Goal: Task Accomplishment & Management: Use online tool/utility

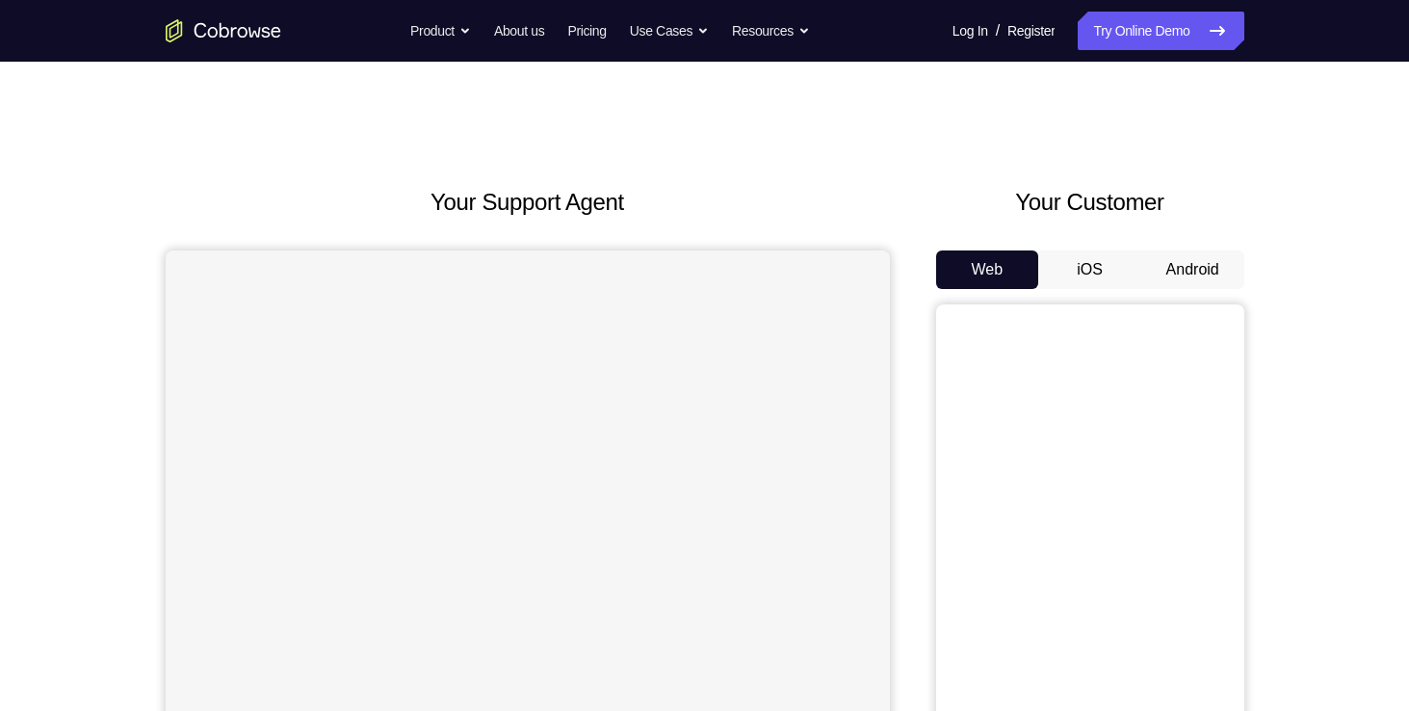
click at [1211, 273] on button "Android" at bounding box center [1192, 269] width 103 height 39
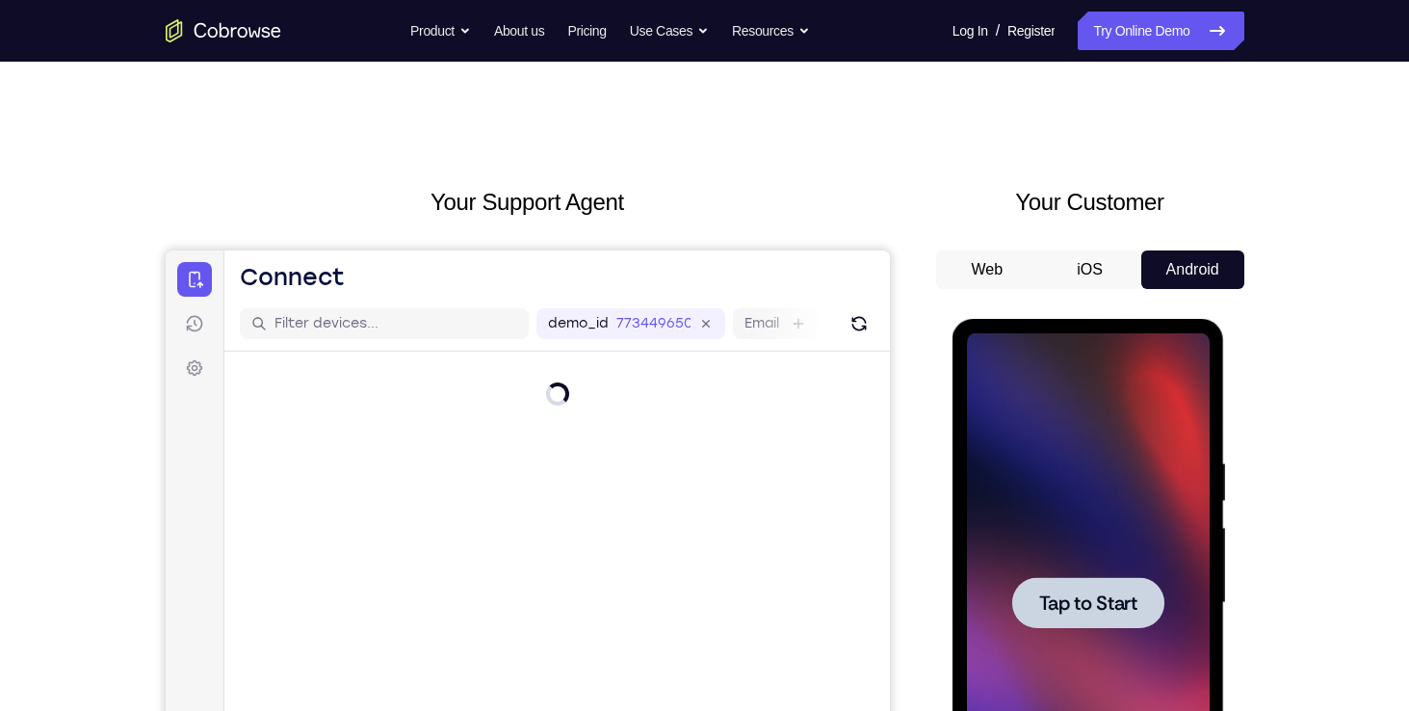
click at [1090, 610] on span "Tap to Start" at bounding box center [1088, 602] width 98 height 19
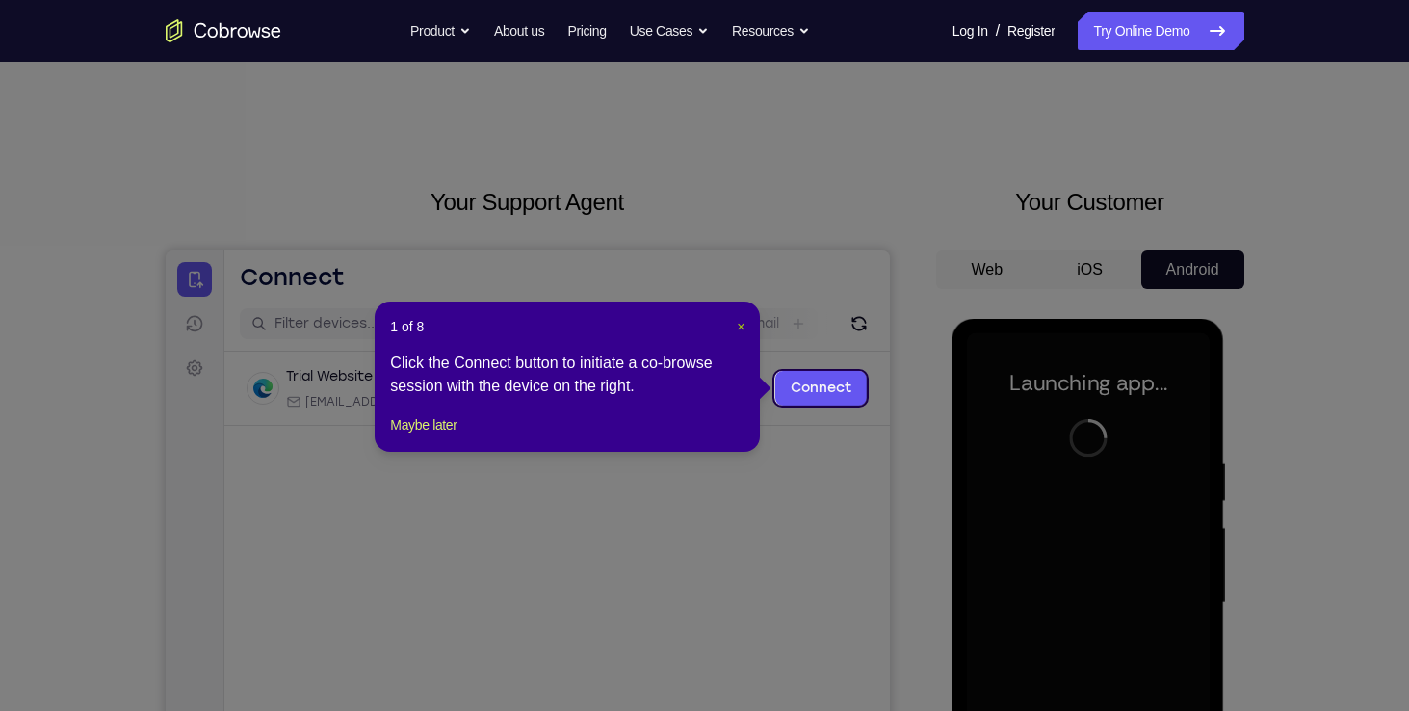
click at [737, 329] on span "×" at bounding box center [741, 326] width 8 height 15
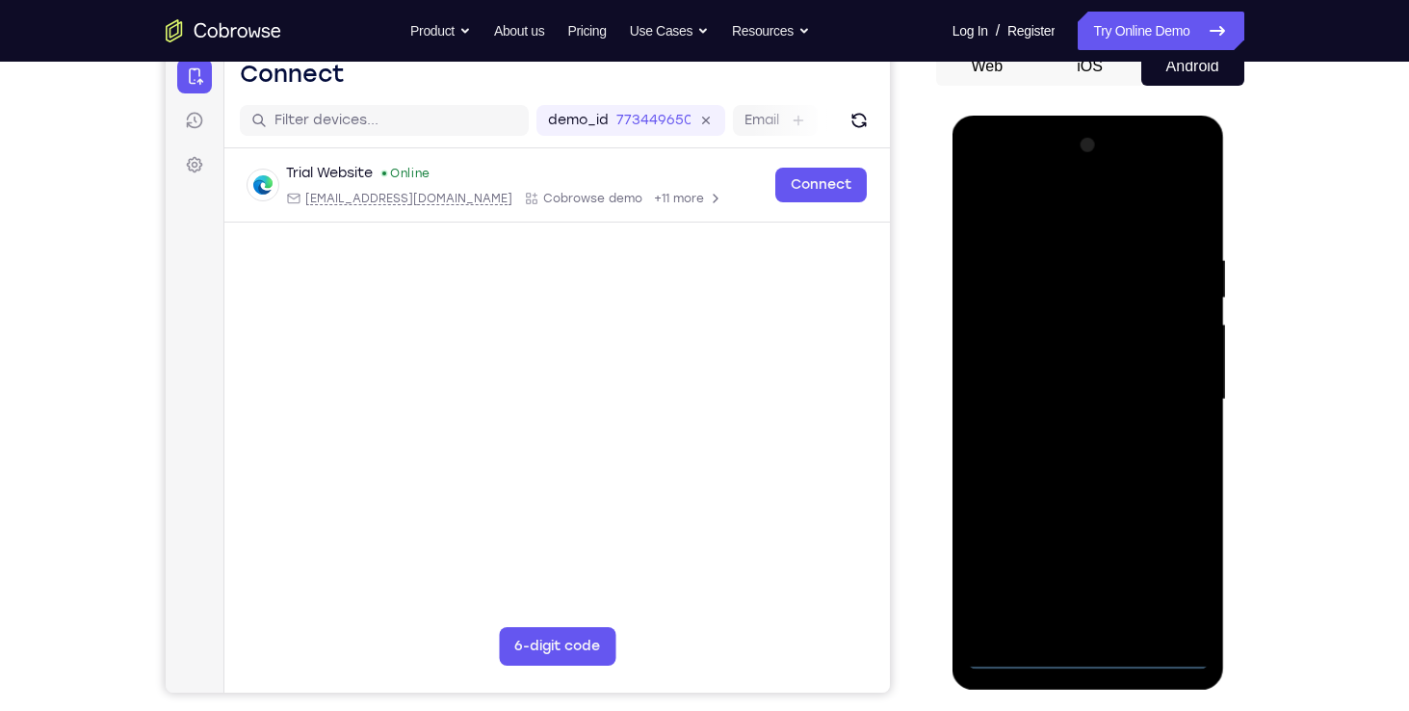
scroll to position [208, 0]
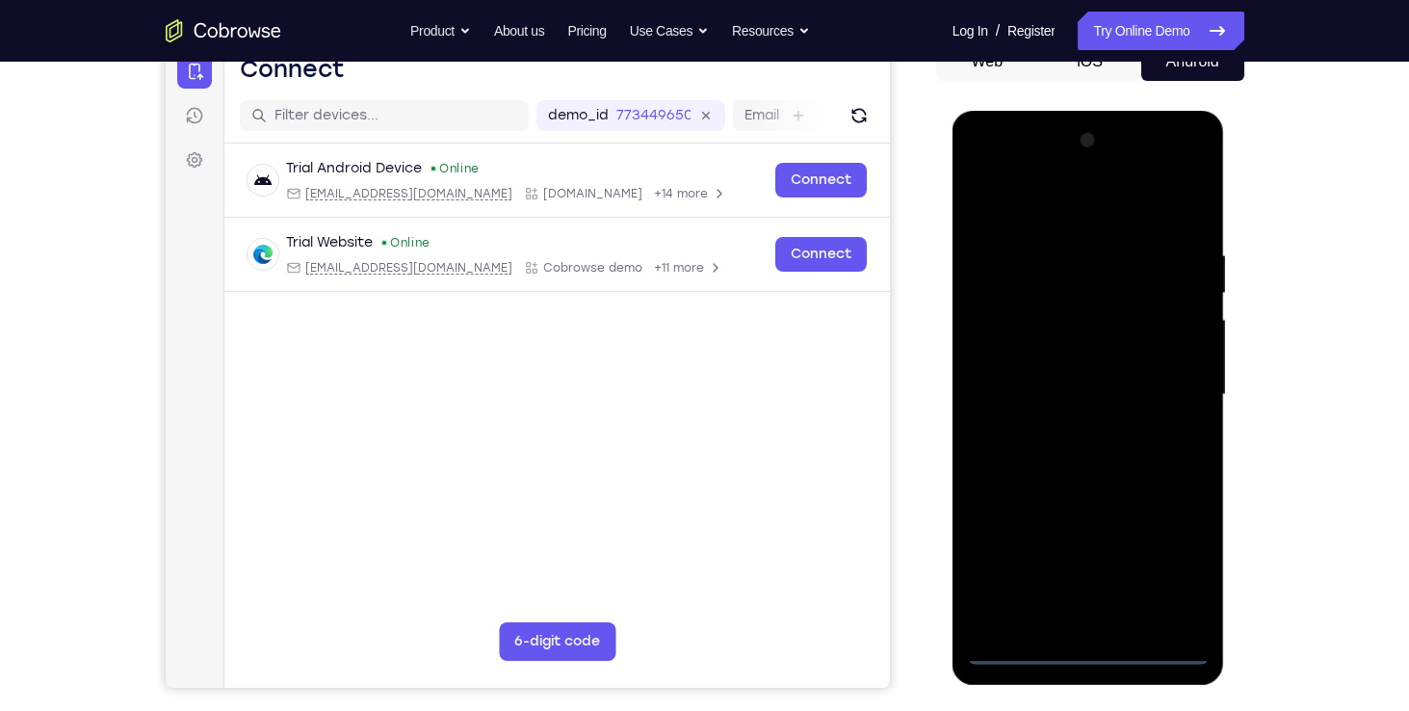
click at [1093, 641] on div at bounding box center [1088, 394] width 243 height 539
click at [1082, 649] on div at bounding box center [1088, 394] width 243 height 539
click at [1164, 560] on div at bounding box center [1088, 394] width 243 height 539
click at [1058, 213] on div at bounding box center [1088, 394] width 243 height 539
click at [1166, 375] on div at bounding box center [1088, 394] width 243 height 539
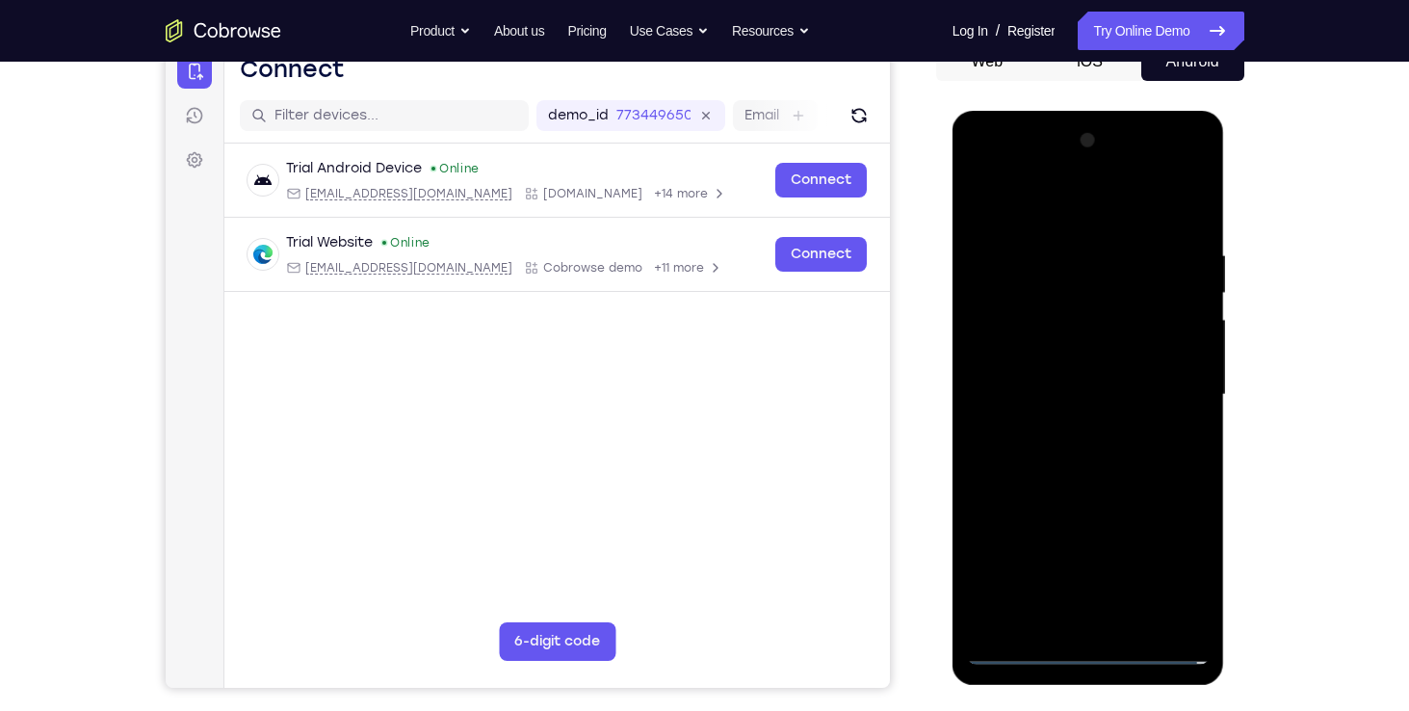
click at [1065, 429] on div at bounding box center [1088, 394] width 243 height 539
click at [1041, 372] on div at bounding box center [1088, 394] width 243 height 539
click at [1022, 339] on div at bounding box center [1088, 394] width 243 height 539
click at [1055, 387] on div at bounding box center [1088, 394] width 243 height 539
click at [1082, 437] on div at bounding box center [1088, 394] width 243 height 539
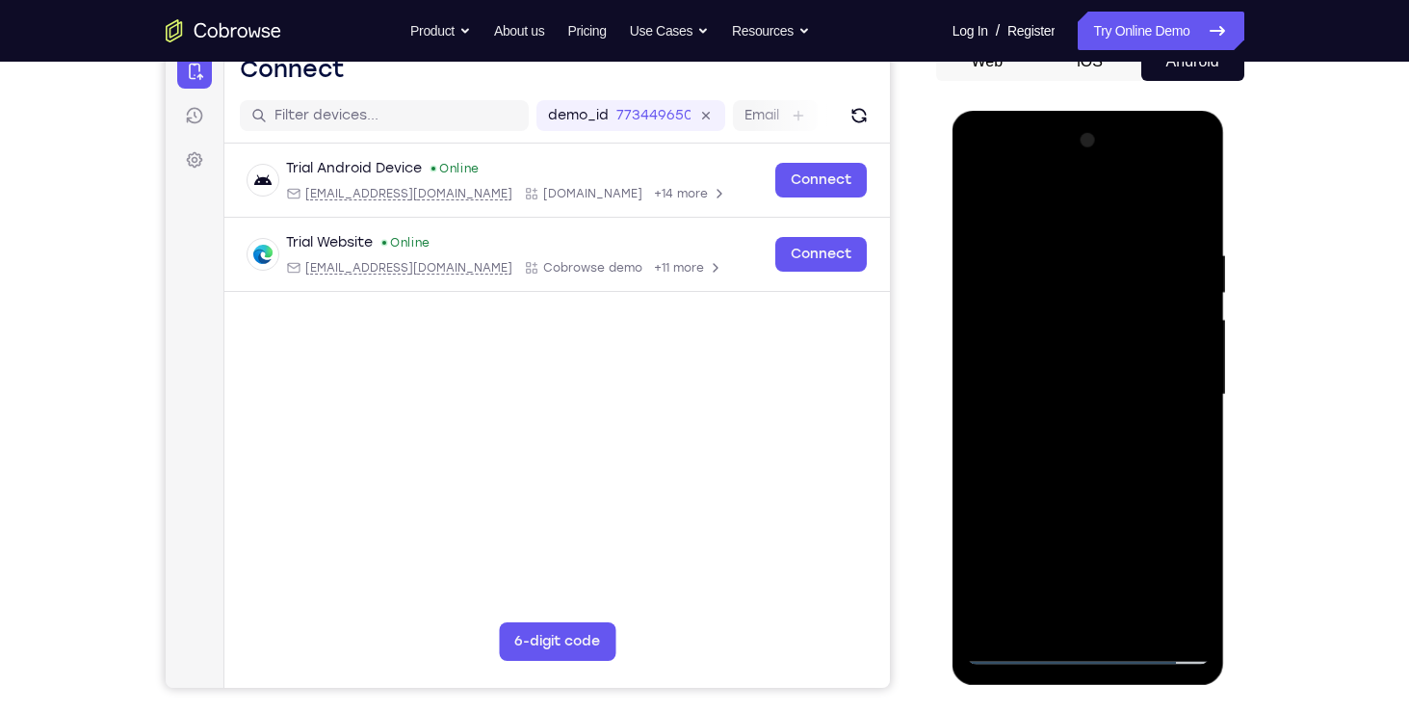
click at [1100, 490] on div at bounding box center [1088, 394] width 243 height 539
click at [1086, 308] on div at bounding box center [1088, 394] width 243 height 539
click at [1026, 647] on div at bounding box center [1088, 394] width 243 height 539
click at [1099, 170] on div at bounding box center [1088, 394] width 243 height 539
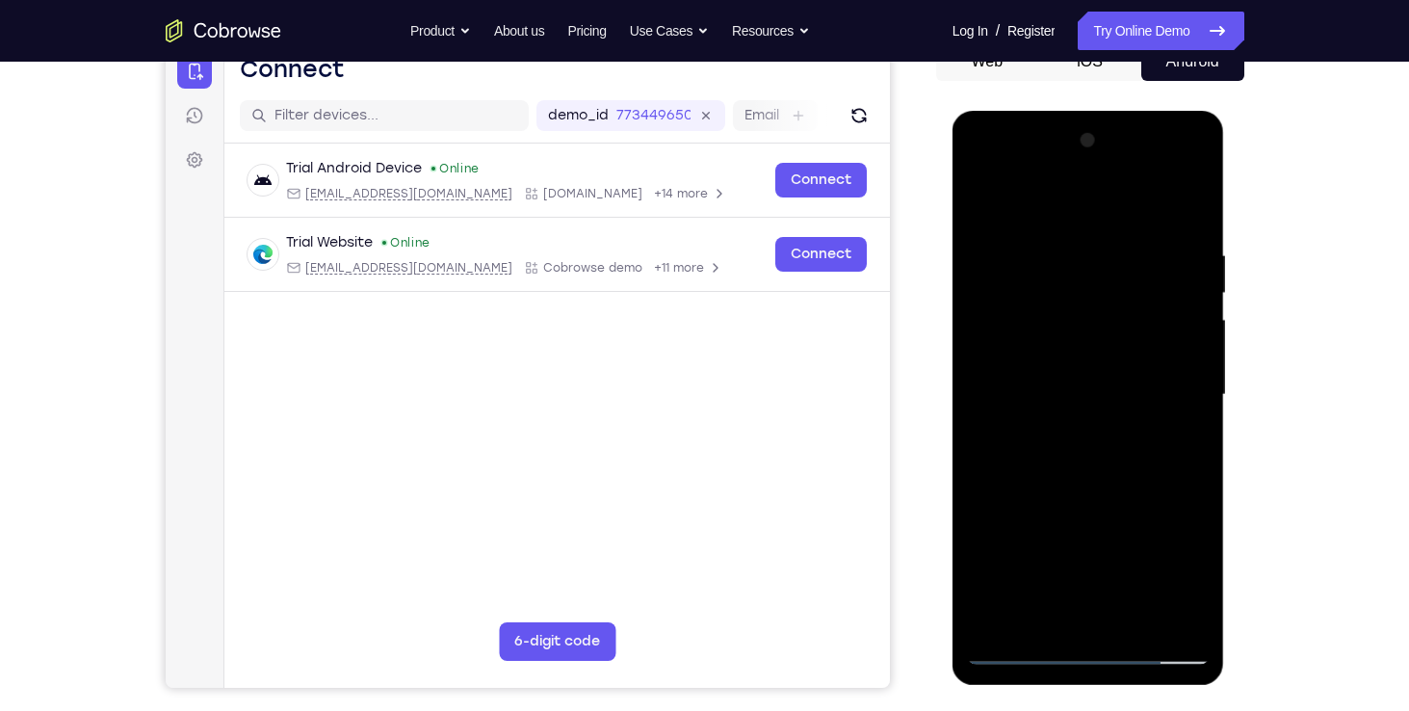
click at [1006, 375] on div at bounding box center [1088, 394] width 243 height 539
click at [1168, 178] on div at bounding box center [1088, 394] width 243 height 539
click at [1139, 200] on div at bounding box center [1088, 394] width 243 height 539
click at [1200, 170] on div at bounding box center [1088, 394] width 243 height 539
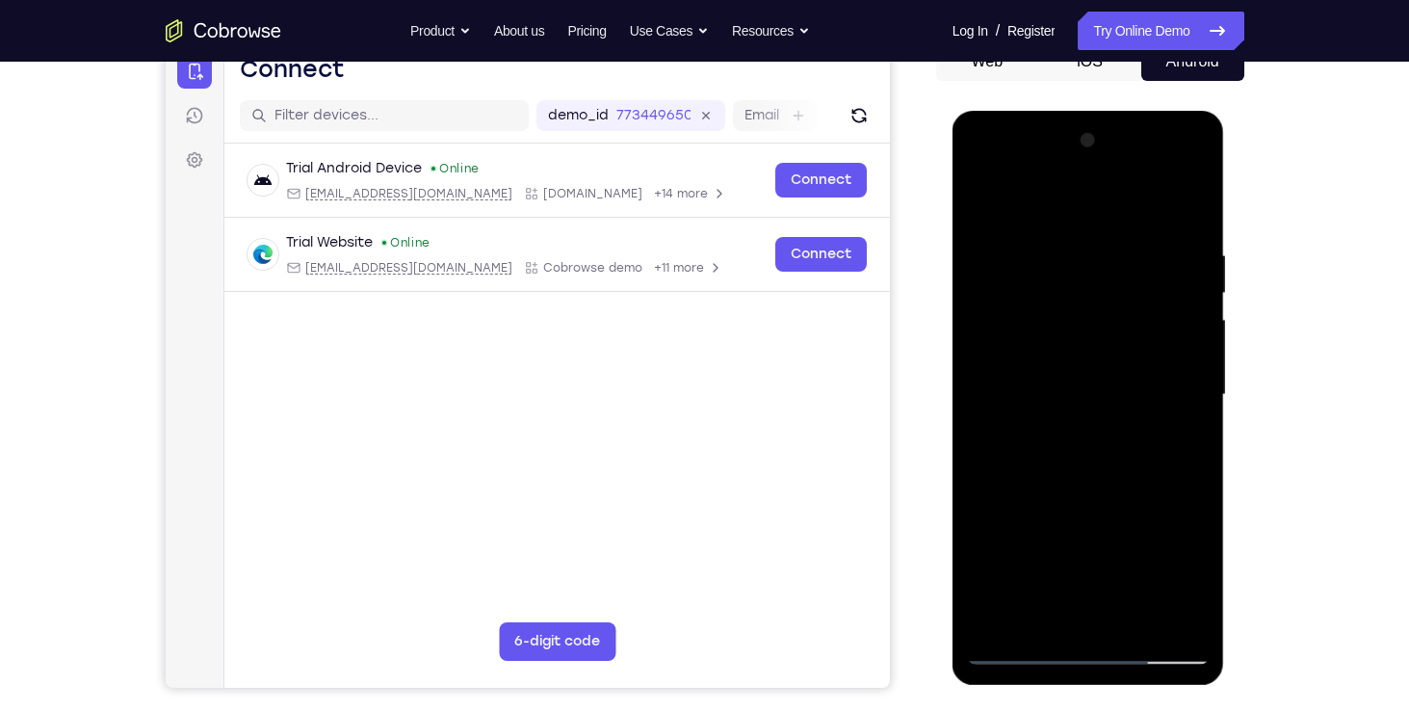
click at [1188, 531] on div at bounding box center [1088, 394] width 243 height 539
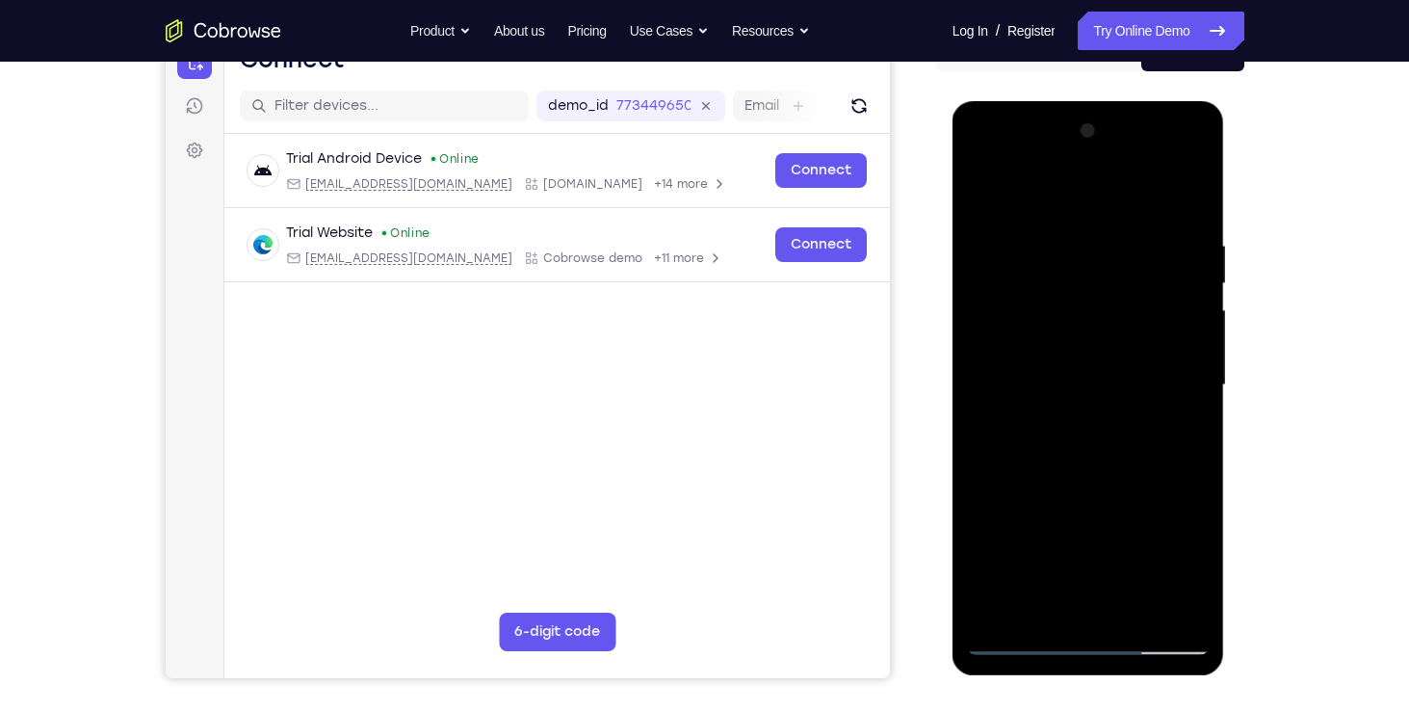
scroll to position [219, 0]
drag, startPoint x: 1246, startPoint y: 311, endPoint x: 1229, endPoint y: 326, distance: 22.6
click at [1229, 326] on div "Your Support Agent Your Customer Web iOS Android Next Steps We’d be happy to gi…" at bounding box center [705, 478] width 1233 height 1270
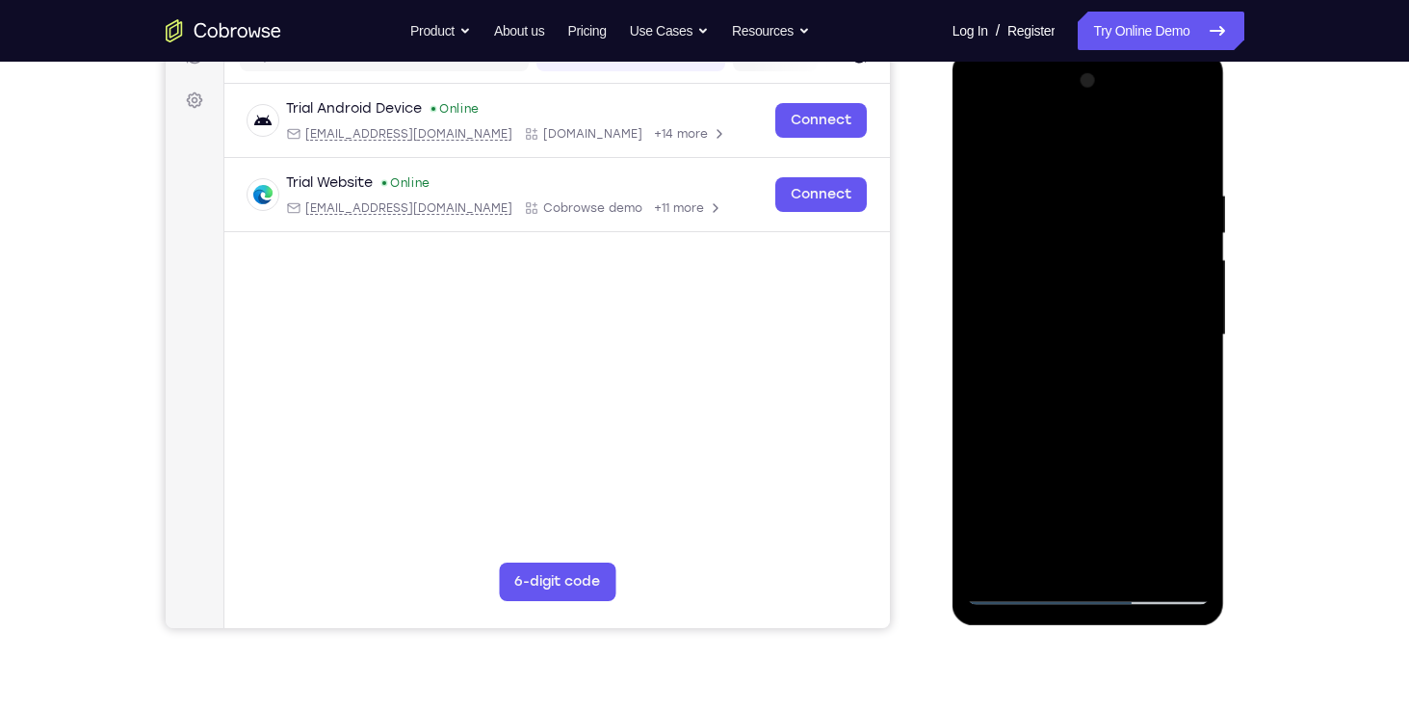
click at [1015, 588] on div at bounding box center [1088, 334] width 243 height 539
click at [991, 378] on div at bounding box center [1088, 334] width 243 height 539
click at [1024, 386] on div at bounding box center [1088, 334] width 243 height 539
click at [1060, 279] on div at bounding box center [1088, 334] width 243 height 539
click at [1082, 329] on div at bounding box center [1088, 334] width 243 height 539
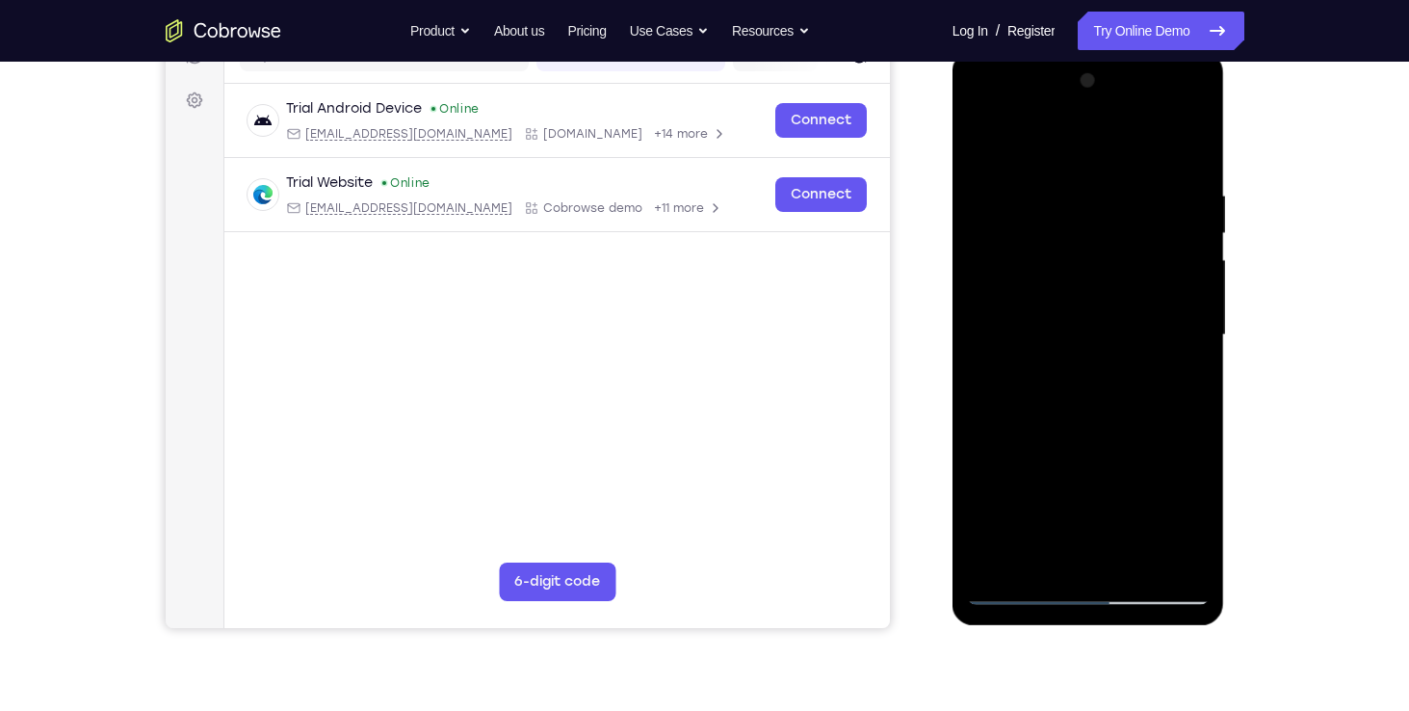
click at [1070, 316] on div at bounding box center [1088, 334] width 243 height 539
click at [1082, 363] on div at bounding box center [1088, 334] width 243 height 539
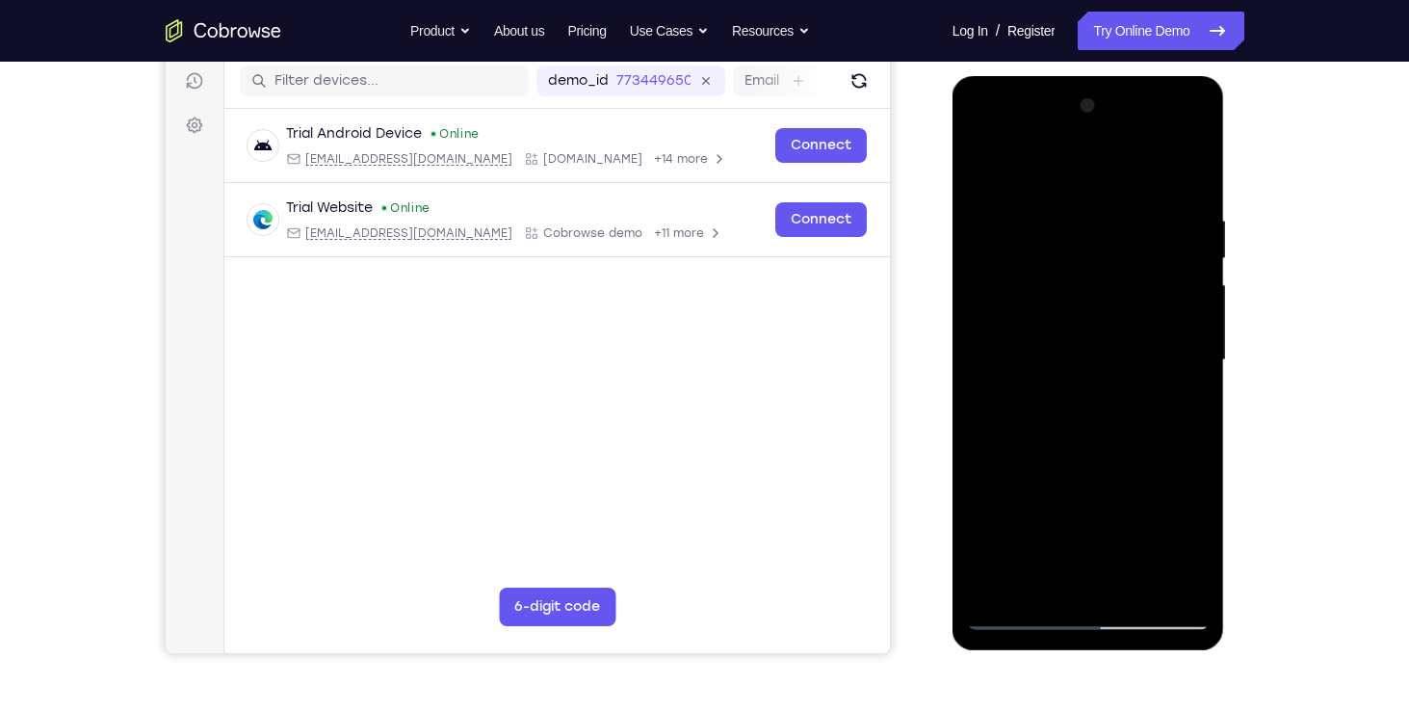
scroll to position [242, 0]
click at [1085, 411] on div at bounding box center [1088, 361] width 243 height 539
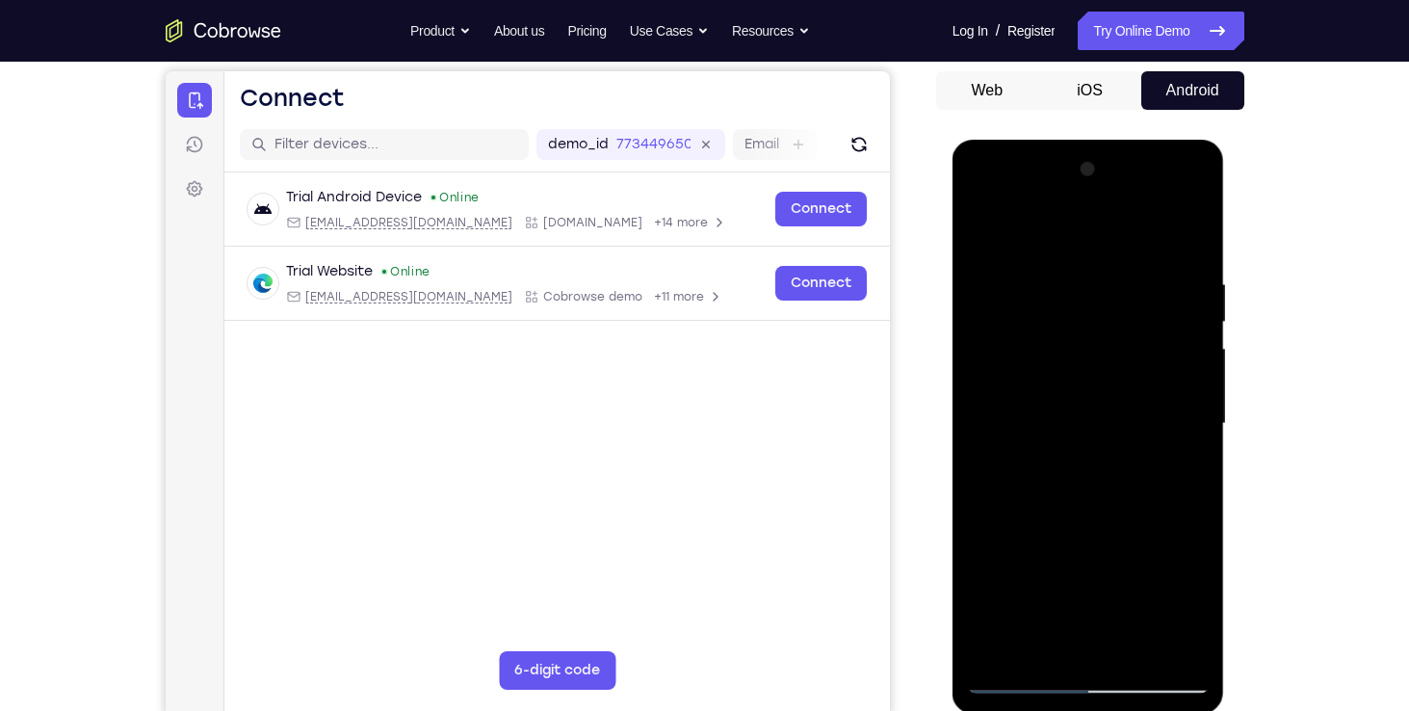
scroll to position [157, 0]
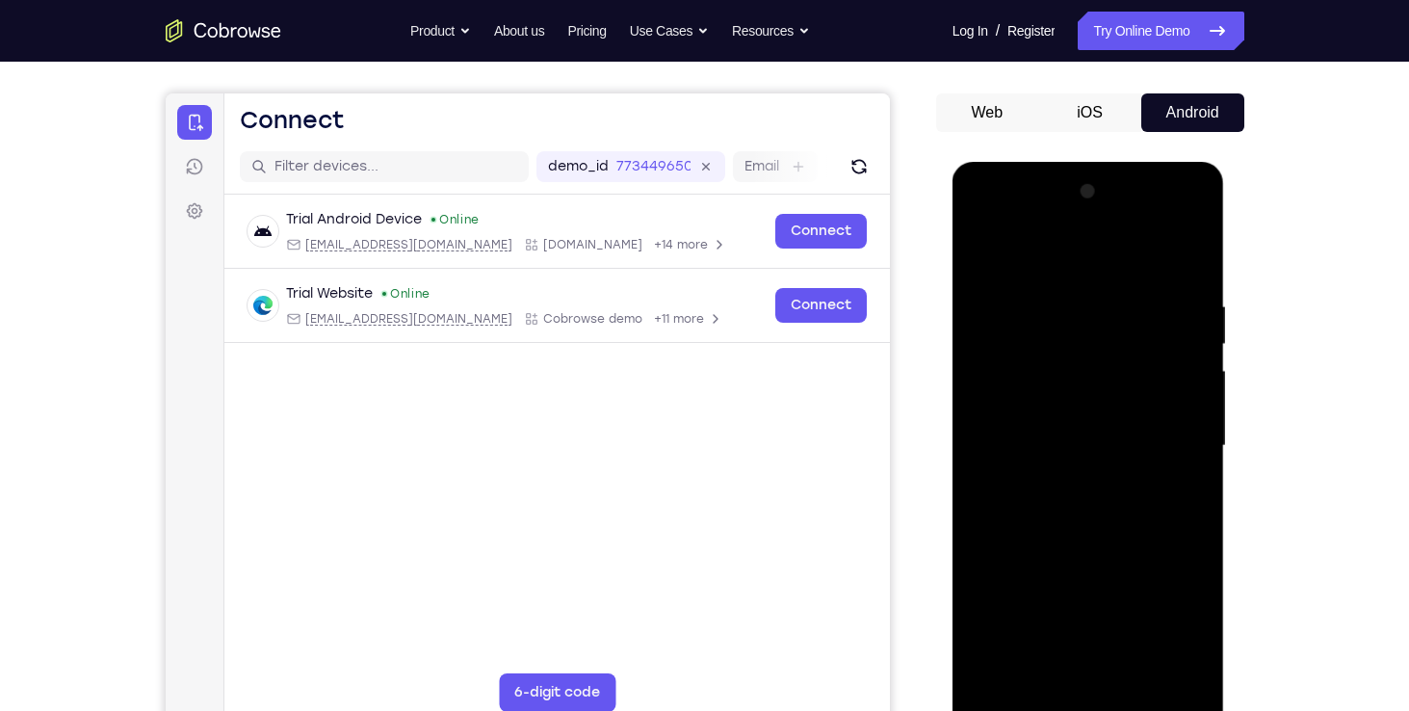
click at [985, 216] on div at bounding box center [1088, 445] width 243 height 539
click at [1184, 534] on div at bounding box center [1088, 445] width 243 height 539
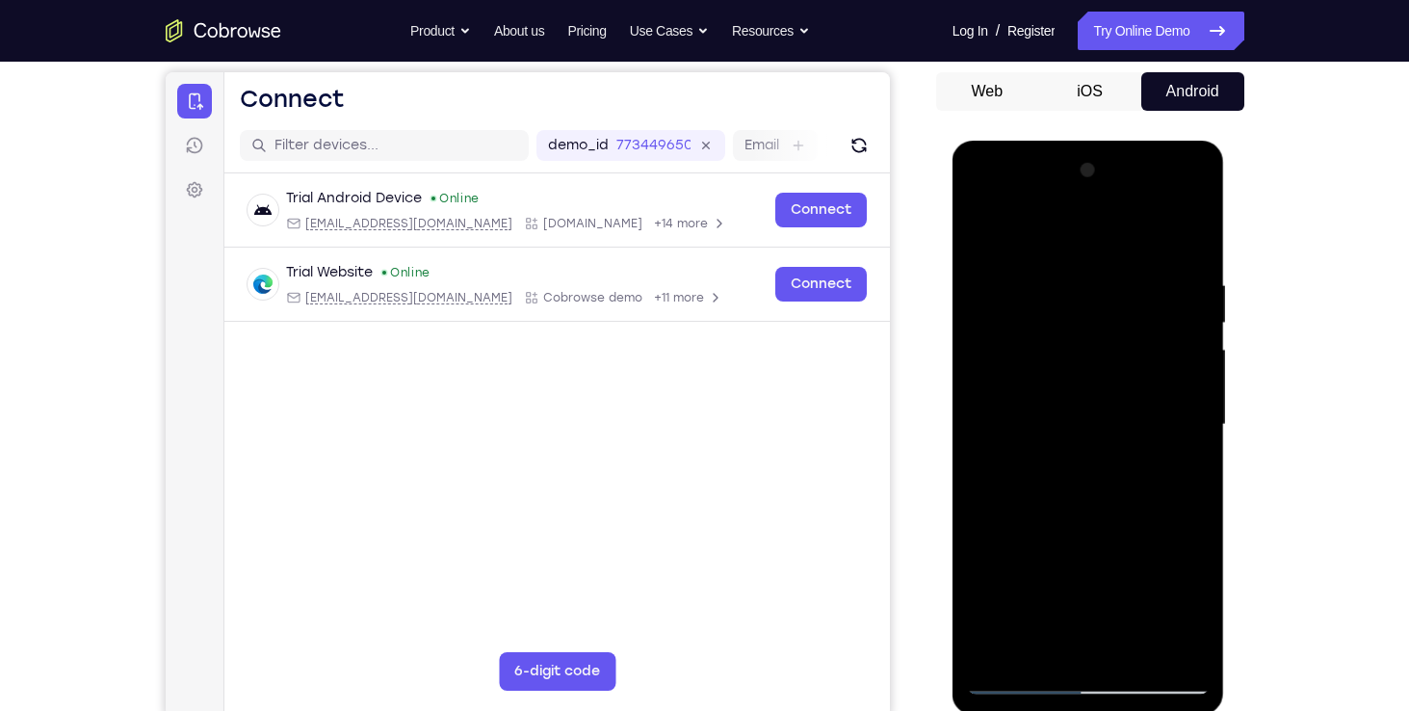
scroll to position [177, 0]
click at [1070, 324] on div at bounding box center [1088, 425] width 243 height 539
click at [1050, 239] on div at bounding box center [1088, 425] width 243 height 539
click at [1065, 240] on div at bounding box center [1088, 425] width 243 height 539
click at [984, 234] on div at bounding box center [1088, 425] width 243 height 539
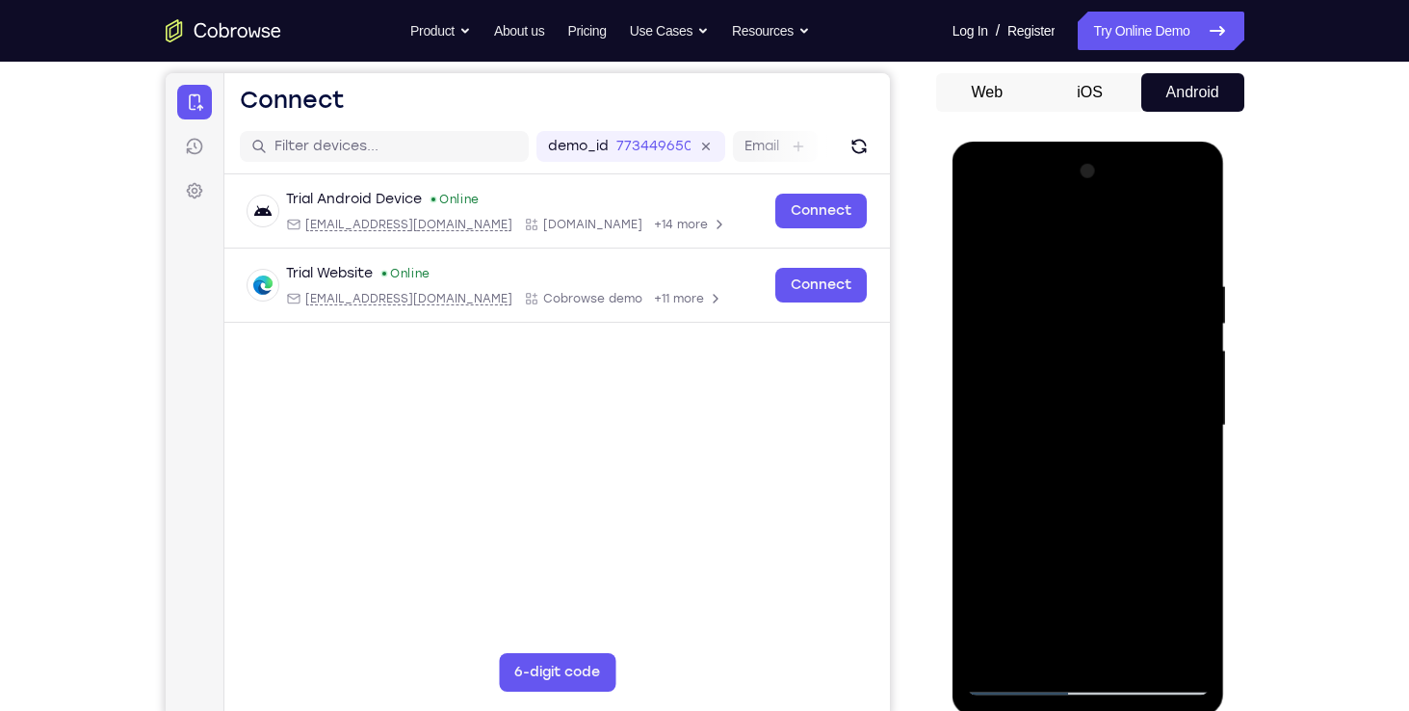
click at [1095, 271] on div at bounding box center [1088, 425] width 243 height 539
click at [1163, 474] on div at bounding box center [1088, 425] width 243 height 539
click at [1172, 466] on div at bounding box center [1088, 425] width 243 height 539
click at [1174, 460] on div at bounding box center [1088, 425] width 243 height 539
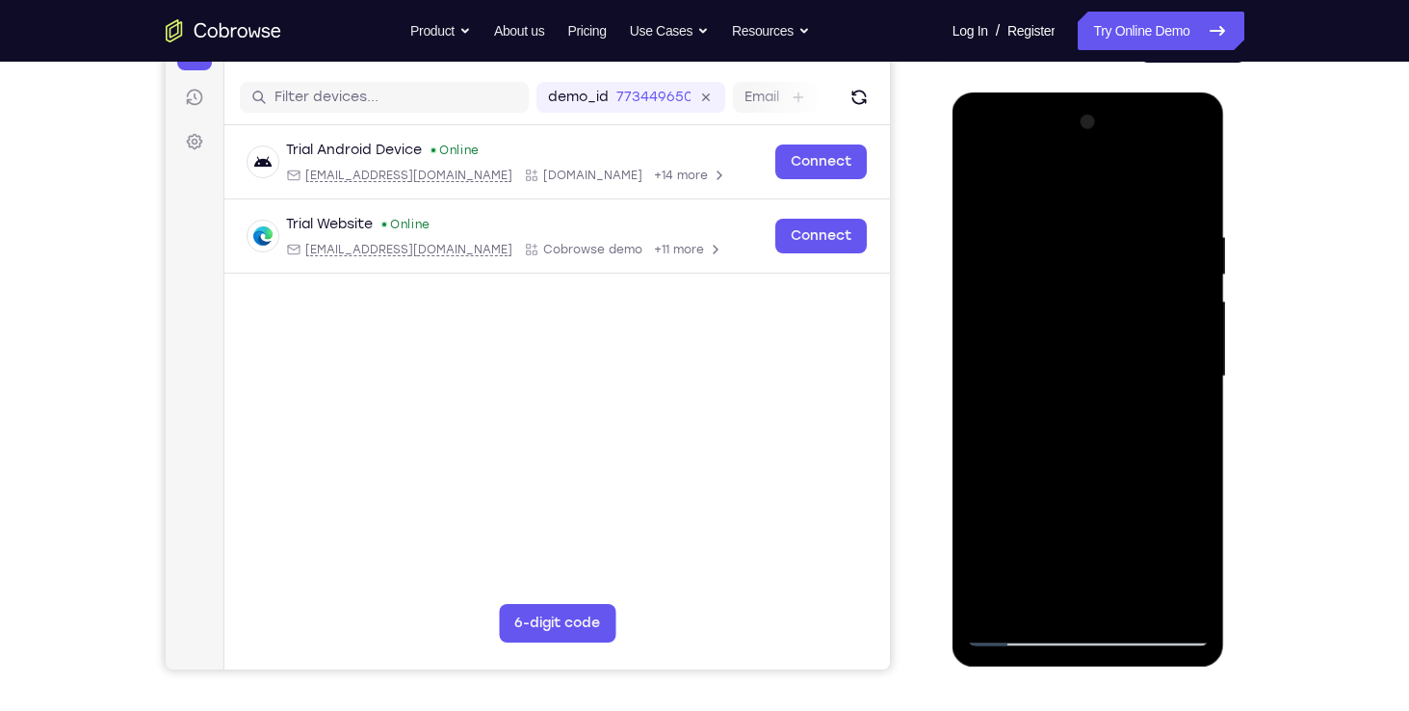
scroll to position [327, 0]
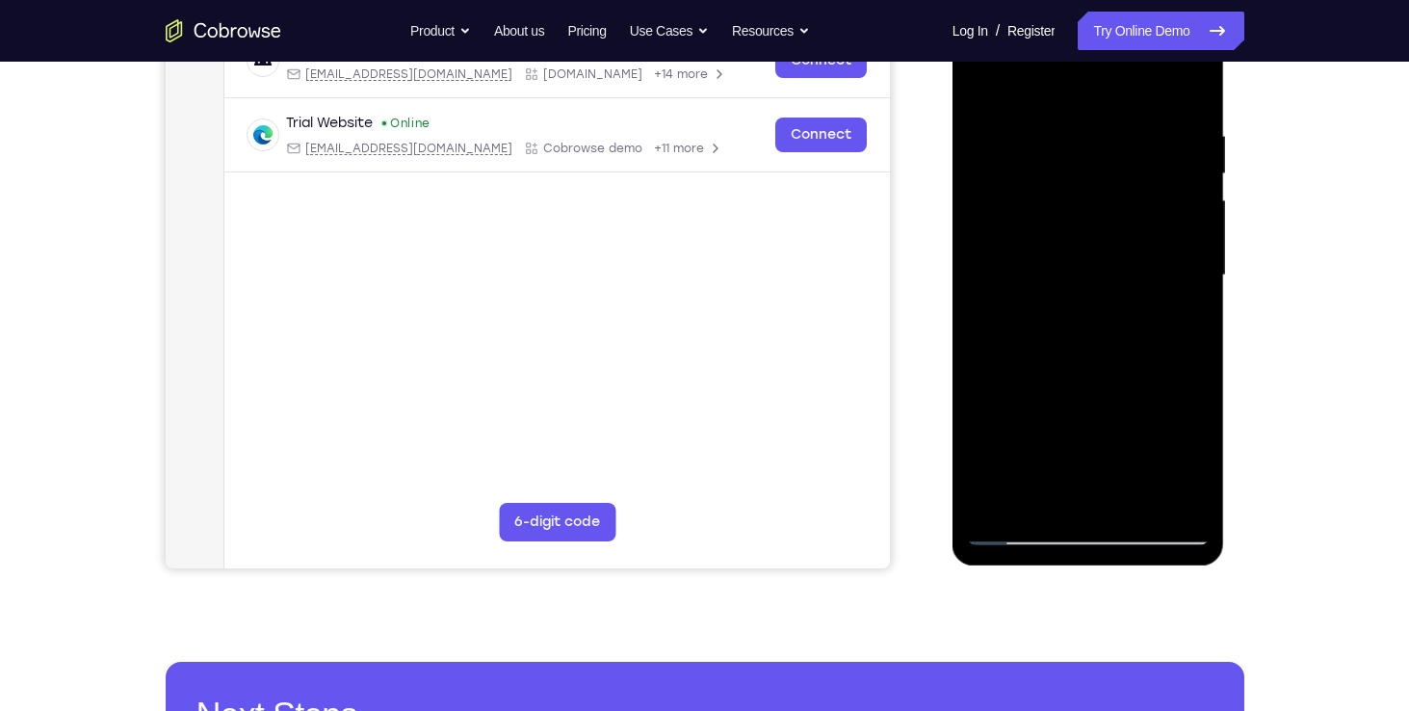
click at [1008, 512] on div at bounding box center [1088, 275] width 243 height 539
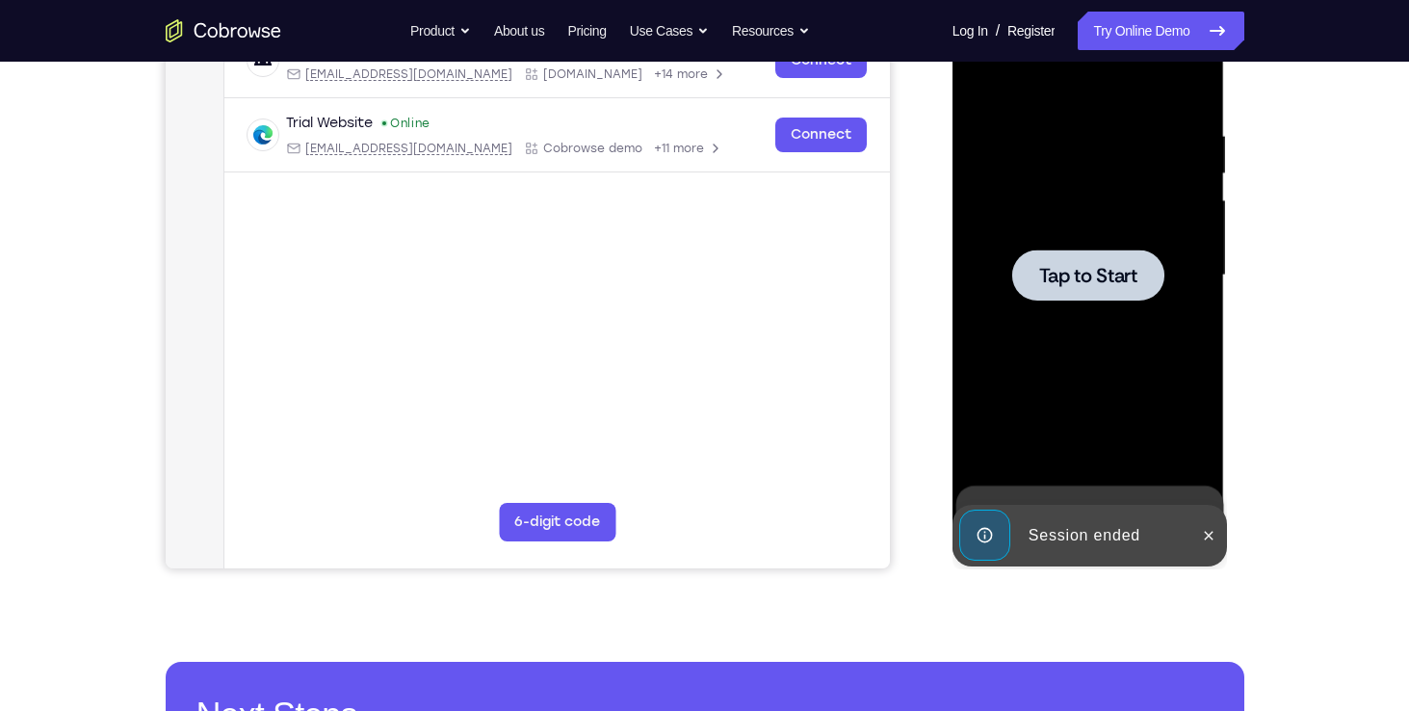
click at [1112, 267] on span "Tap to Start" at bounding box center [1088, 275] width 98 height 19
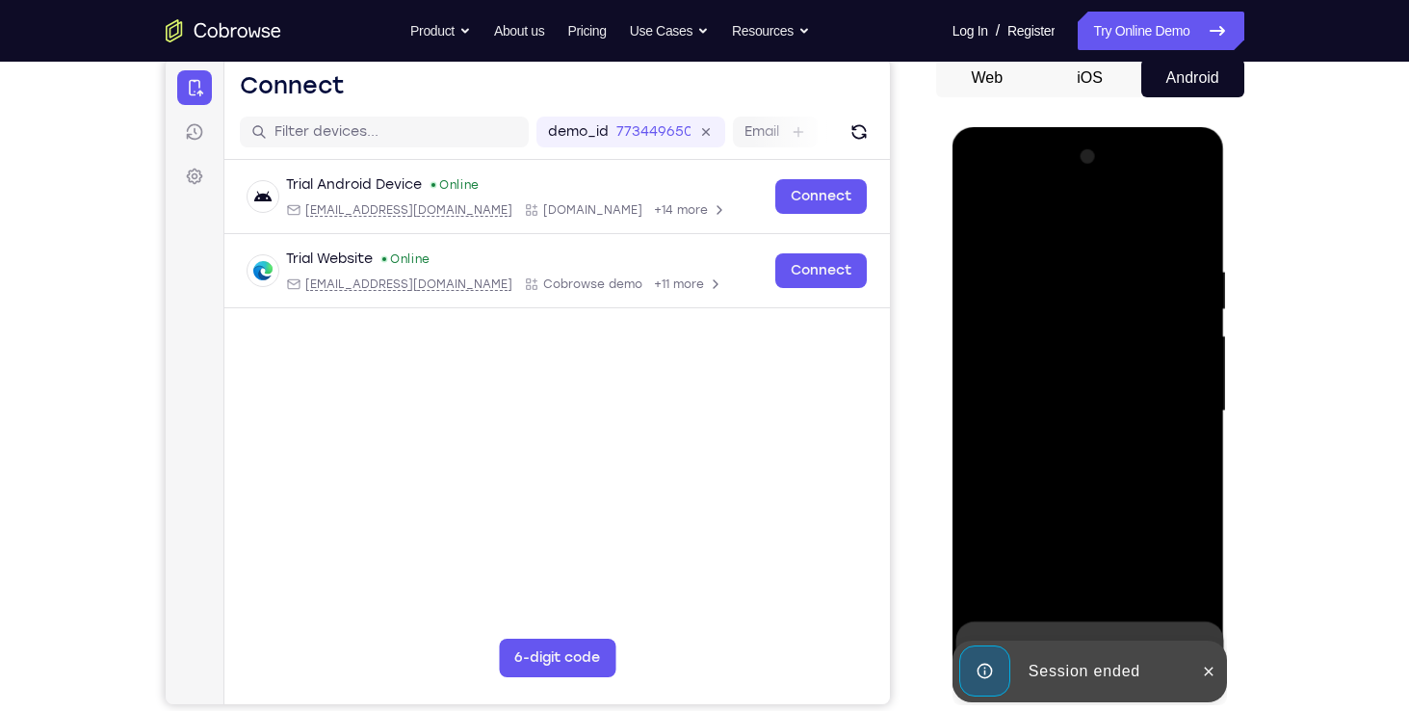
scroll to position [194, 0]
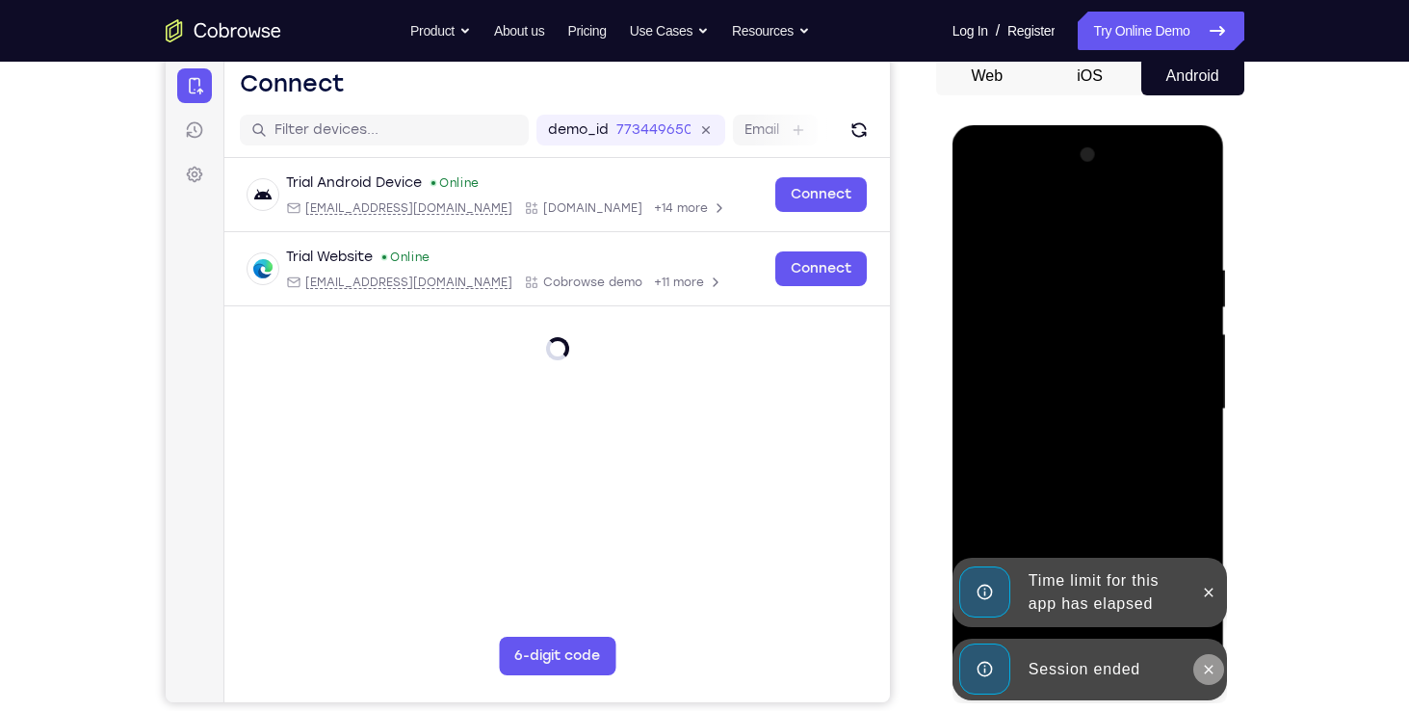
click at [1201, 668] on icon at bounding box center [1208, 669] width 15 height 15
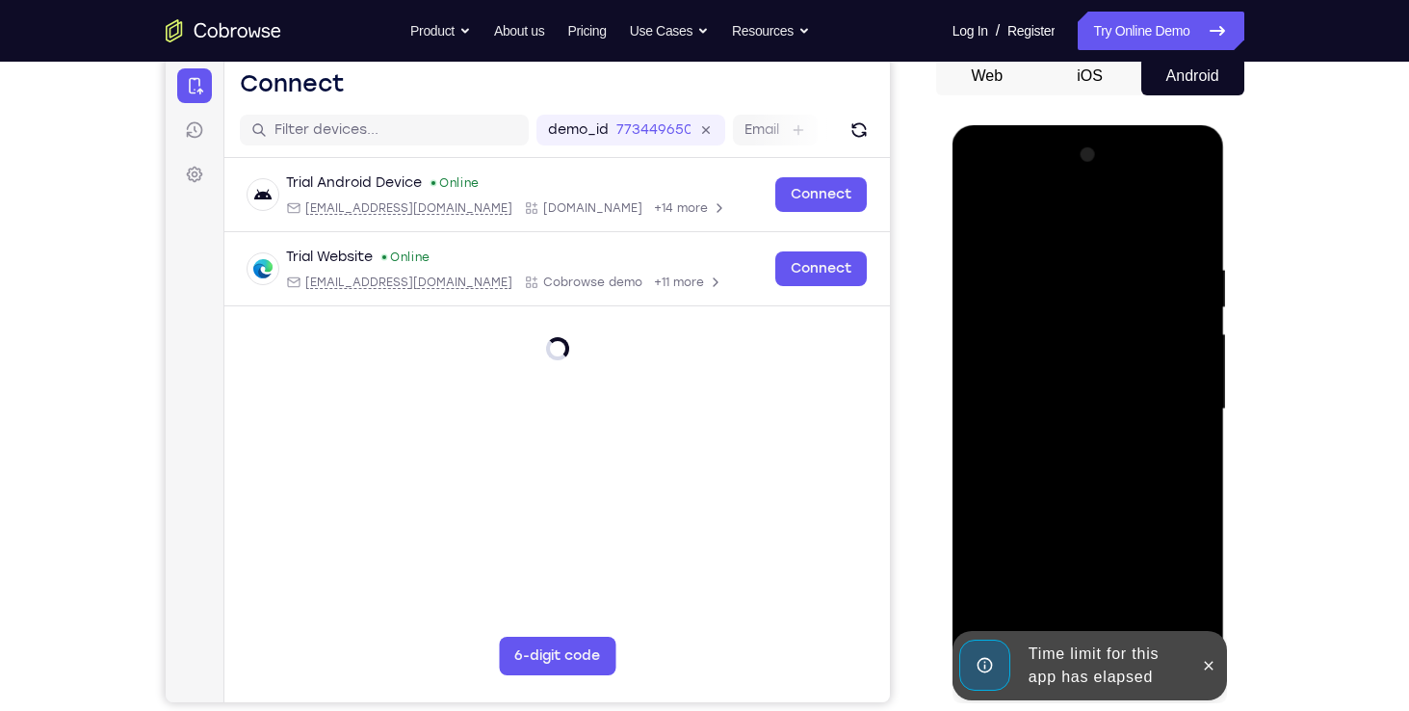
click at [1209, 585] on div at bounding box center [1088, 409] width 243 height 539
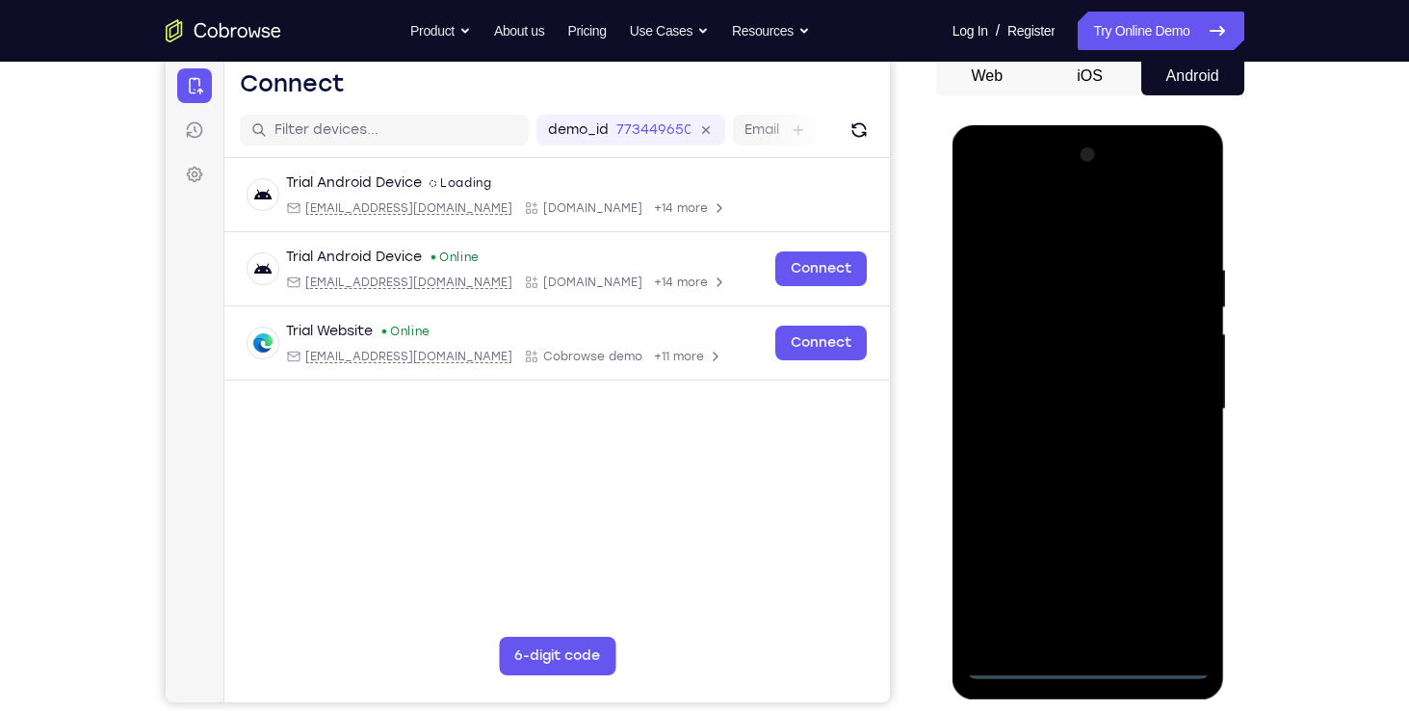
click at [1091, 663] on div at bounding box center [1088, 409] width 243 height 539
click at [1170, 577] on div at bounding box center [1088, 409] width 243 height 539
click at [1107, 228] on div at bounding box center [1088, 409] width 243 height 539
click at [1170, 415] on div at bounding box center [1088, 409] width 243 height 539
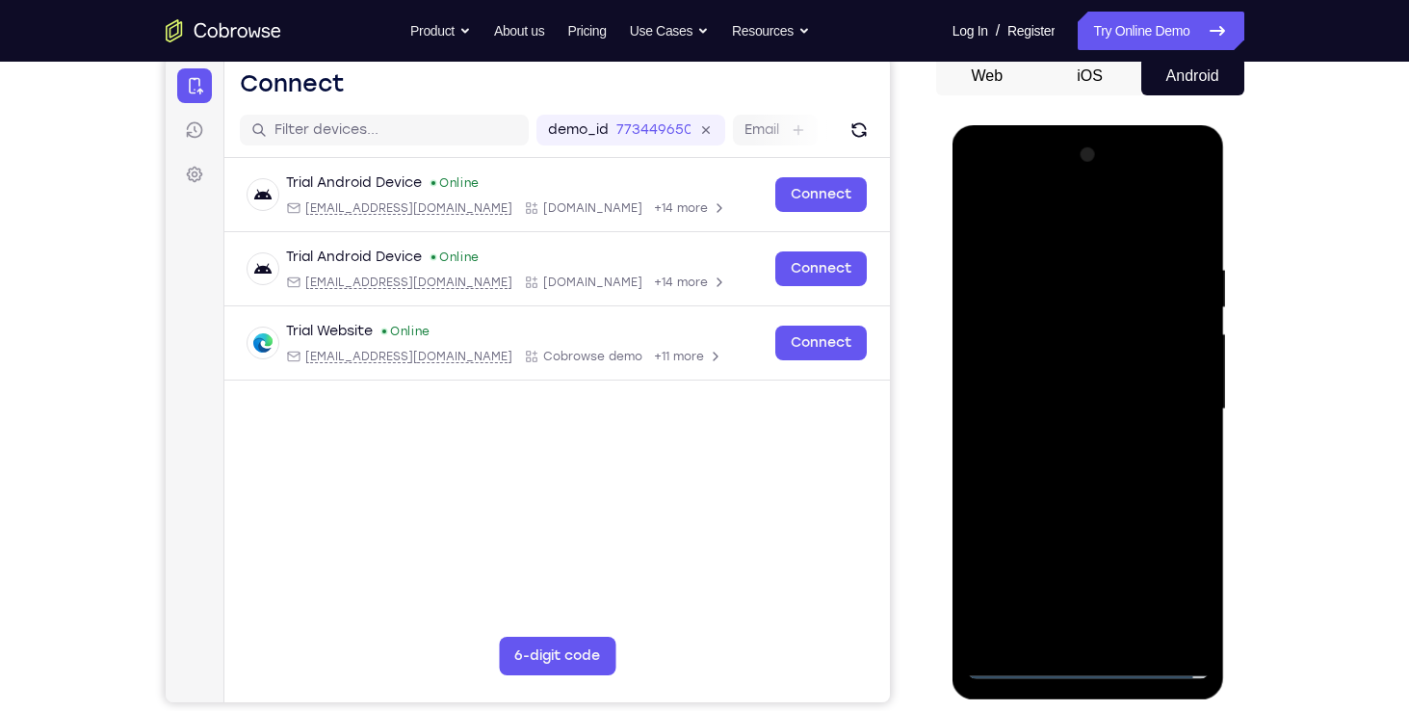
click at [1173, 640] on div at bounding box center [1088, 409] width 243 height 539
click at [1071, 533] on div at bounding box center [1088, 409] width 243 height 539
click at [1044, 392] on div at bounding box center [1088, 409] width 243 height 539
click at [1038, 361] on div at bounding box center [1088, 409] width 243 height 539
click at [1051, 404] on div at bounding box center [1088, 409] width 243 height 539
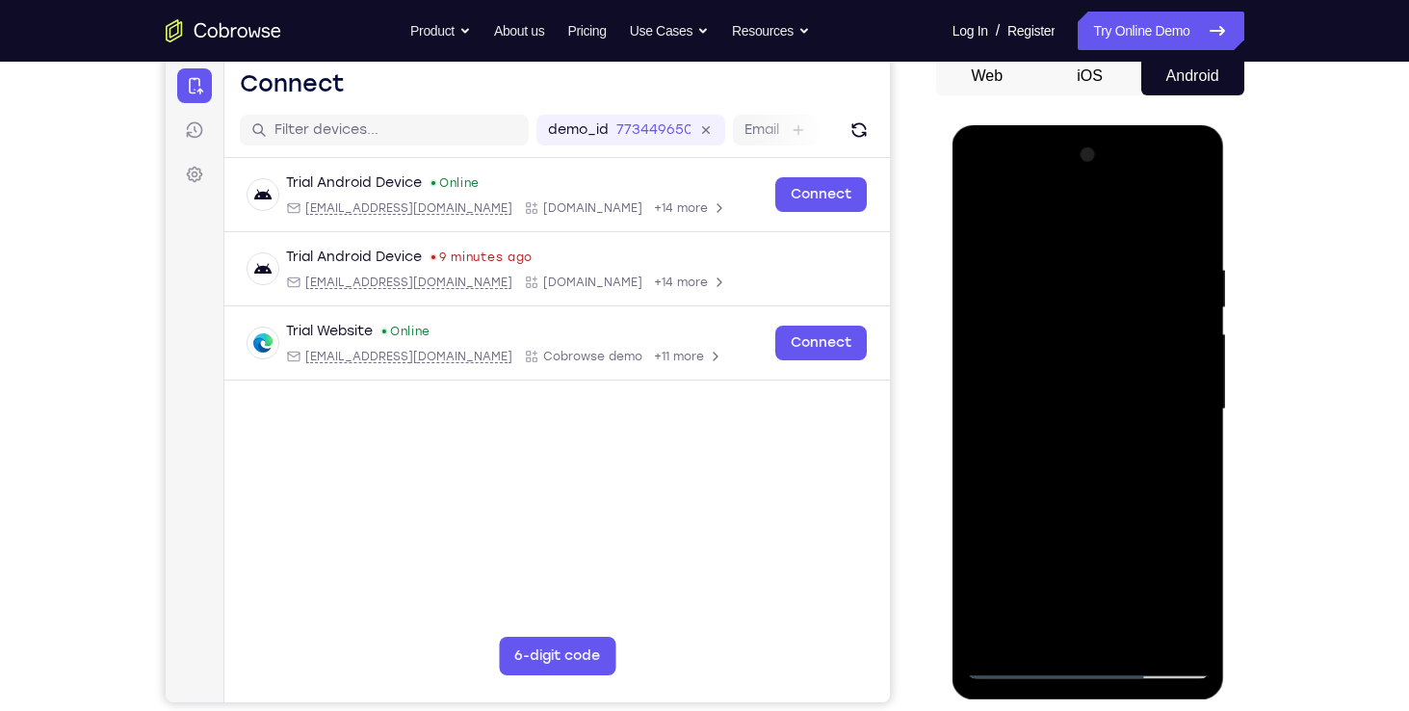
click at [1085, 462] on div at bounding box center [1088, 409] width 243 height 539
click at [1017, 478] on div at bounding box center [1088, 409] width 243 height 539
click at [1088, 469] on div at bounding box center [1088, 409] width 243 height 539
click at [1181, 215] on div at bounding box center [1088, 409] width 243 height 539
click at [1295, 281] on div "Your Support Agent Your Customer Web iOS Android Next Steps We’d be happy to gi…" at bounding box center [705, 503] width 1233 height 1270
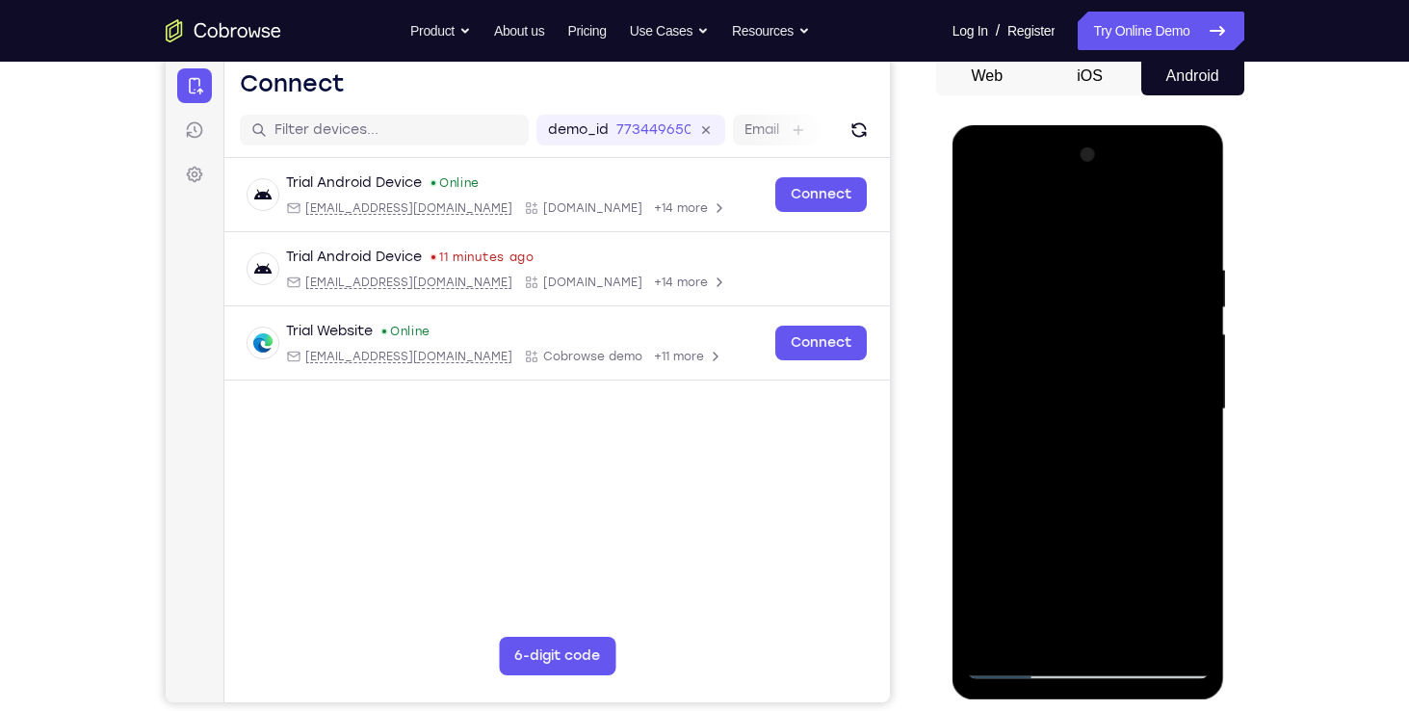
click at [1367, 249] on div "Your Support Agent Your Customer Web iOS Android Next Steps We’d be happy to gi…" at bounding box center [704, 503] width 1409 height 1270
click at [1104, 481] on div at bounding box center [1088, 409] width 243 height 539
click at [1108, 475] on div at bounding box center [1088, 409] width 243 height 539
click at [1095, 465] on div at bounding box center [1088, 409] width 243 height 539
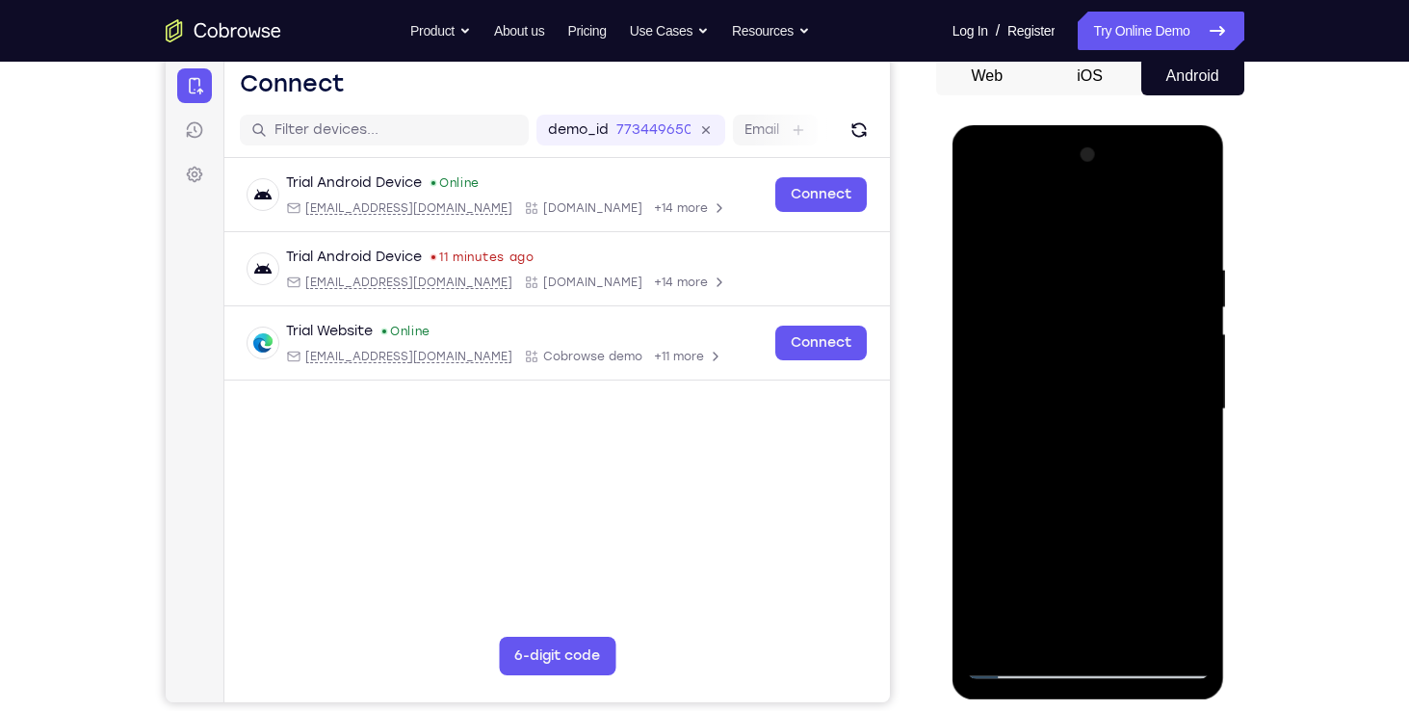
click at [1095, 465] on div at bounding box center [1088, 409] width 243 height 539
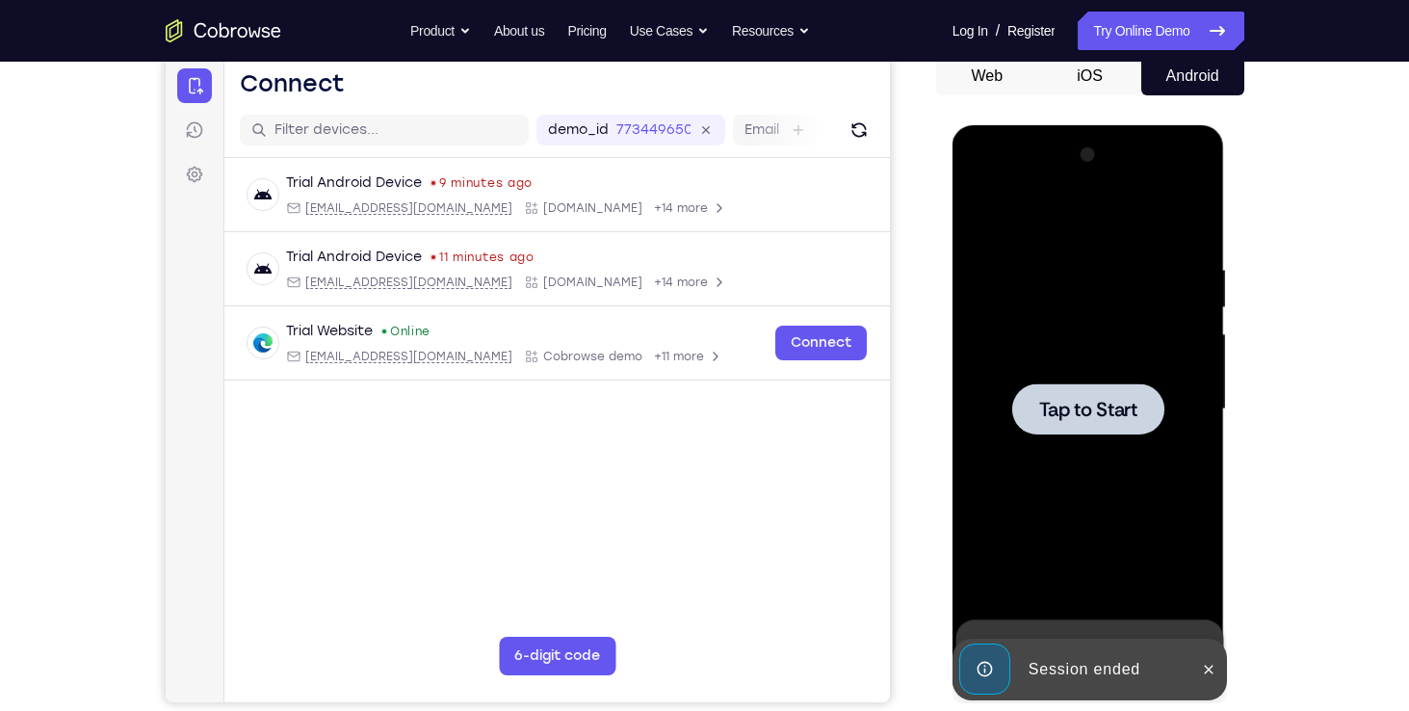
click at [1130, 405] on span "Tap to Start" at bounding box center [1088, 409] width 98 height 19
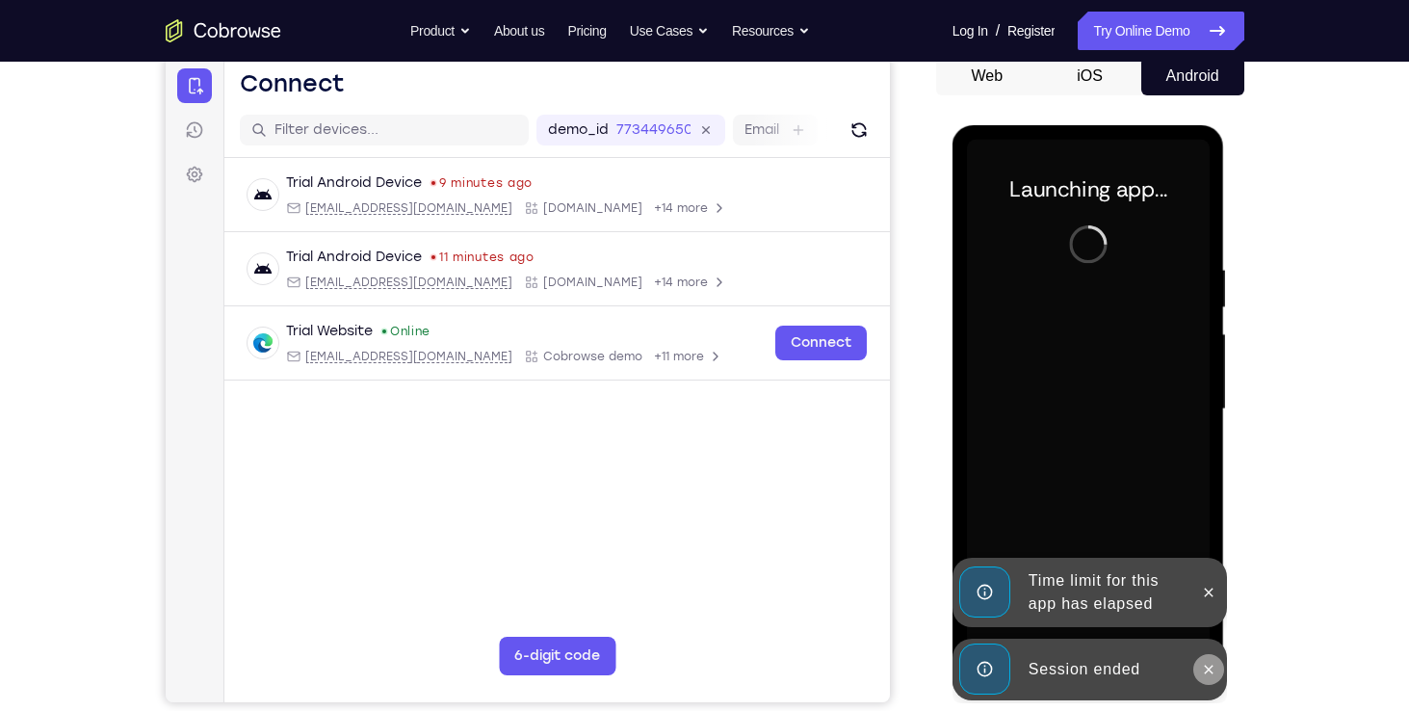
click at [1208, 672] on icon at bounding box center [1208, 669] width 15 height 15
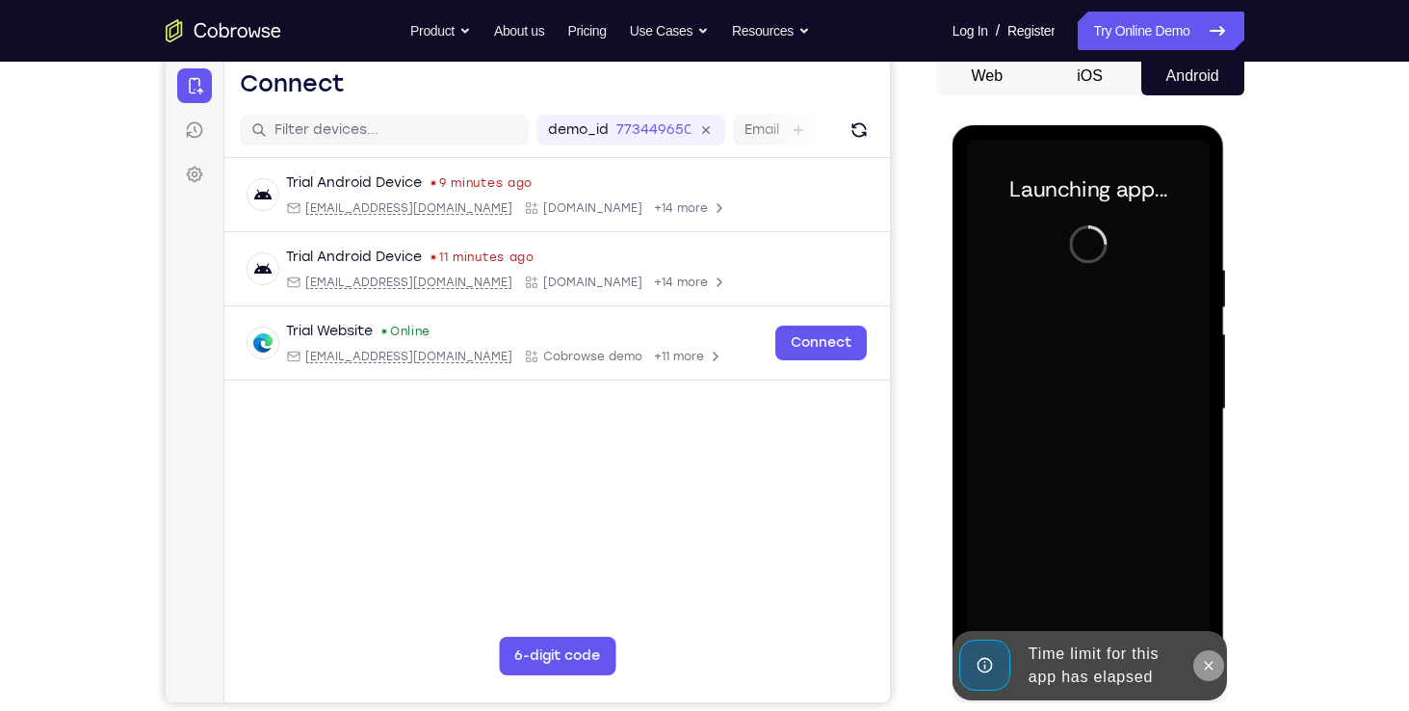
click at [1215, 598] on div "Launching app..." at bounding box center [1089, 412] width 273 height 574
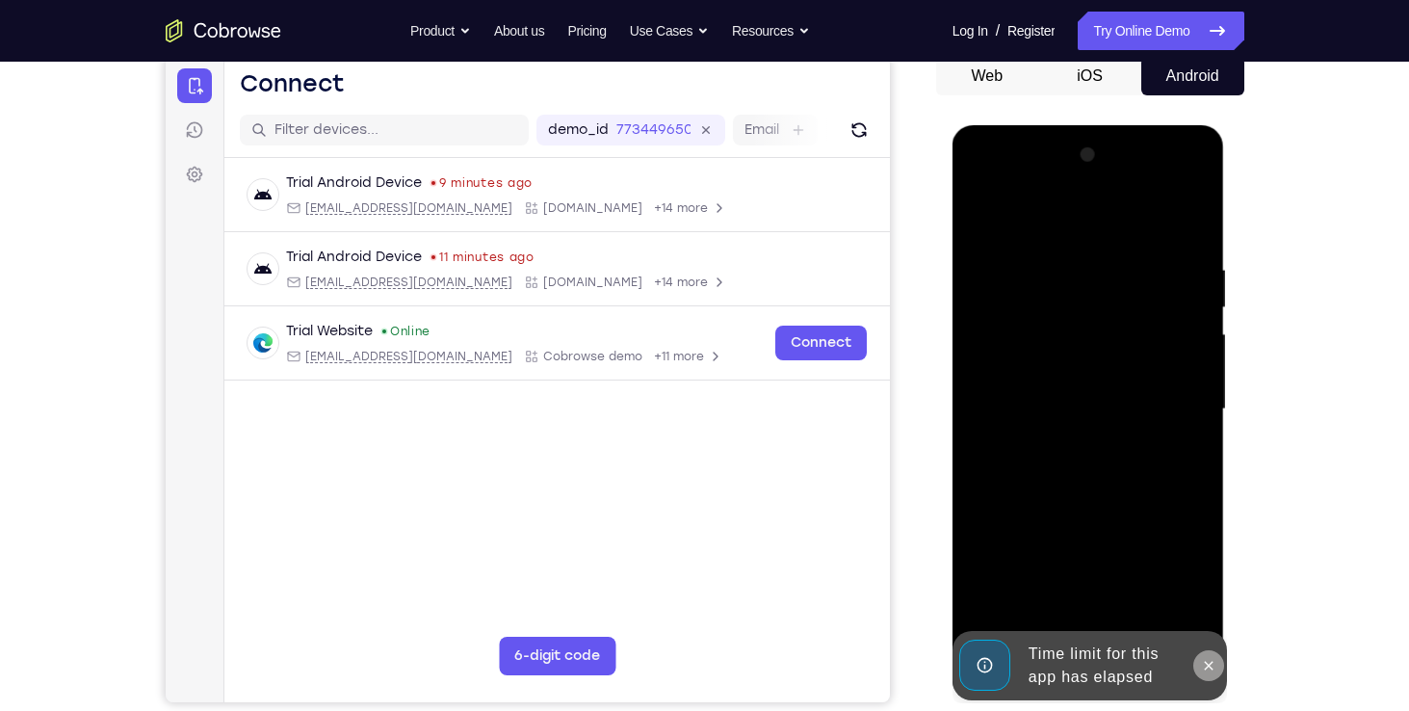
click at [1215, 655] on button at bounding box center [1208, 665] width 31 height 31
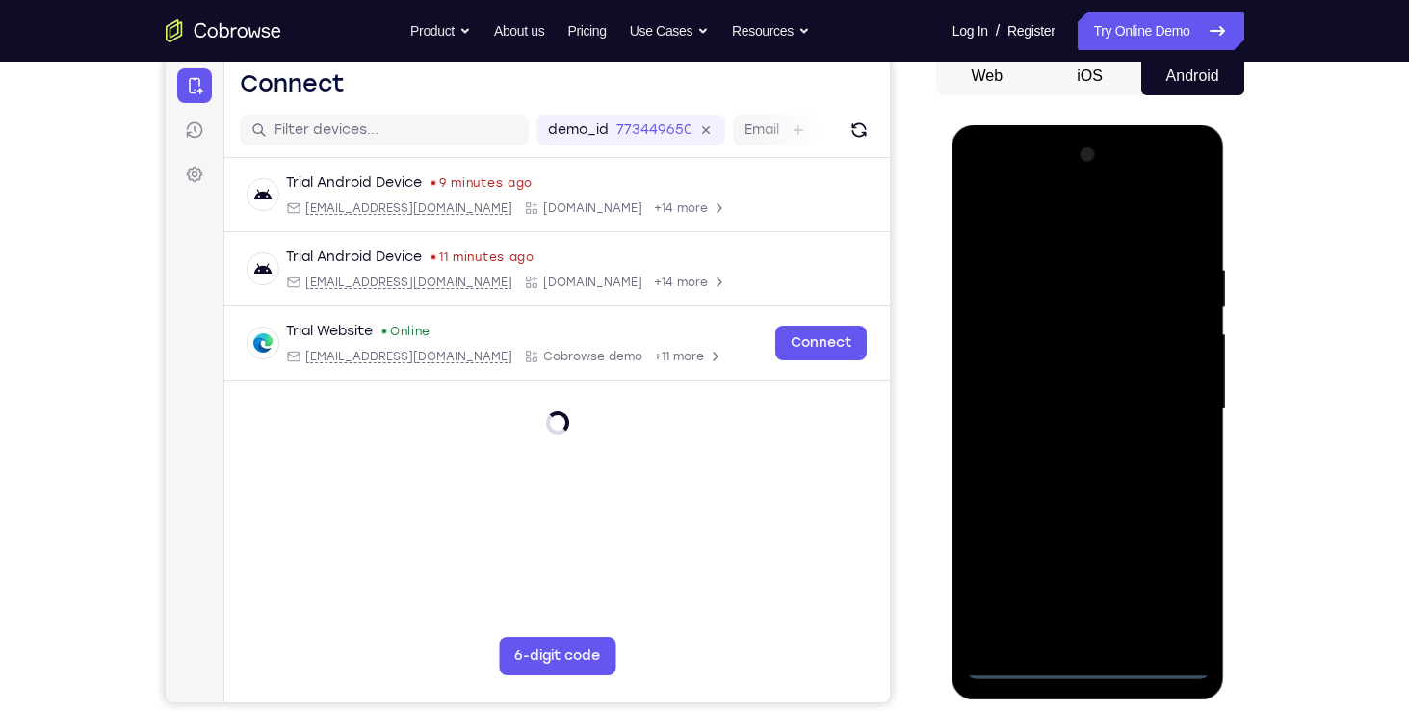
click at [1100, 663] on div at bounding box center [1088, 409] width 243 height 539
click at [1087, 668] on div at bounding box center [1088, 409] width 243 height 539
click at [1167, 590] on div at bounding box center [1088, 409] width 243 height 539
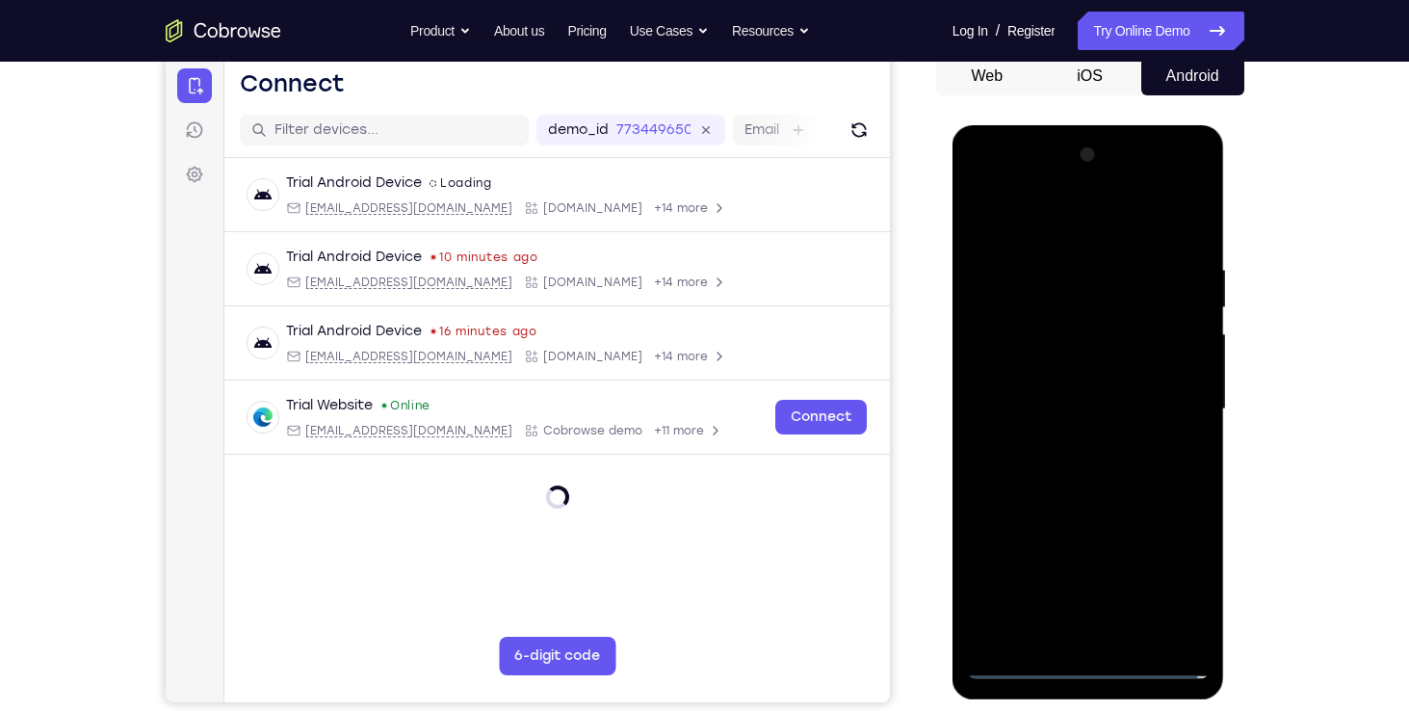
click at [1167, 590] on div at bounding box center [1088, 409] width 243 height 539
click at [1033, 217] on div at bounding box center [1088, 409] width 243 height 539
click at [1170, 413] on div at bounding box center [1088, 409] width 243 height 539
click at [1063, 447] on div at bounding box center [1088, 409] width 243 height 539
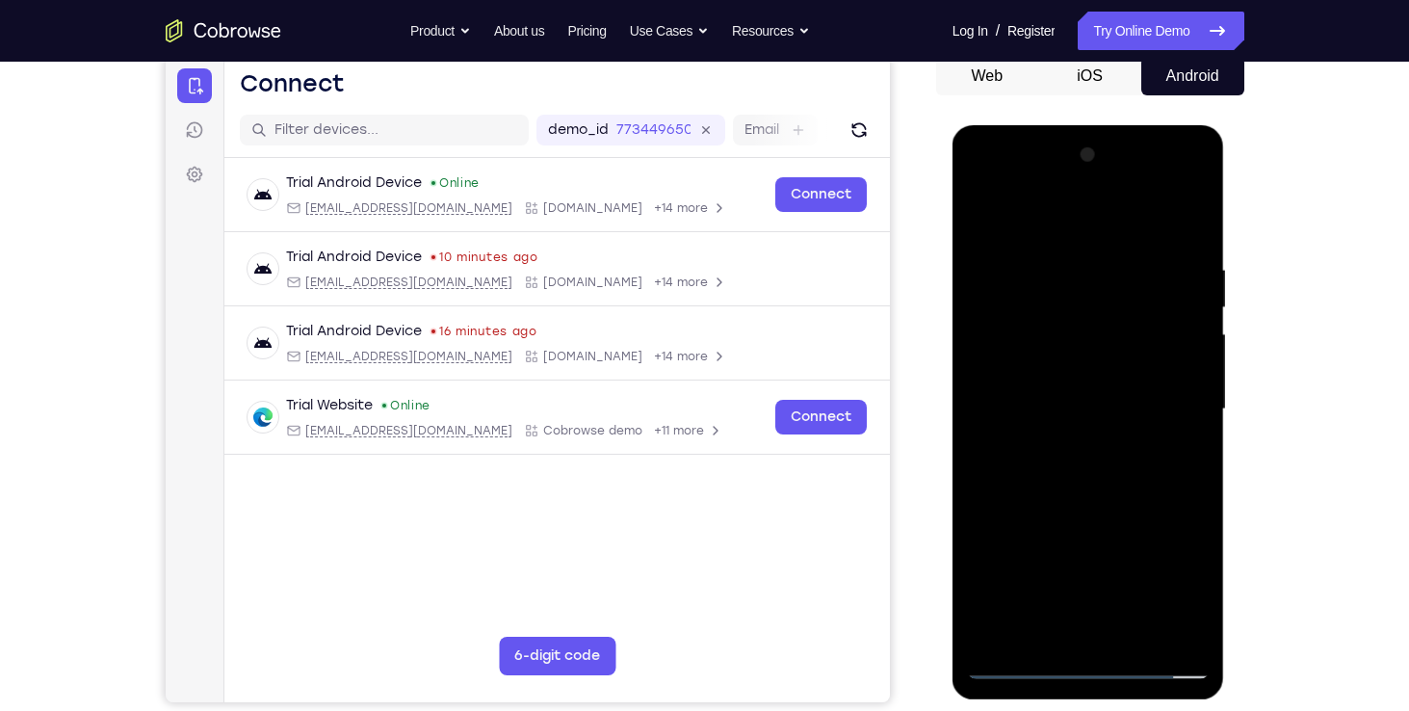
click at [1055, 397] on div at bounding box center [1088, 409] width 243 height 539
click at [1045, 376] on div at bounding box center [1088, 409] width 243 height 539
click at [1043, 413] on div at bounding box center [1088, 409] width 243 height 539
click at [1087, 459] on div at bounding box center [1088, 409] width 243 height 539
click at [955, 292] on div "Inactivity Timeout 11" at bounding box center [1089, 412] width 273 height 574
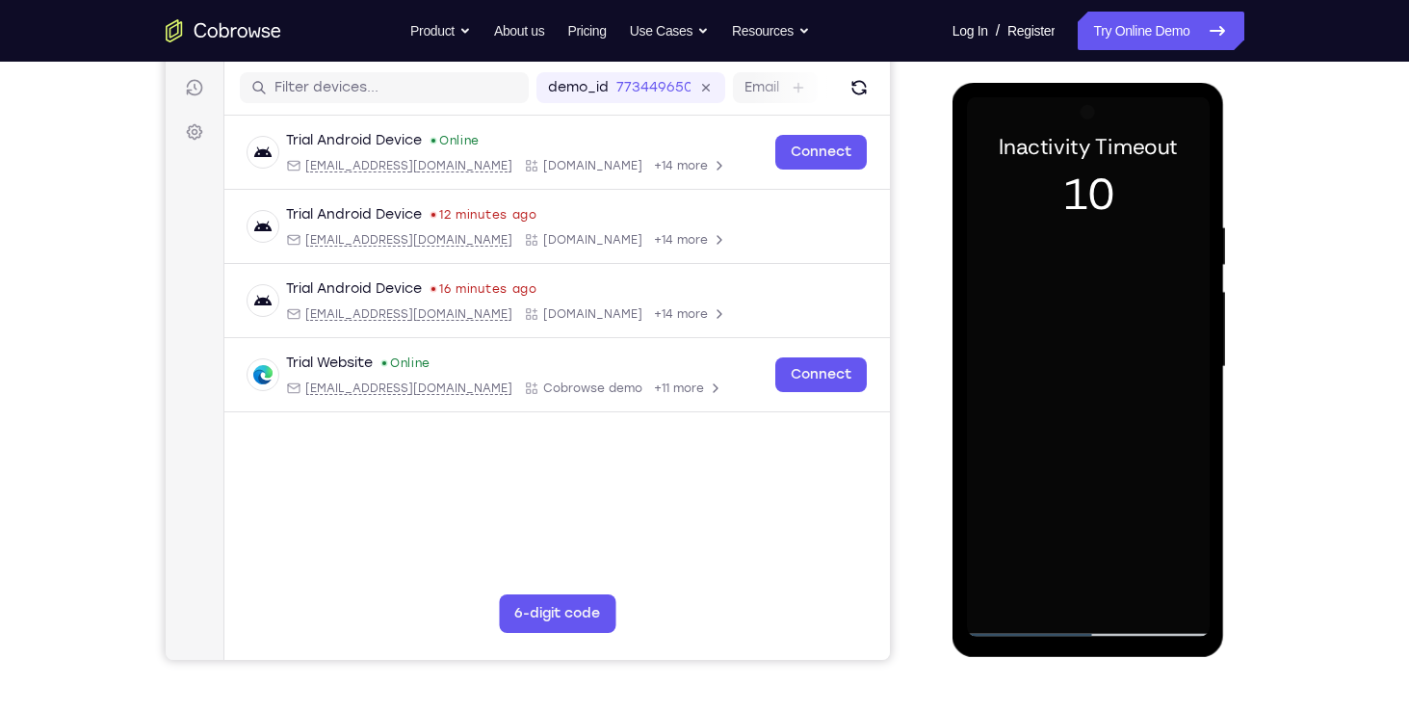
scroll to position [280, 0]
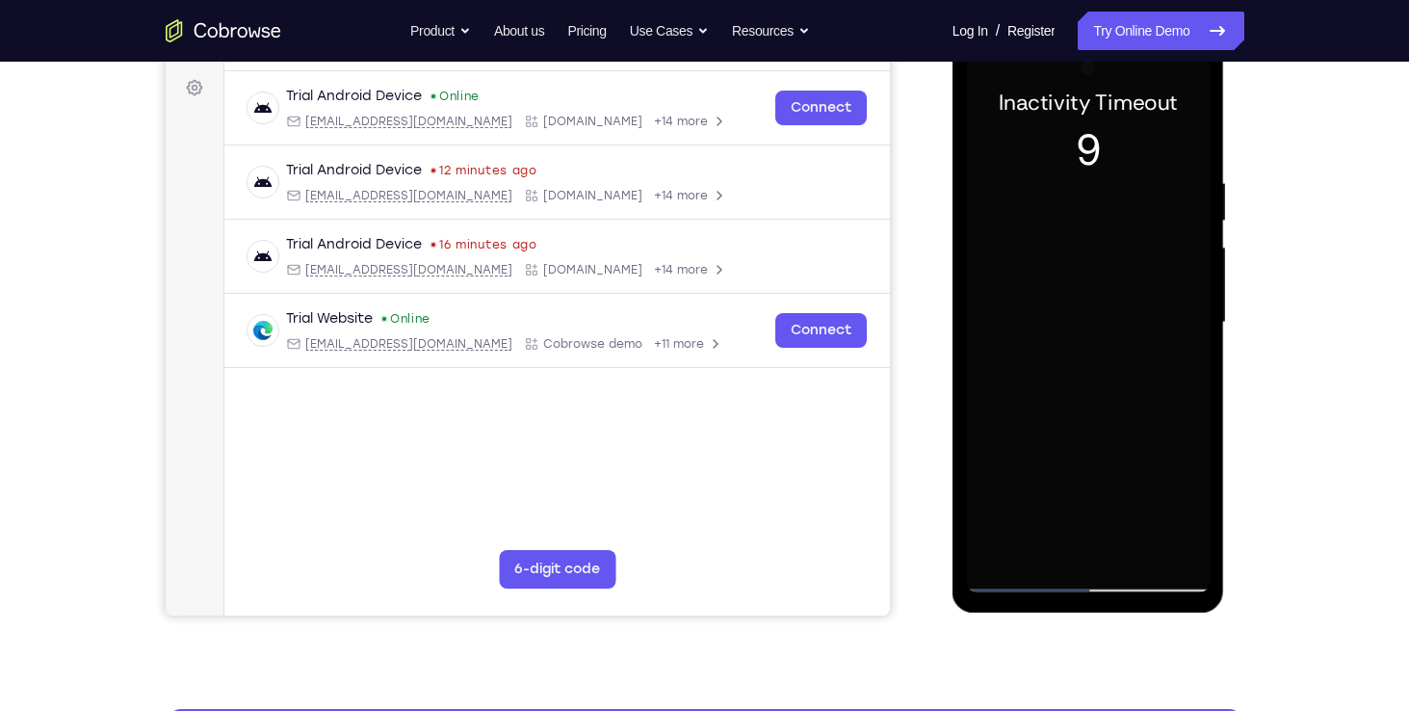
click at [956, 300] on div "Inactivity Timeout 9" at bounding box center [1089, 326] width 273 height 574
click at [1024, 316] on div at bounding box center [1088, 322] width 243 height 539
click at [1066, 382] on div at bounding box center [1088, 322] width 243 height 539
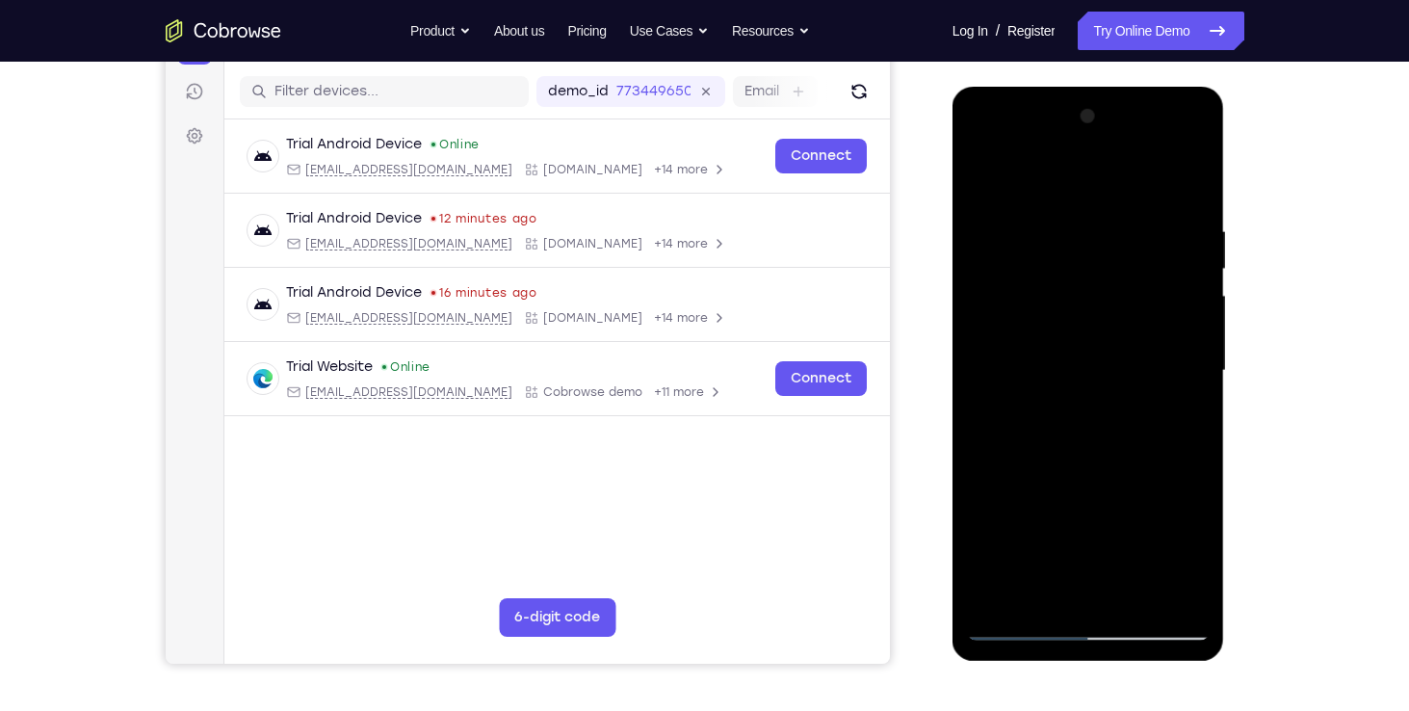
scroll to position [227, 0]
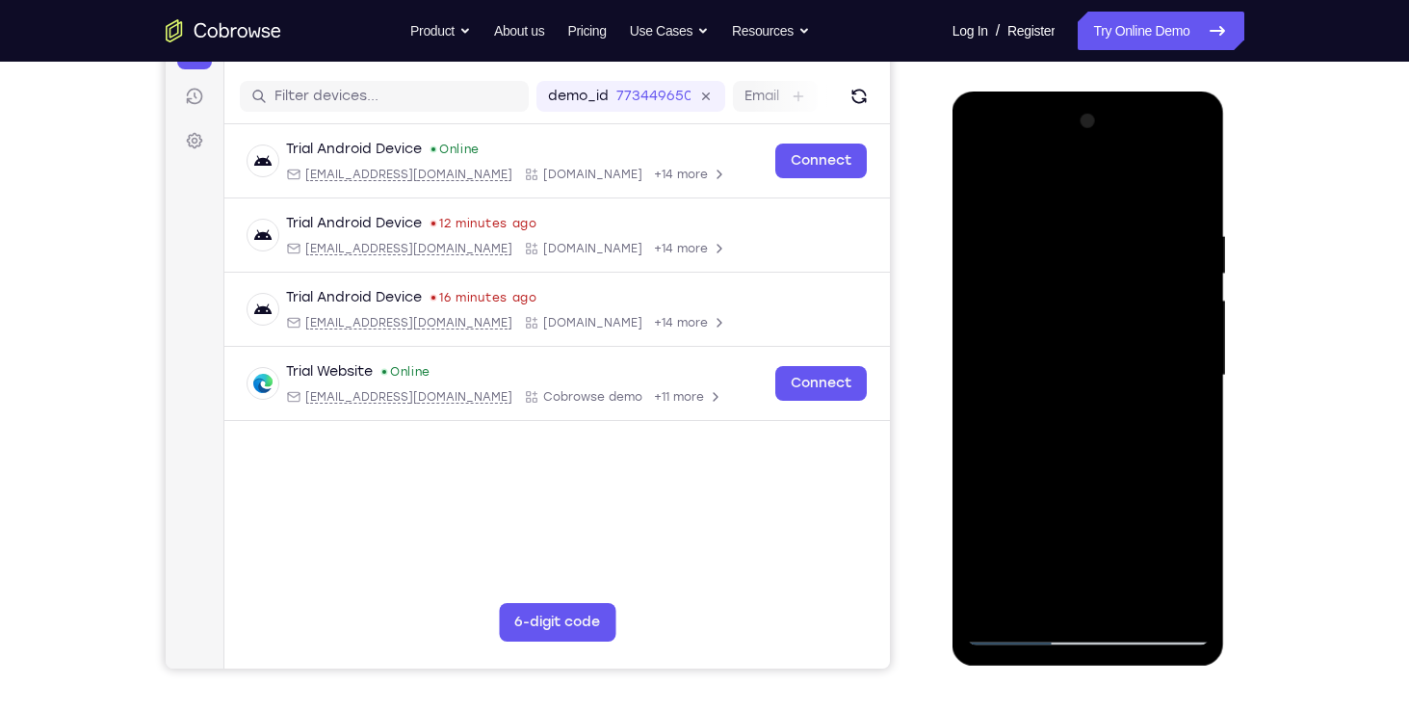
click at [1007, 430] on div at bounding box center [1088, 375] width 243 height 539
click at [1174, 437] on div at bounding box center [1088, 375] width 243 height 539
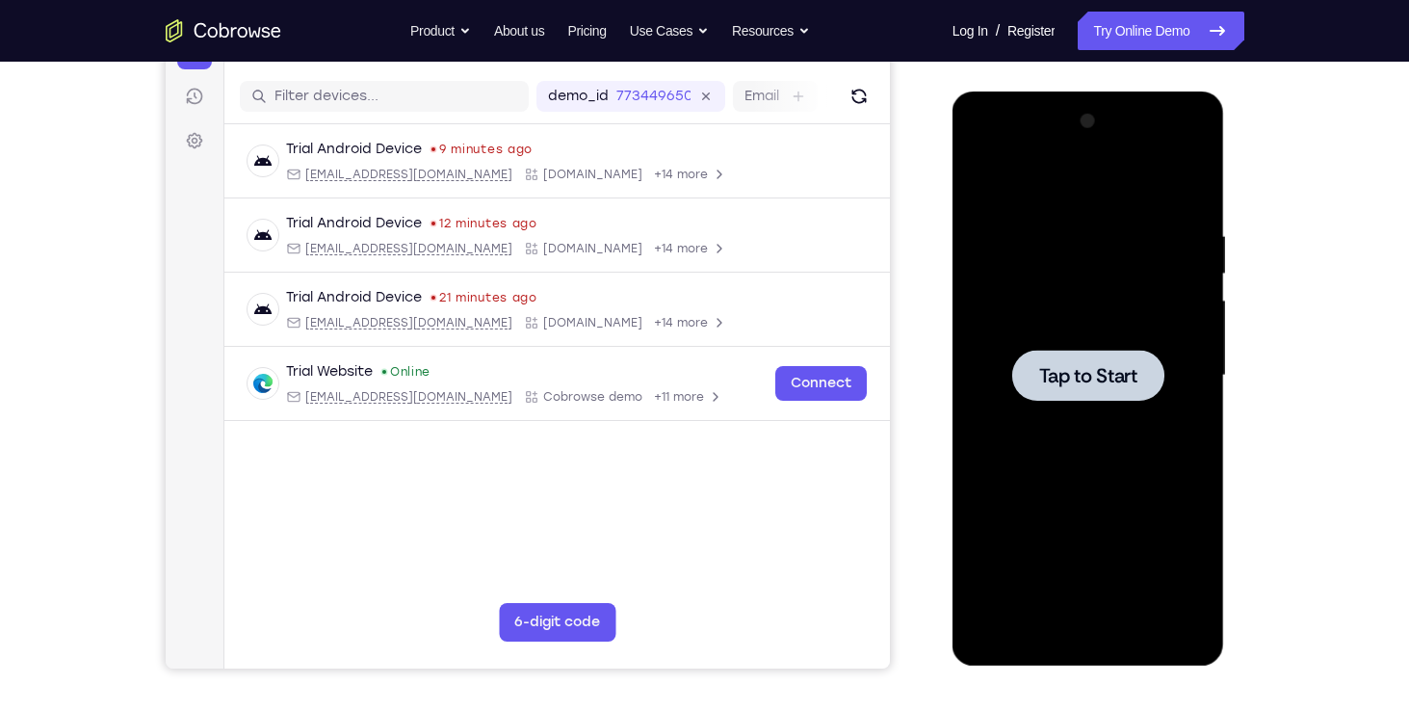
click at [1096, 385] on span "Tap to Start" at bounding box center [1088, 375] width 98 height 19
click at [1096, 386] on div at bounding box center [1088, 375] width 243 height 539
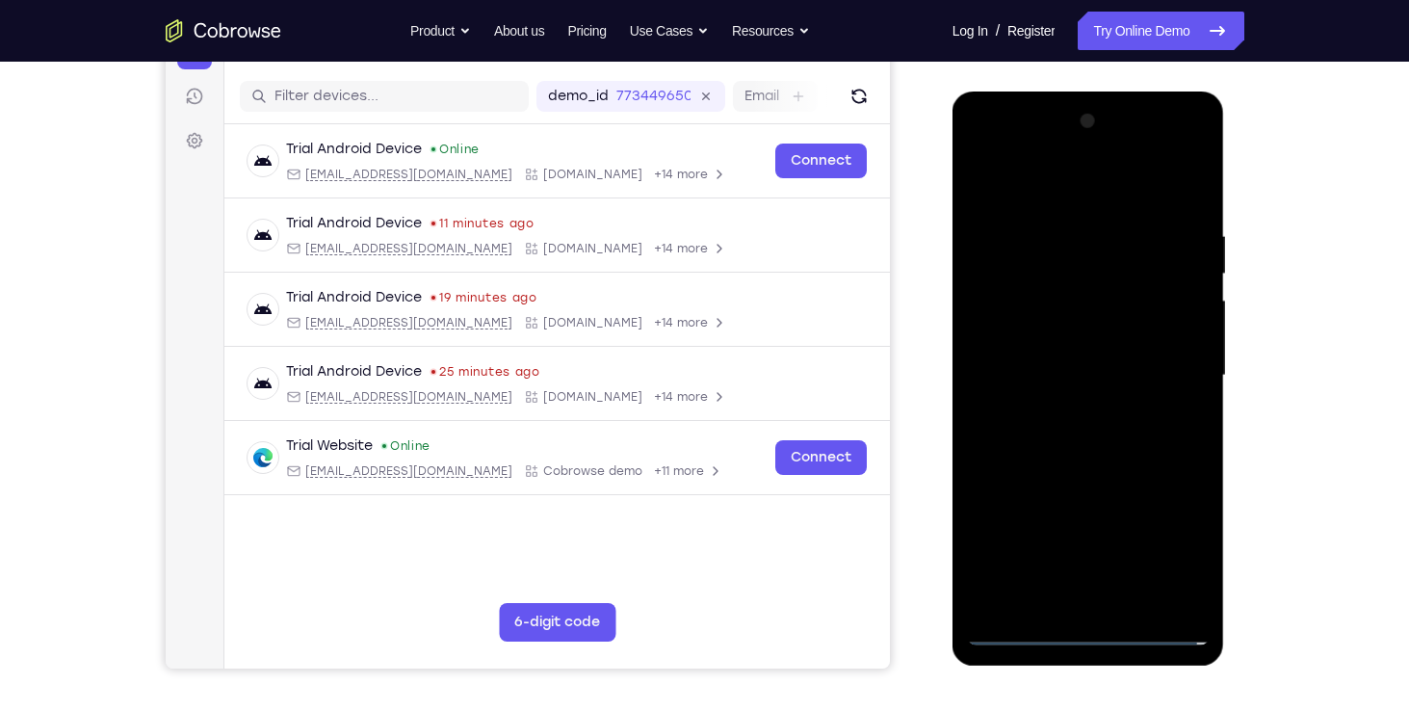
click at [1071, 619] on div at bounding box center [1088, 375] width 243 height 539
click at [1087, 624] on div at bounding box center [1088, 375] width 243 height 539
click at [1089, 629] on div at bounding box center [1088, 375] width 243 height 539
click at [1173, 539] on div at bounding box center [1088, 375] width 243 height 539
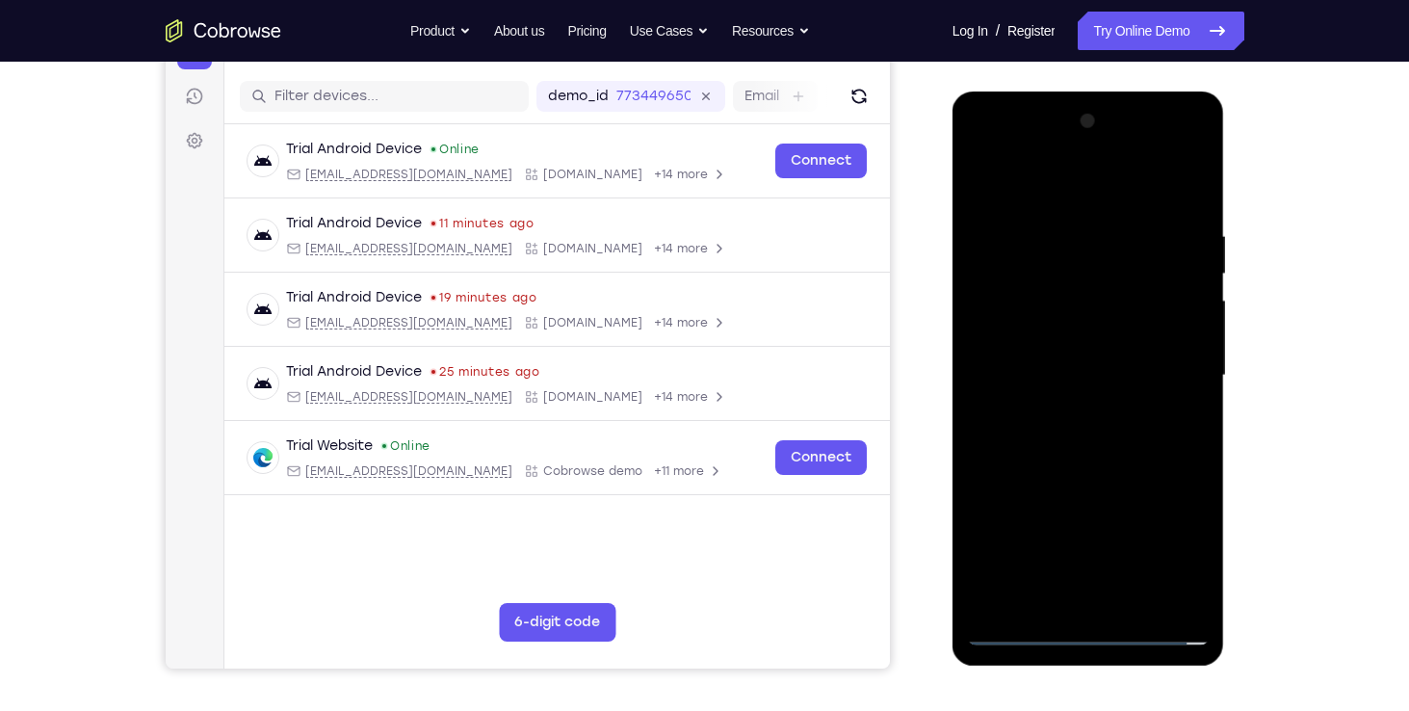
click at [1007, 137] on div at bounding box center [1088, 375] width 243 height 539
click at [1006, 148] on div at bounding box center [1088, 375] width 243 height 539
click at [1003, 338] on div at bounding box center [1088, 375] width 243 height 539
click at [1007, 323] on div at bounding box center [1088, 375] width 243 height 539
click at [1040, 379] on div at bounding box center [1088, 375] width 243 height 539
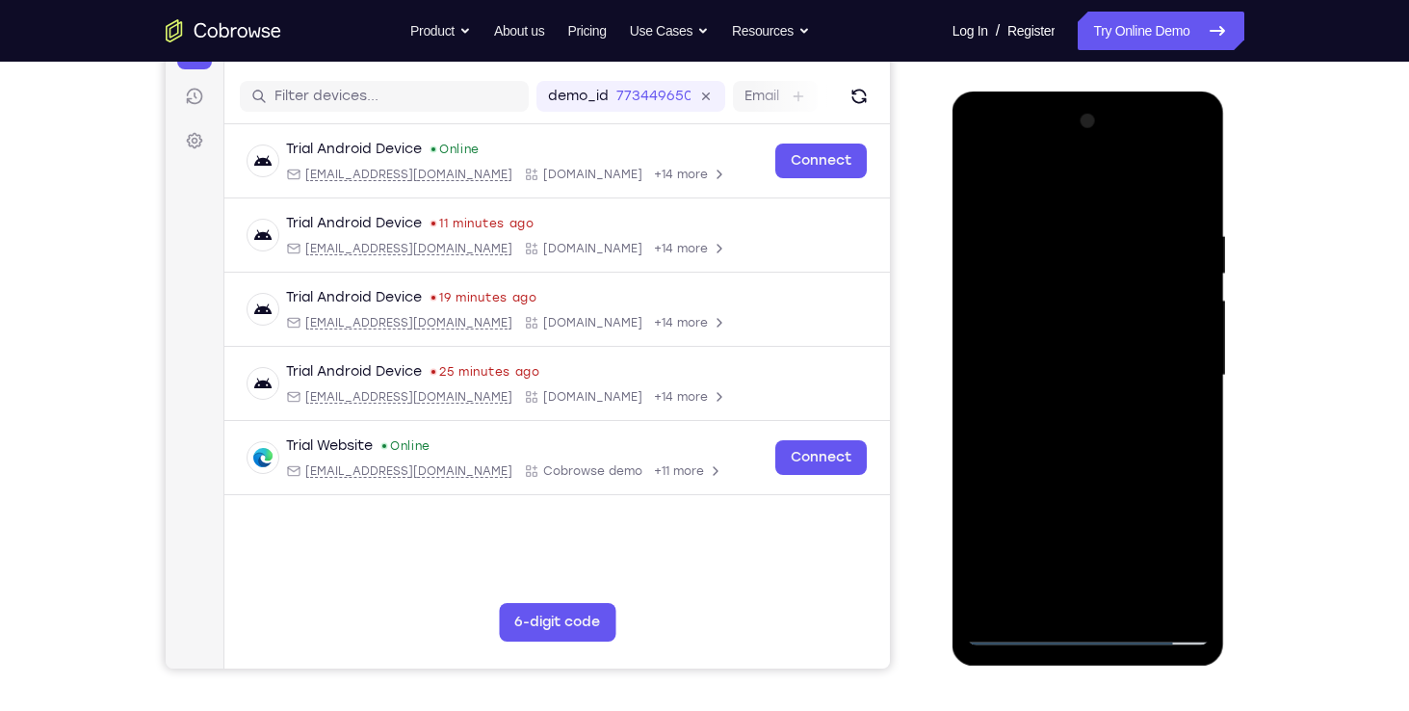
click at [1030, 353] on div at bounding box center [1088, 375] width 243 height 539
click at [1060, 402] on div at bounding box center [1088, 375] width 243 height 539
click at [1082, 468] on div at bounding box center [1088, 375] width 243 height 539
click at [1098, 325] on div at bounding box center [1088, 375] width 243 height 539
click at [1186, 321] on div at bounding box center [1088, 375] width 243 height 539
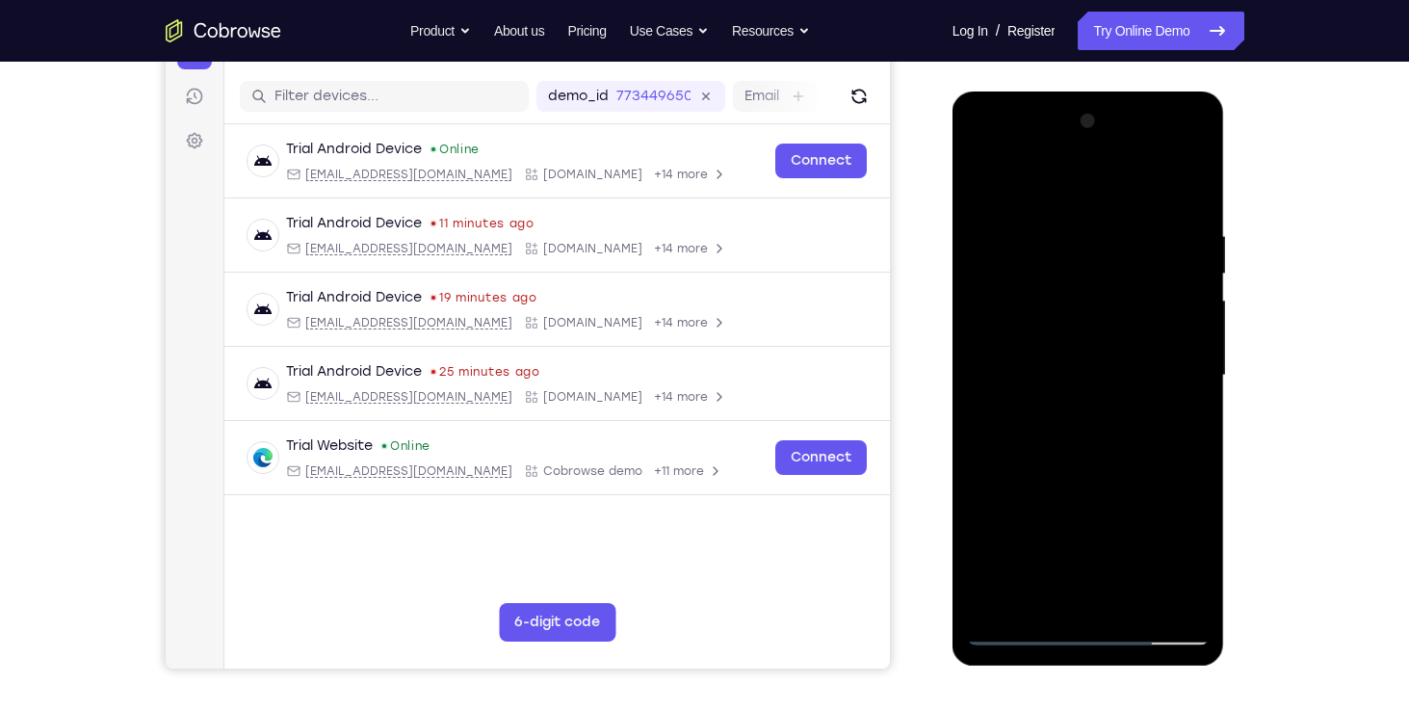
click at [1178, 177] on div at bounding box center [1088, 375] width 243 height 539
drag, startPoint x: 1059, startPoint y: 507, endPoint x: 1070, endPoint y: 322, distance: 185.3
click at [1070, 322] on div at bounding box center [1088, 375] width 243 height 539
drag, startPoint x: 1050, startPoint y: 496, endPoint x: 1051, endPoint y: 299, distance: 197.5
click at [1051, 299] on div at bounding box center [1088, 375] width 243 height 539
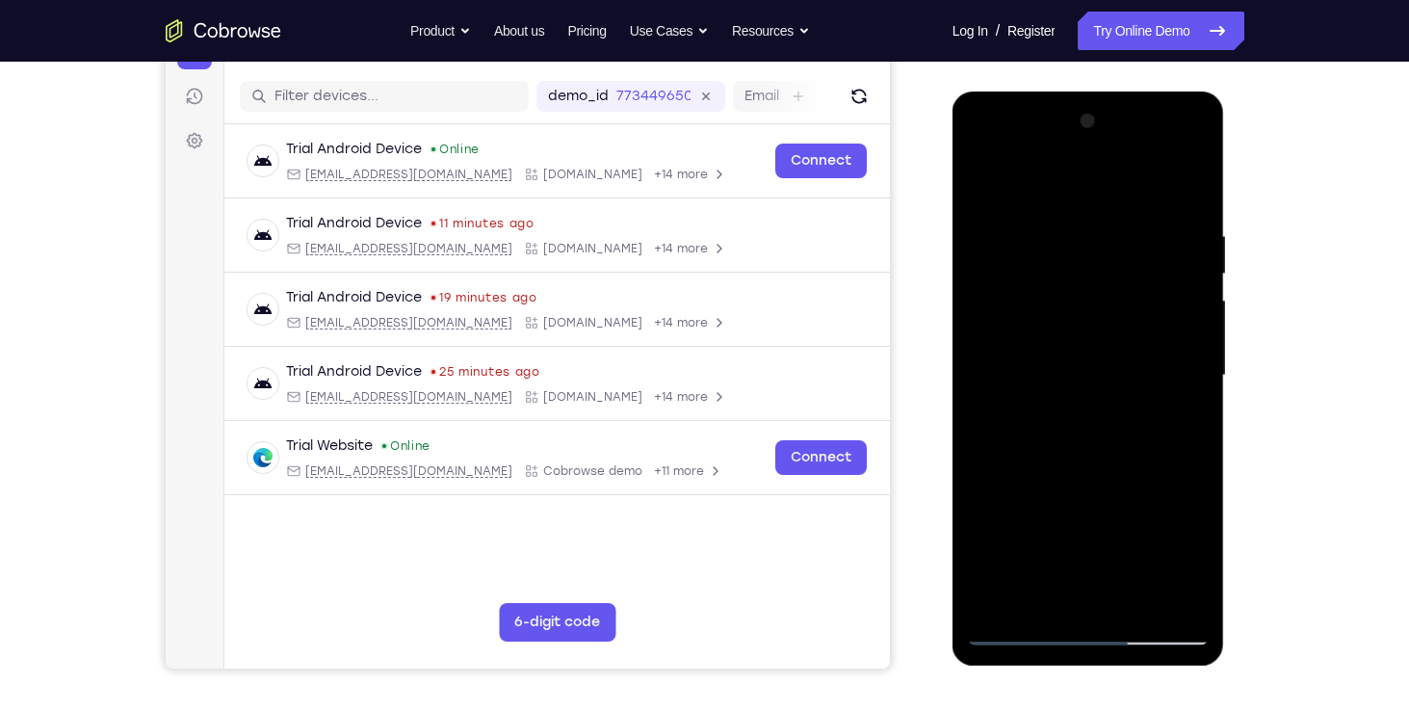
click at [1045, 596] on div at bounding box center [1088, 375] width 243 height 539
click at [1012, 340] on div at bounding box center [1088, 375] width 243 height 539
click at [1008, 343] on div at bounding box center [1088, 375] width 243 height 539
click at [1027, 421] on div at bounding box center [1088, 375] width 243 height 539
drag, startPoint x: 1063, startPoint y: 528, endPoint x: 1045, endPoint y: 359, distance: 169.5
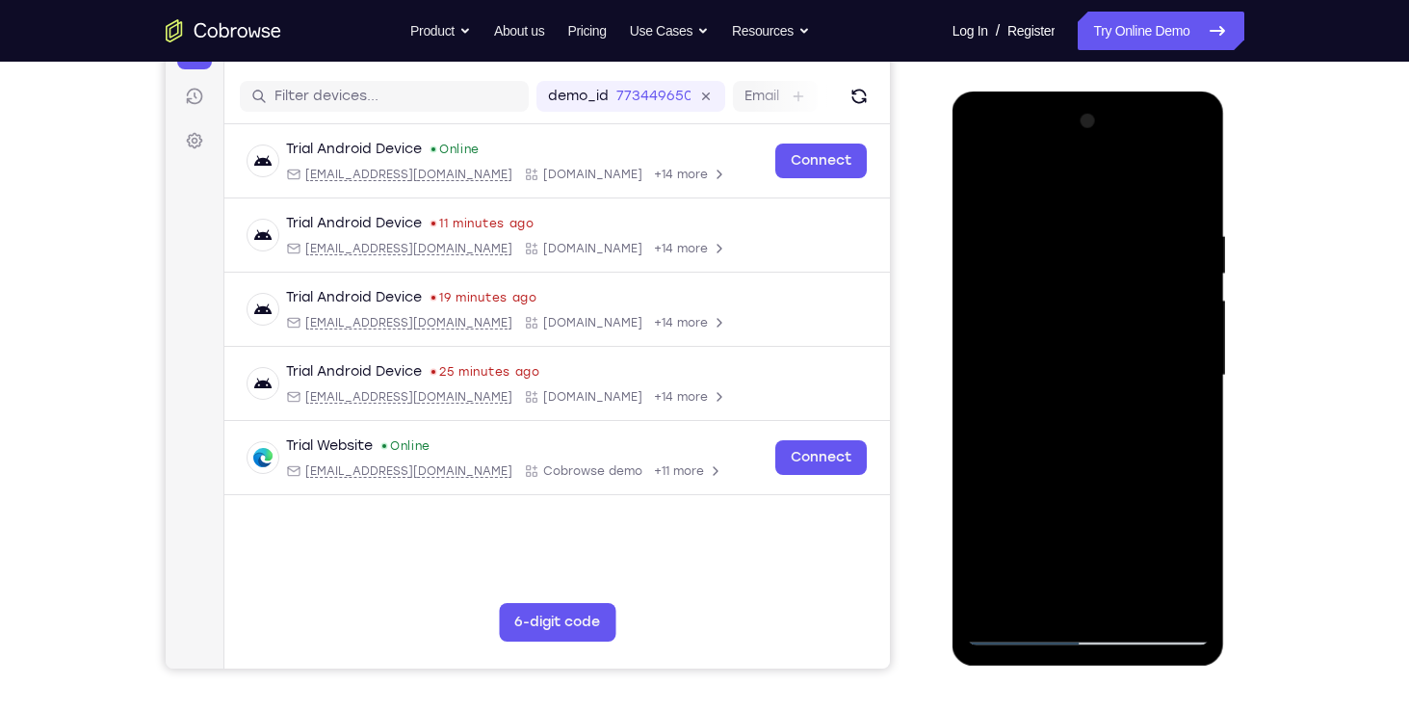
click at [1045, 359] on div at bounding box center [1088, 375] width 243 height 539
drag, startPoint x: 1040, startPoint y: 577, endPoint x: 1037, endPoint y: 301, distance: 275.5
click at [1037, 301] on div at bounding box center [1088, 375] width 243 height 539
drag, startPoint x: 1069, startPoint y: 238, endPoint x: 1099, endPoint y: 526, distance: 289.5
click at [1099, 526] on div at bounding box center [1088, 375] width 243 height 539
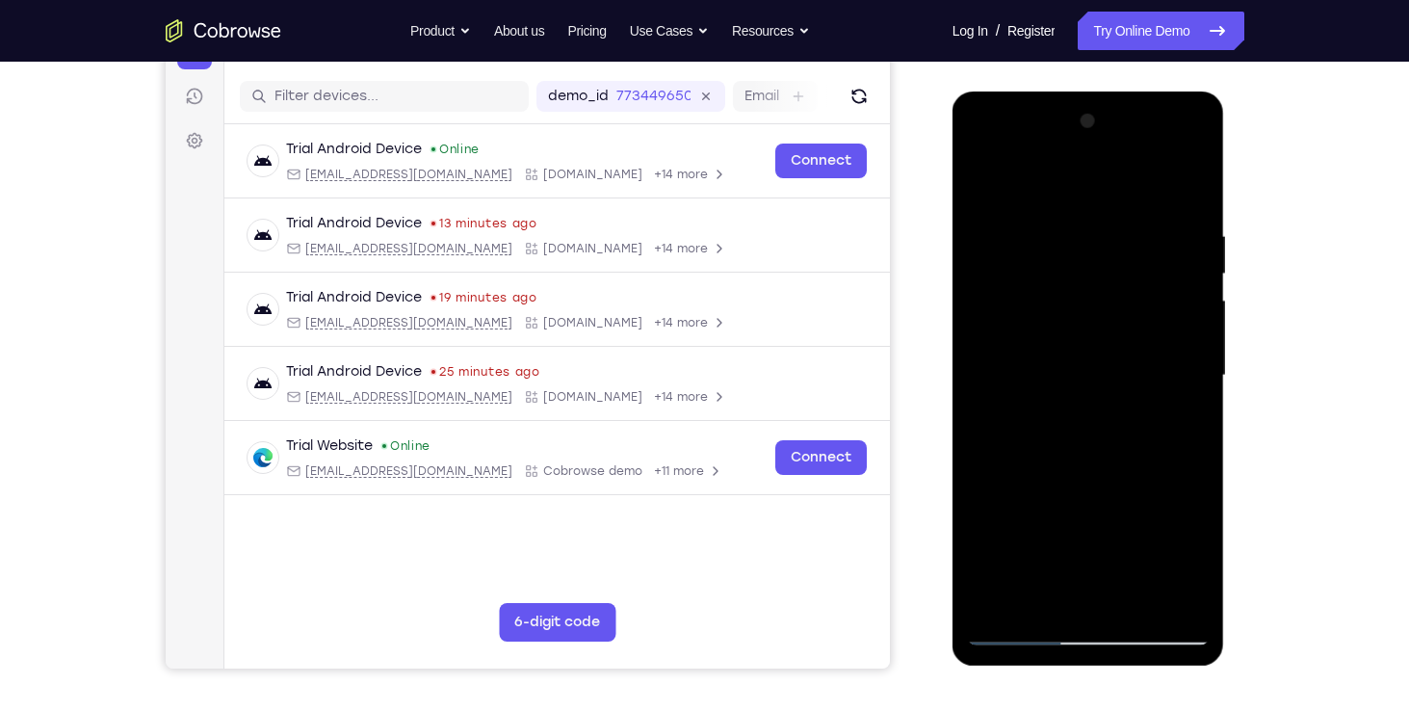
drag, startPoint x: 1111, startPoint y: 257, endPoint x: 1115, endPoint y: 476, distance: 218.7
click at [1115, 476] on div at bounding box center [1088, 375] width 243 height 539
drag, startPoint x: 1073, startPoint y: 181, endPoint x: 1063, endPoint y: 486, distance: 305.5
click at [1063, 486] on div at bounding box center [1088, 375] width 243 height 539
drag, startPoint x: 1009, startPoint y: 195, endPoint x: 1026, endPoint y: 479, distance: 284.6
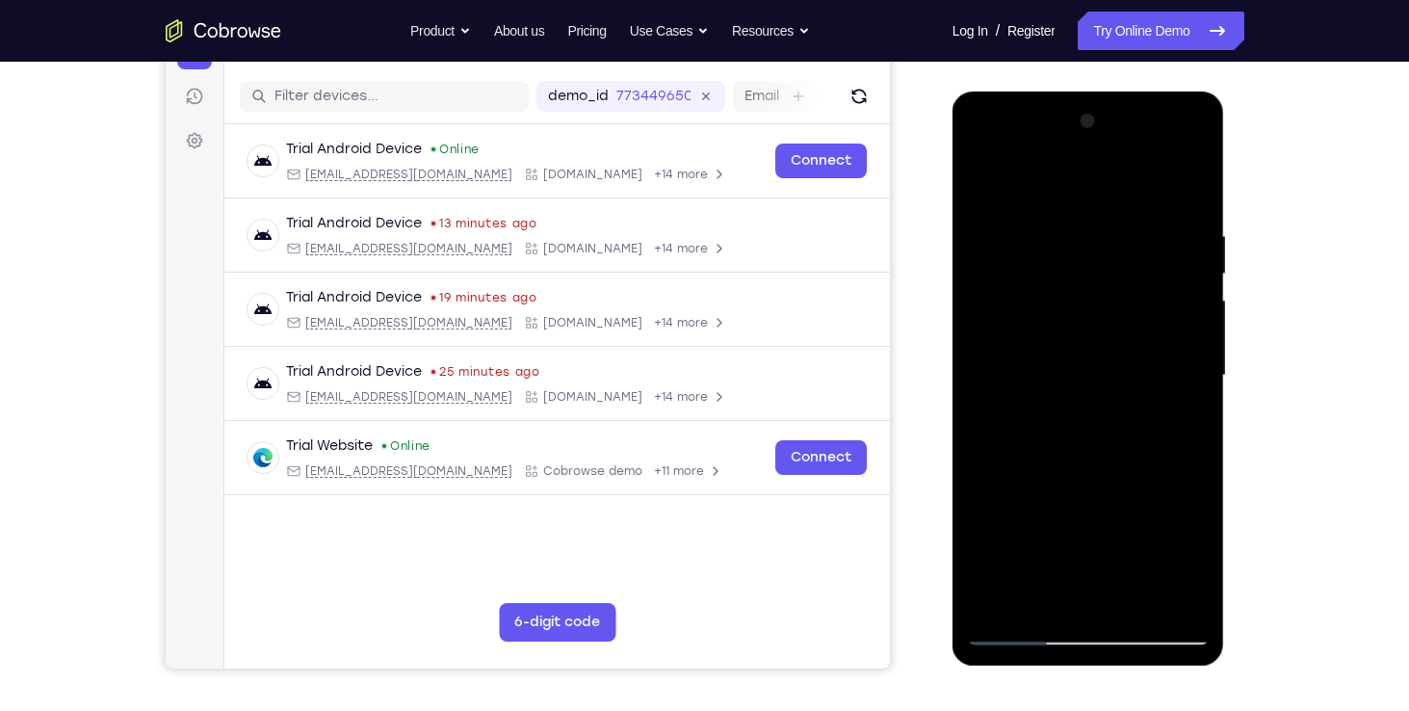
click at [1026, 479] on div at bounding box center [1088, 375] width 243 height 539
drag, startPoint x: 1092, startPoint y: 283, endPoint x: 1111, endPoint y: 523, distance: 240.5
click at [1111, 523] on div at bounding box center [1088, 375] width 243 height 539
drag, startPoint x: 1070, startPoint y: 257, endPoint x: 1082, endPoint y: 546, distance: 289.2
click at [1082, 546] on div at bounding box center [1088, 375] width 243 height 539
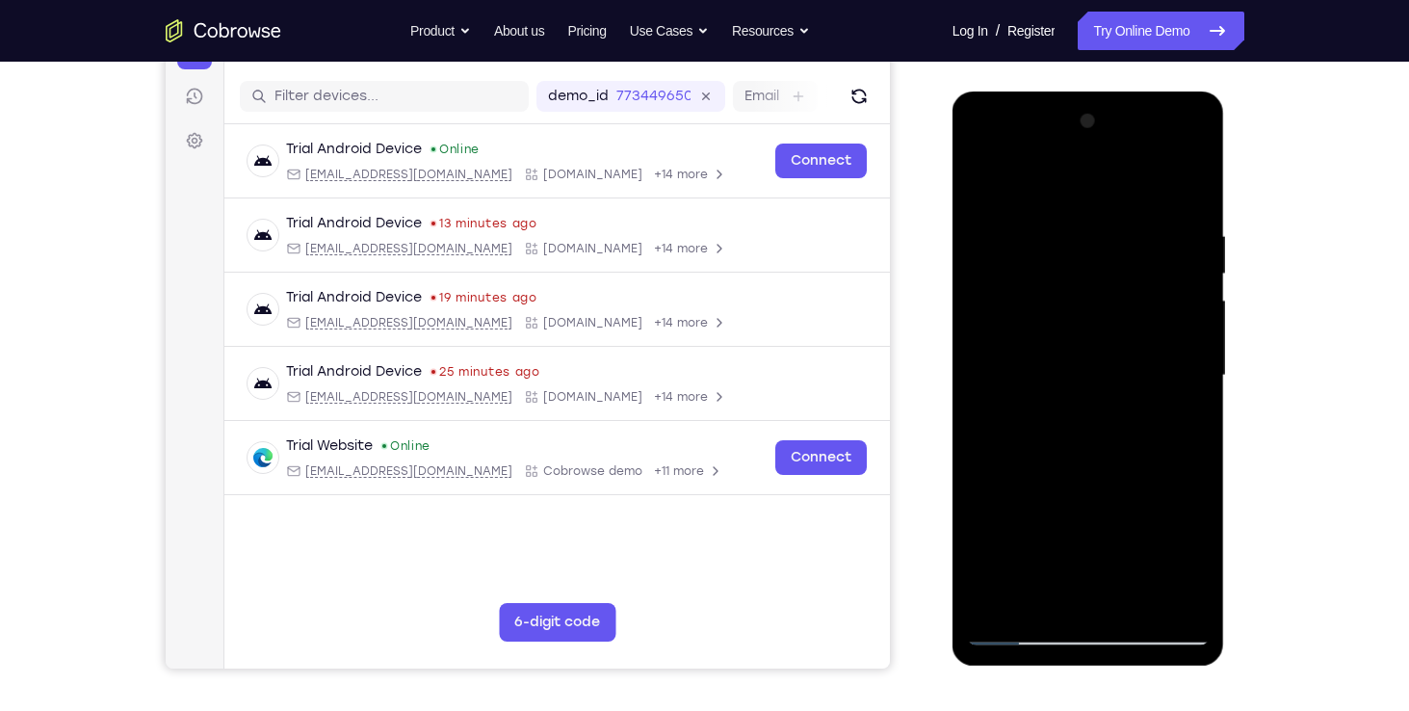
drag, startPoint x: 1077, startPoint y: 280, endPoint x: 1082, endPoint y: 562, distance: 281.3
click at [1082, 562] on div at bounding box center [1088, 375] width 243 height 539
click at [1099, 145] on div at bounding box center [1088, 375] width 243 height 539
click at [1097, 149] on div at bounding box center [1088, 375] width 243 height 539
drag, startPoint x: 1067, startPoint y: 251, endPoint x: 1052, endPoint y: 431, distance: 179.8
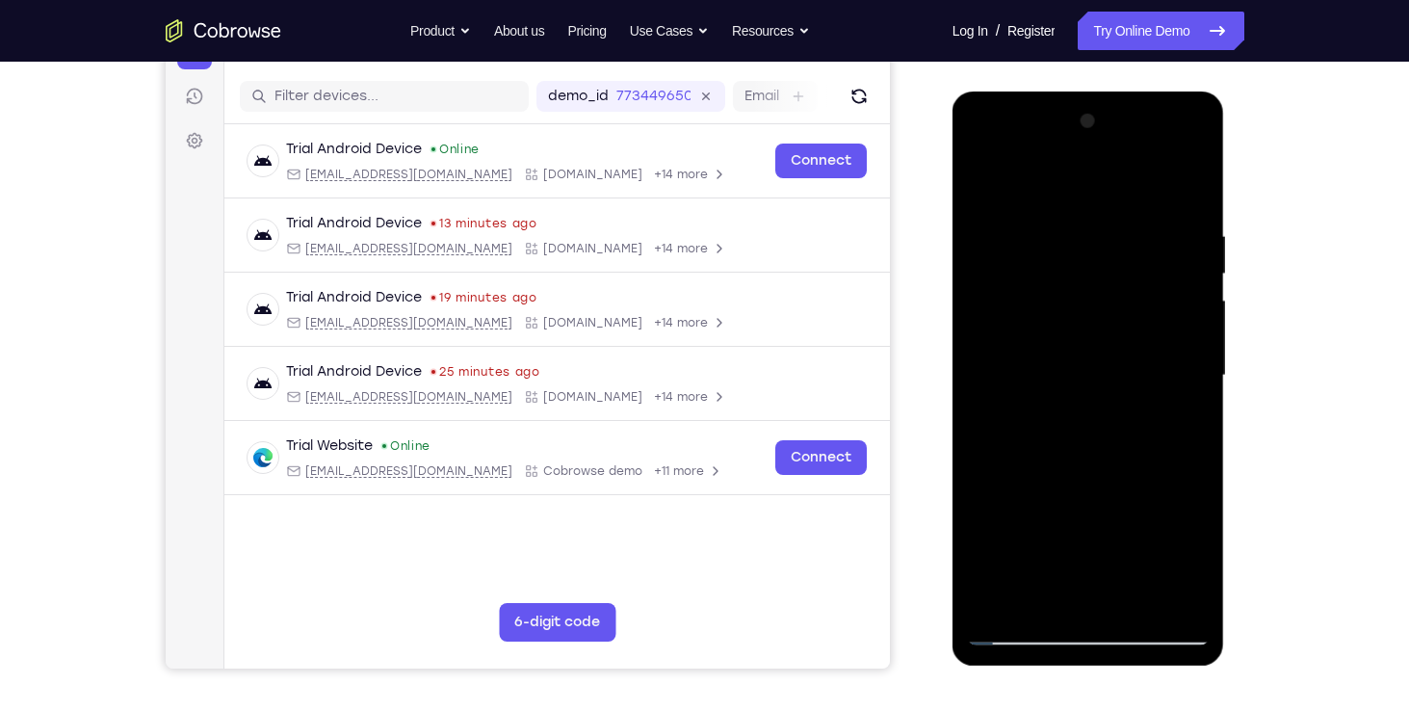
click at [1052, 431] on div at bounding box center [1088, 375] width 243 height 539
drag, startPoint x: 1046, startPoint y: 217, endPoint x: 1028, endPoint y: 415, distance: 199.3
click at [1028, 415] on div at bounding box center [1088, 375] width 243 height 539
drag, startPoint x: 1011, startPoint y: 242, endPoint x: 1013, endPoint y: 526, distance: 284.1
click at [1013, 526] on div at bounding box center [1088, 375] width 243 height 539
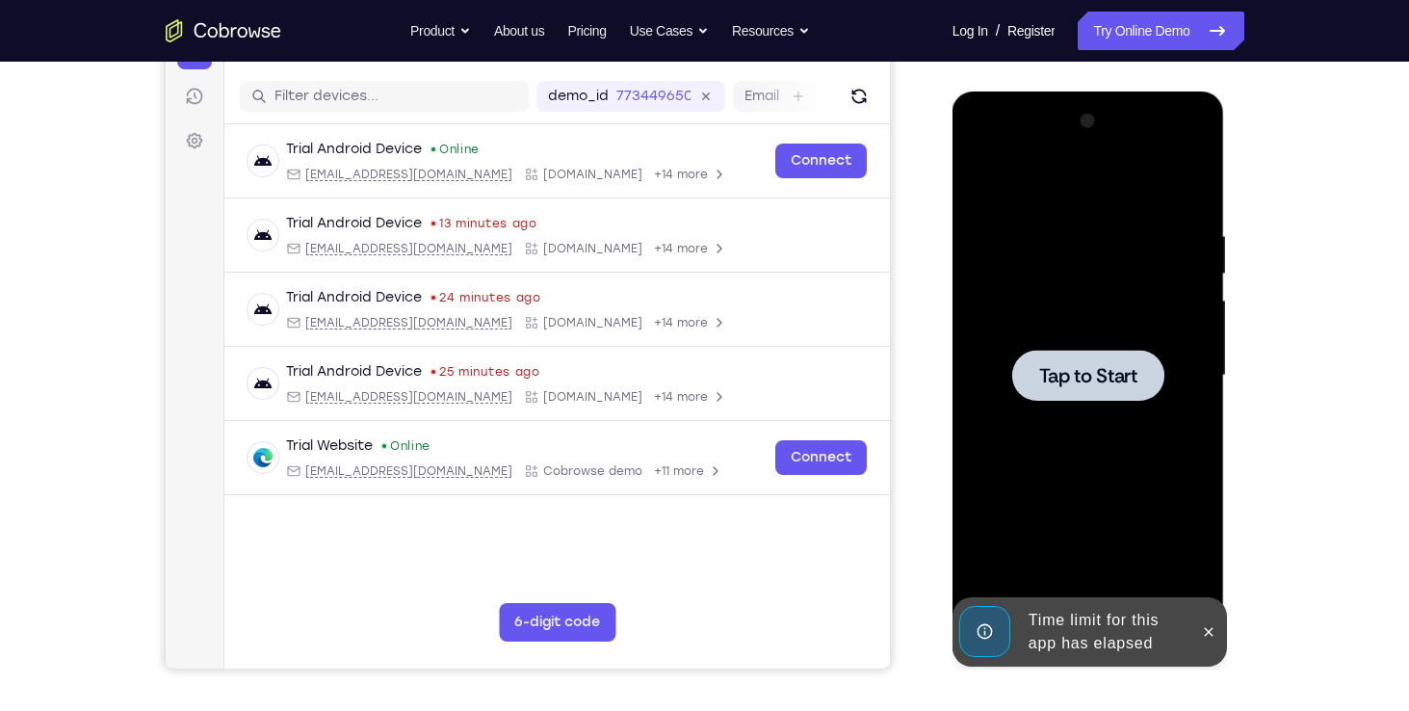
click at [1087, 377] on span "Tap to Start" at bounding box center [1088, 375] width 98 height 19
click at [1213, 630] on icon at bounding box center [1208, 631] width 15 height 15
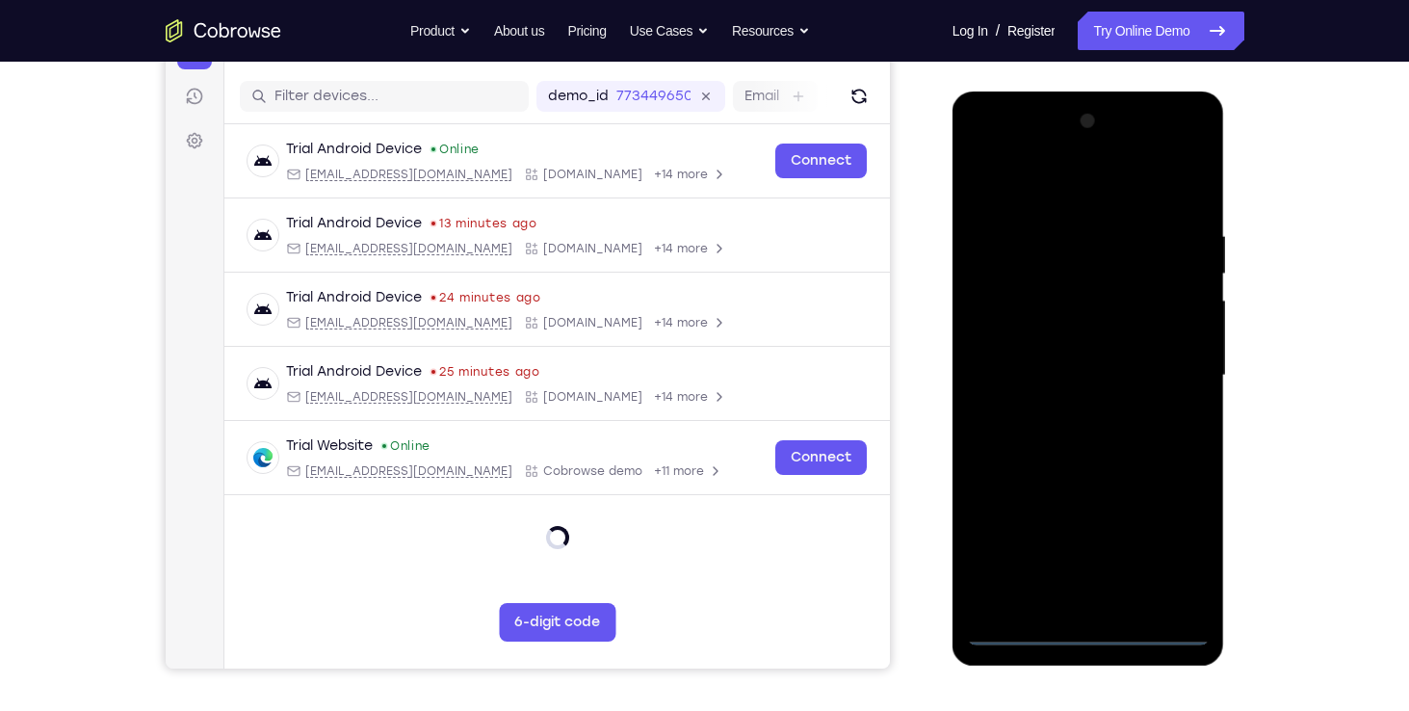
click at [1087, 635] on div at bounding box center [1088, 375] width 243 height 539
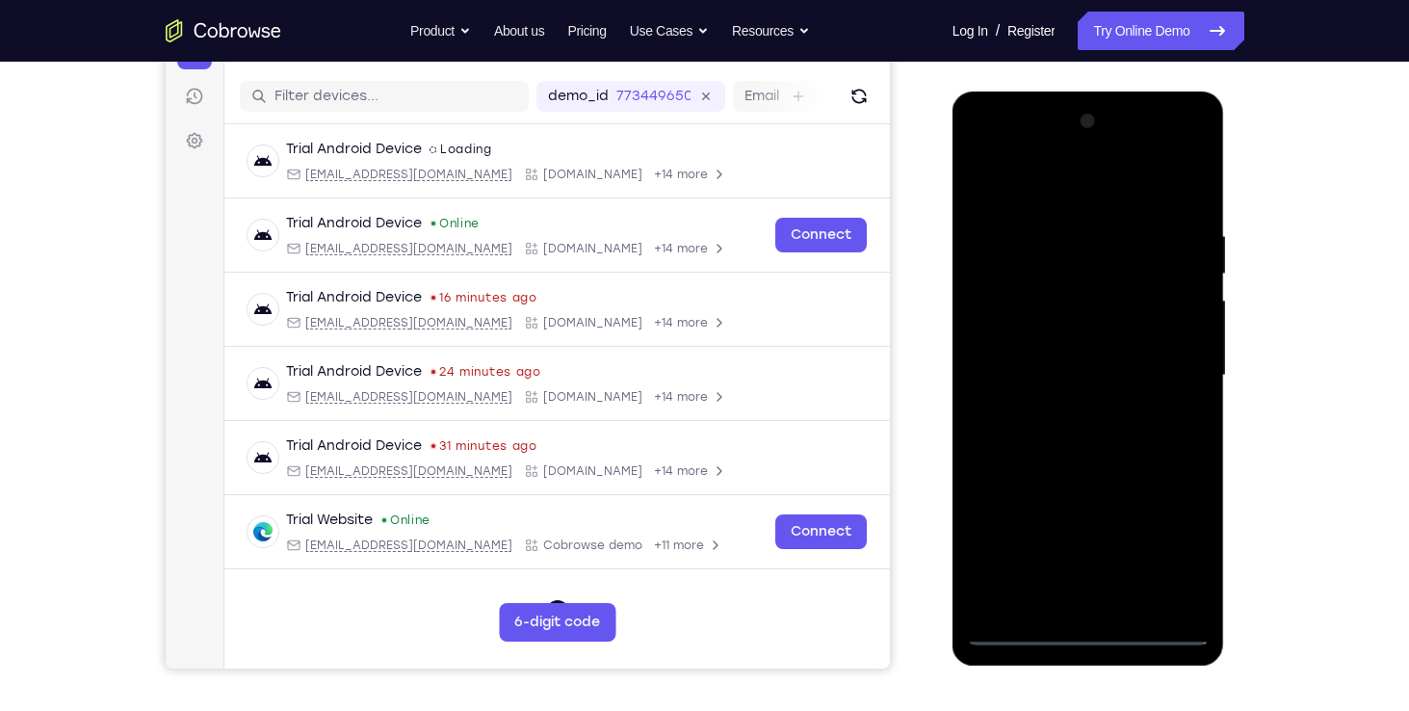
click at [1185, 546] on div at bounding box center [1088, 375] width 243 height 539
click at [1032, 186] on div at bounding box center [1088, 375] width 243 height 539
click at [994, 332] on div at bounding box center [1088, 375] width 243 height 539
click at [1073, 378] on div at bounding box center [1088, 375] width 243 height 539
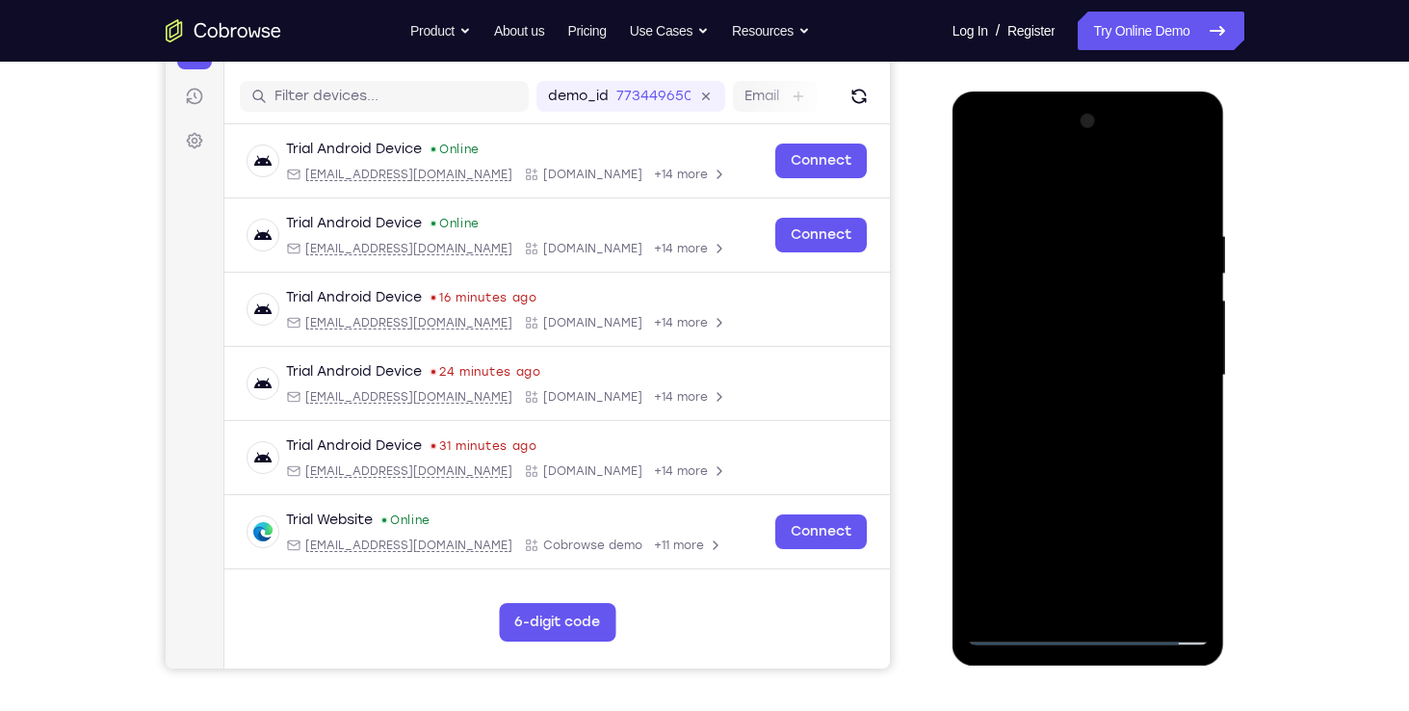
click at [1031, 314] on div at bounding box center [1088, 375] width 243 height 539
click at [1033, 353] on div at bounding box center [1088, 375] width 243 height 539
click at [1184, 361] on div at bounding box center [1088, 375] width 243 height 539
click at [1011, 369] on div at bounding box center [1088, 375] width 243 height 539
click at [1021, 400] on div at bounding box center [1088, 375] width 243 height 539
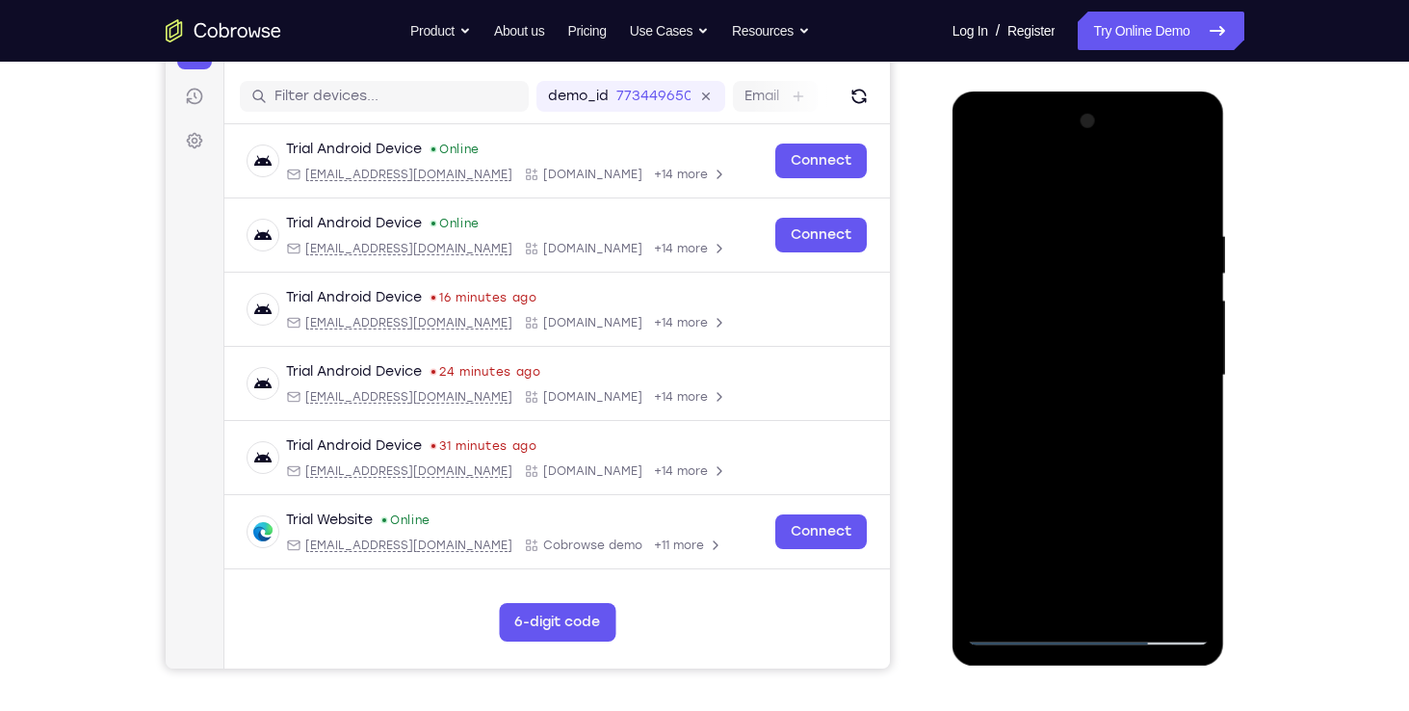
click at [1056, 462] on div at bounding box center [1088, 375] width 243 height 539
click at [1036, 322] on div at bounding box center [1088, 375] width 243 height 539
drag, startPoint x: 1063, startPoint y: 482, endPoint x: 1051, endPoint y: 158, distance: 323.9
click at [1051, 158] on div at bounding box center [1088, 375] width 243 height 539
drag, startPoint x: 1024, startPoint y: 517, endPoint x: 1024, endPoint y: 300, distance: 217.7
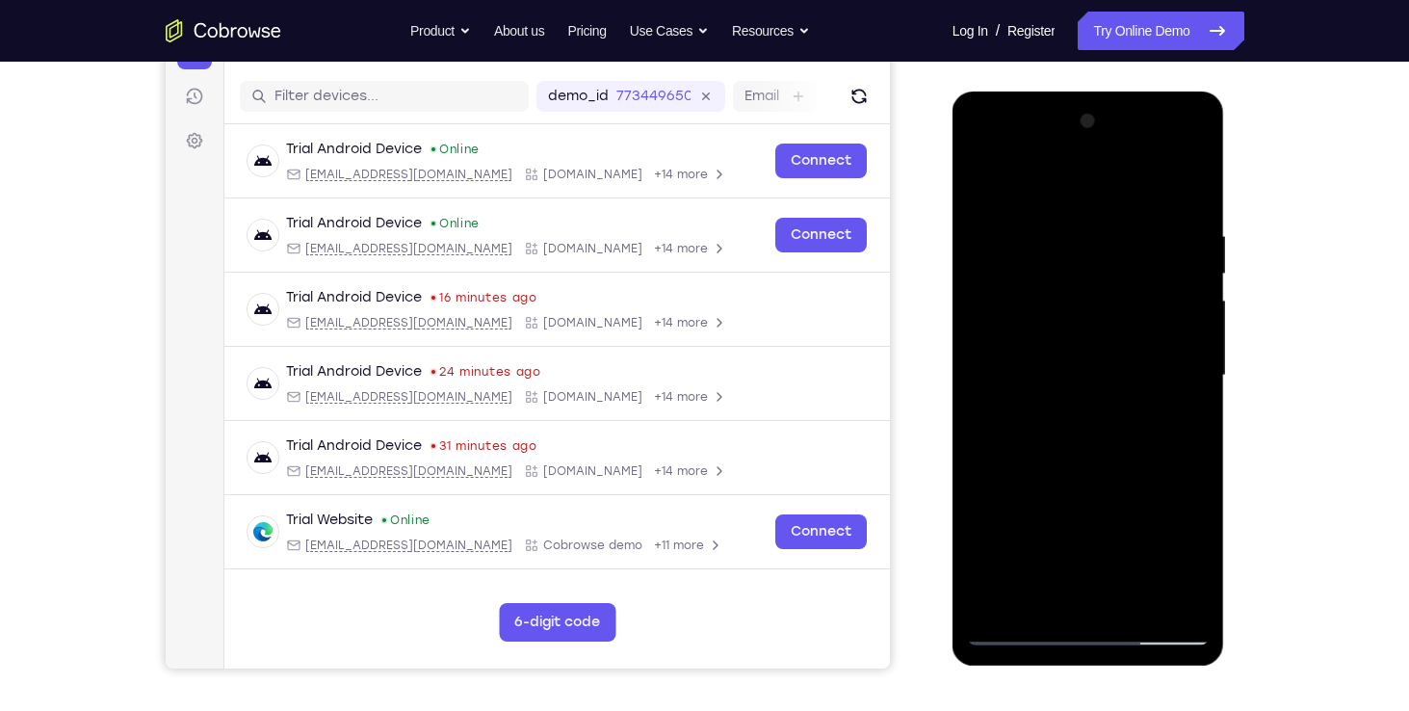
click at [1024, 300] on div at bounding box center [1088, 375] width 243 height 539
click at [1082, 596] on div at bounding box center [1088, 375] width 243 height 539
click at [1010, 340] on div at bounding box center [1088, 375] width 243 height 539
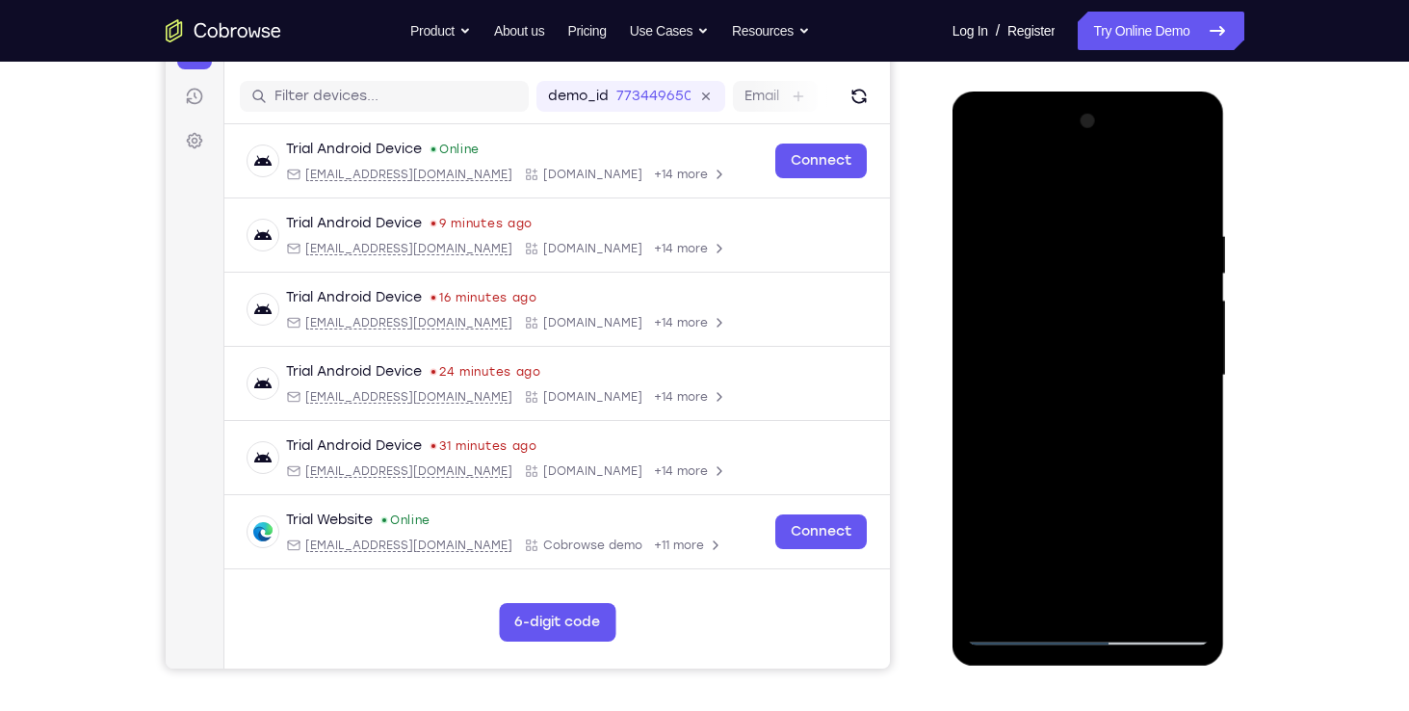
click at [1074, 414] on div at bounding box center [1088, 375] width 243 height 539
click at [998, 342] on div at bounding box center [1088, 375] width 243 height 539
click at [1023, 410] on div at bounding box center [1088, 375] width 243 height 539
click at [1085, 206] on div at bounding box center [1088, 375] width 243 height 539
click at [1189, 149] on div at bounding box center [1088, 375] width 243 height 539
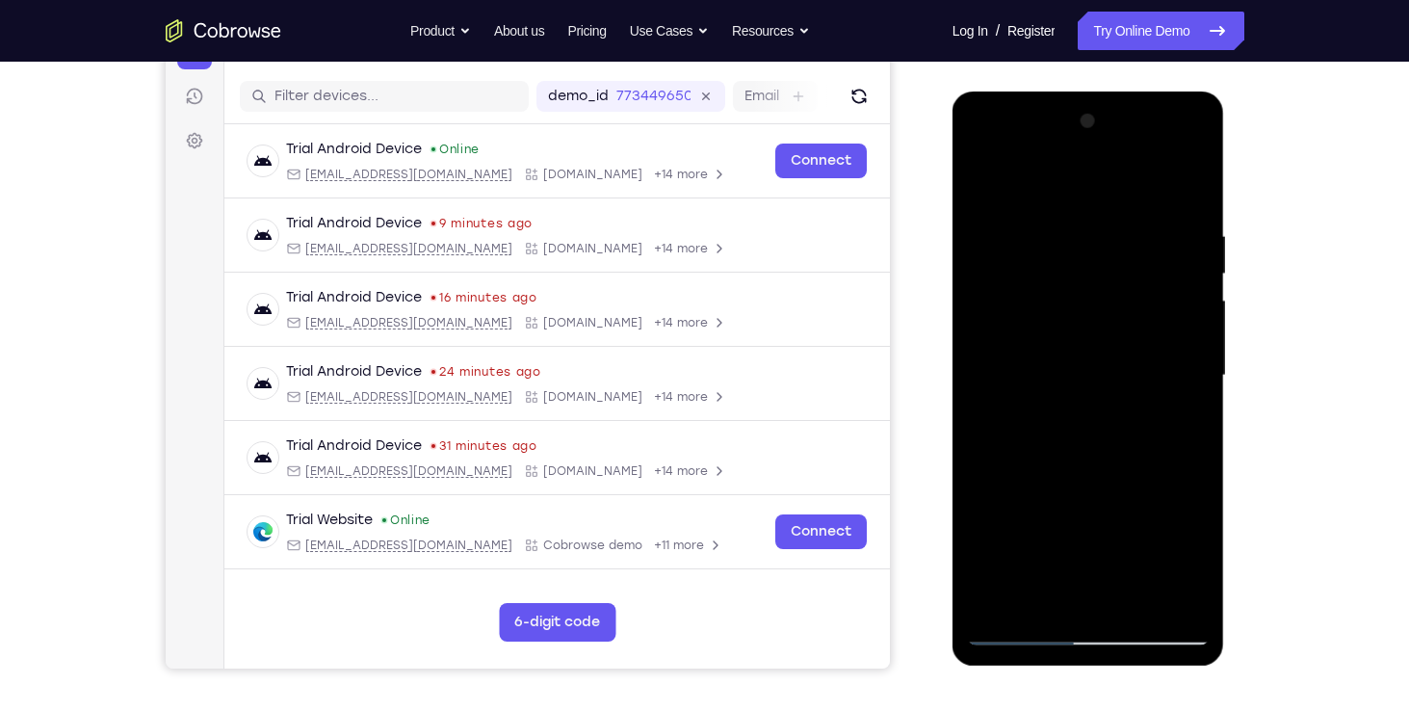
click at [1186, 512] on div at bounding box center [1088, 375] width 243 height 539
click at [1087, 453] on div at bounding box center [1088, 375] width 243 height 539
click at [1114, 413] on div at bounding box center [1088, 375] width 243 height 539
click at [982, 152] on div at bounding box center [1088, 375] width 243 height 539
click at [1168, 366] on div at bounding box center [1088, 375] width 243 height 539
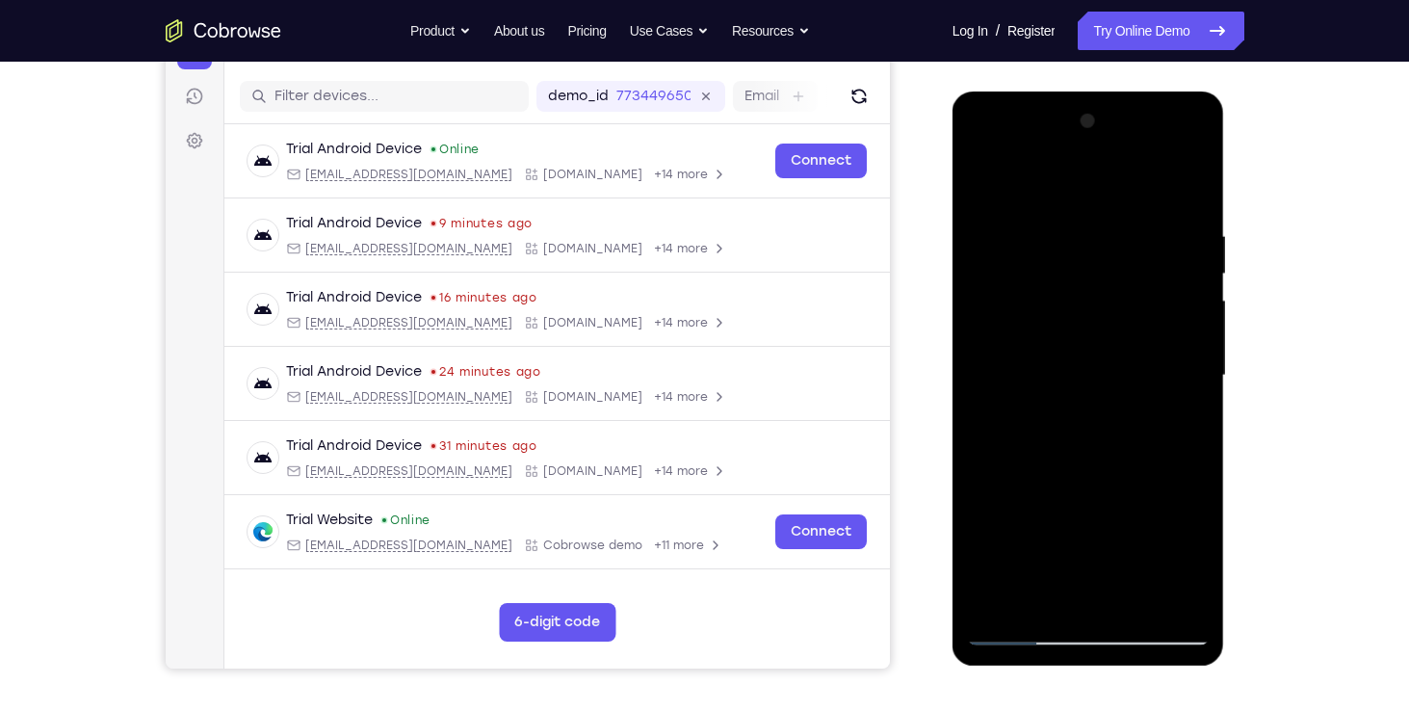
click at [1162, 369] on div at bounding box center [1088, 375] width 243 height 539
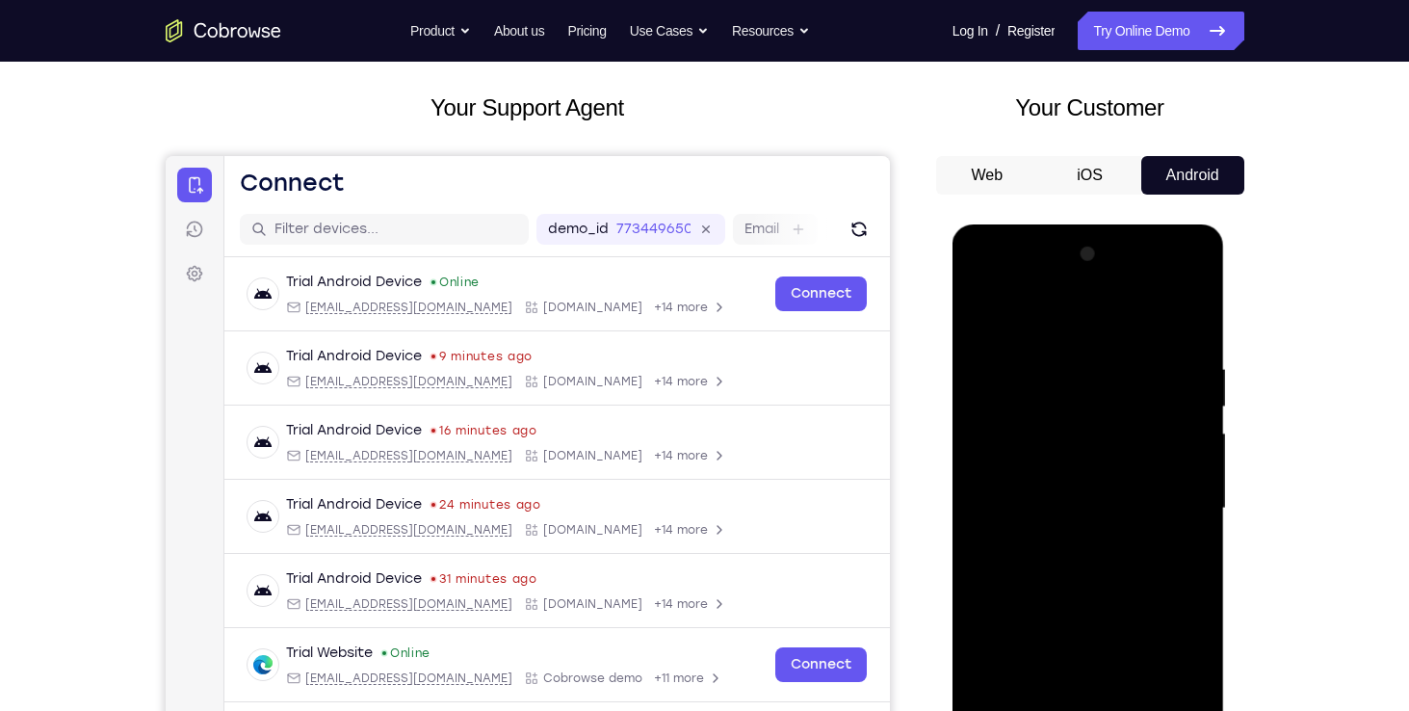
scroll to position [0, 0]
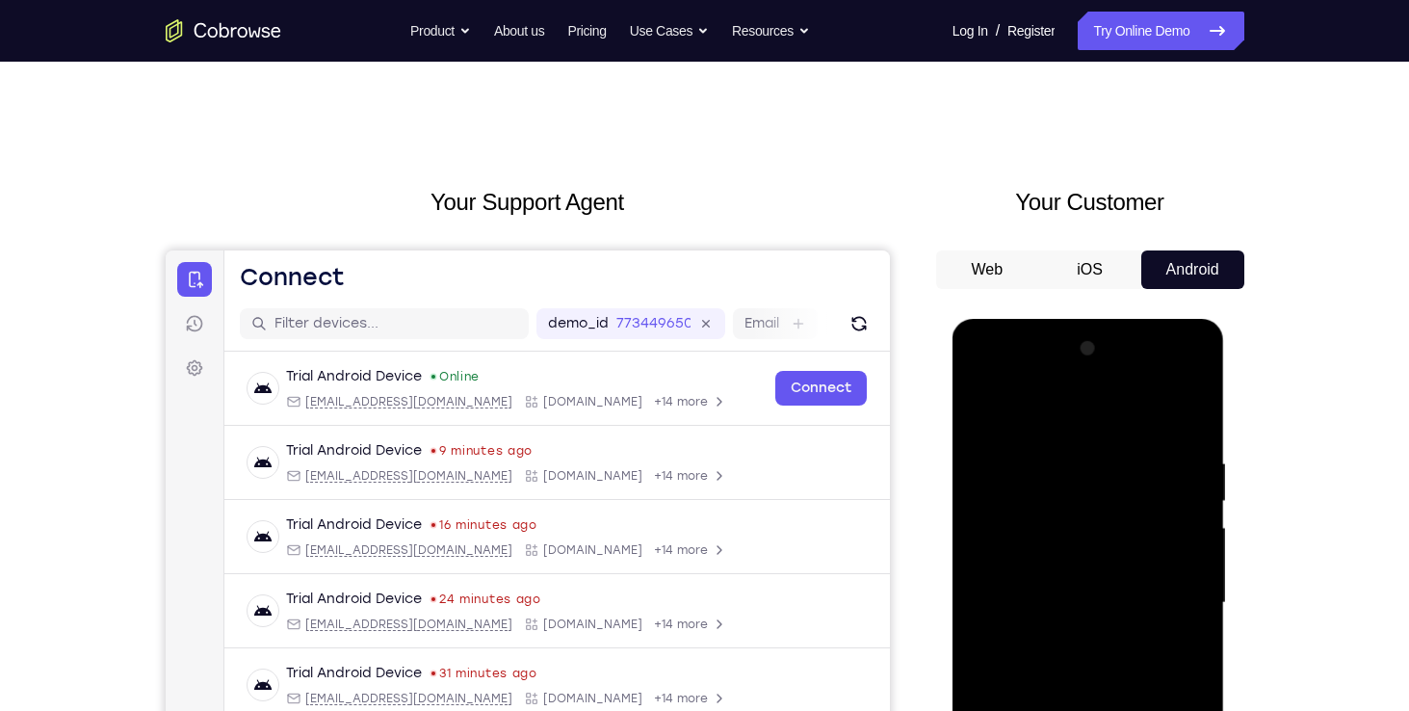
click at [1166, 267] on button "Android" at bounding box center [1192, 269] width 103 height 39
click at [1112, 262] on button "iOS" at bounding box center [1089, 269] width 103 height 39
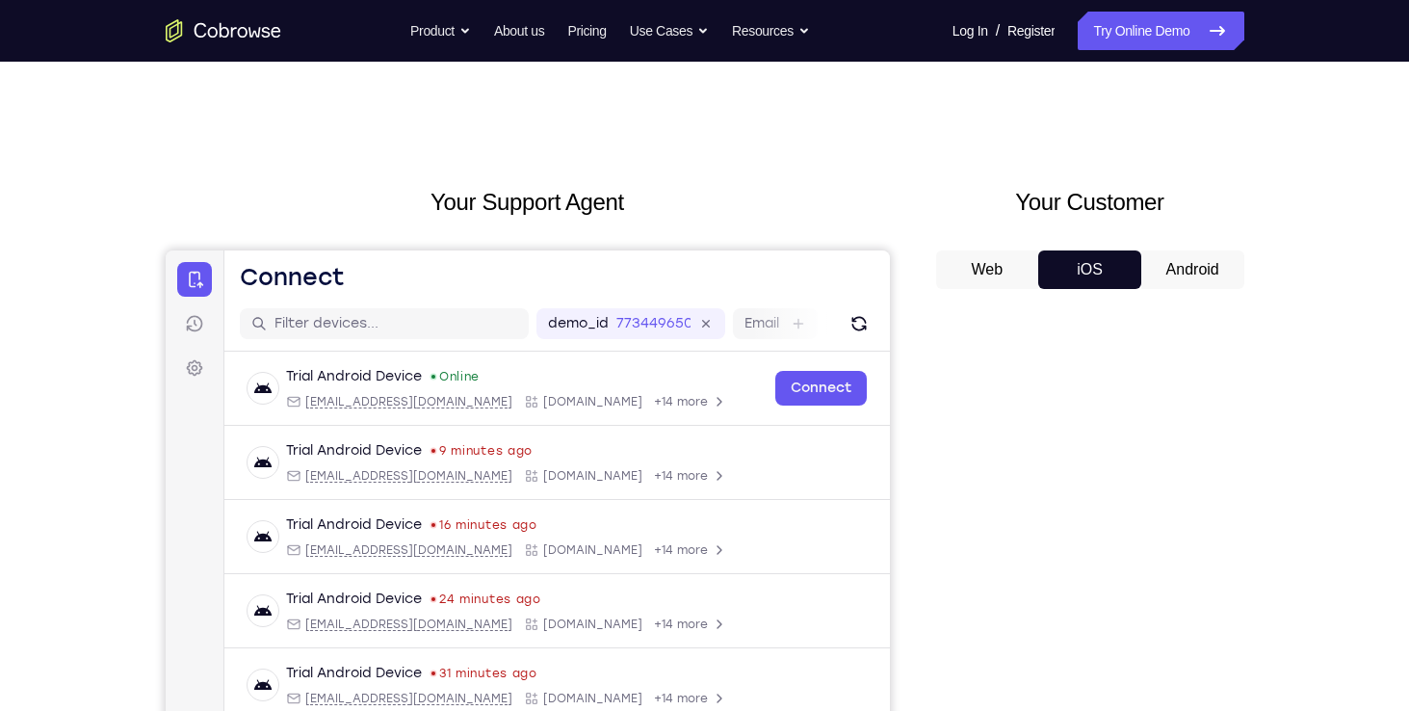
click at [1186, 264] on button "Android" at bounding box center [1192, 269] width 103 height 39
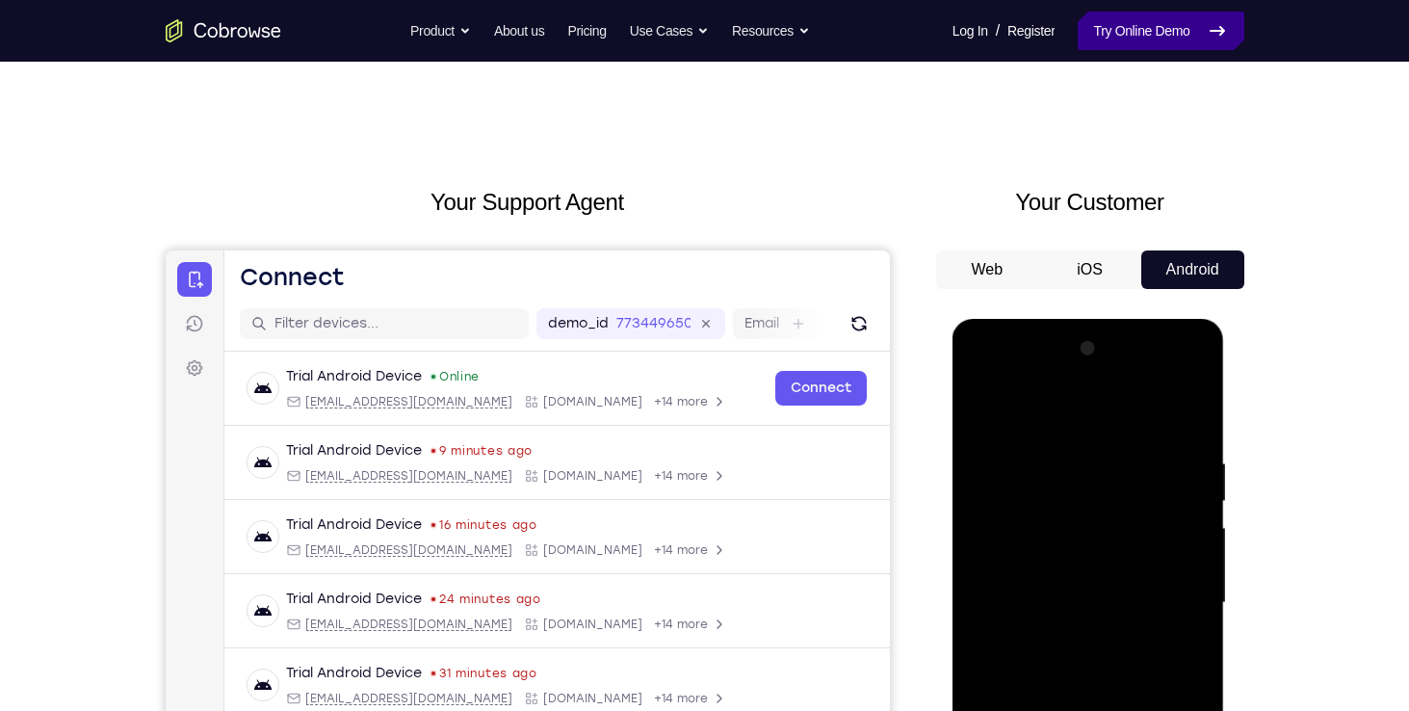
click at [1133, 42] on link "Try Online Demo" at bounding box center [1161, 31] width 166 height 39
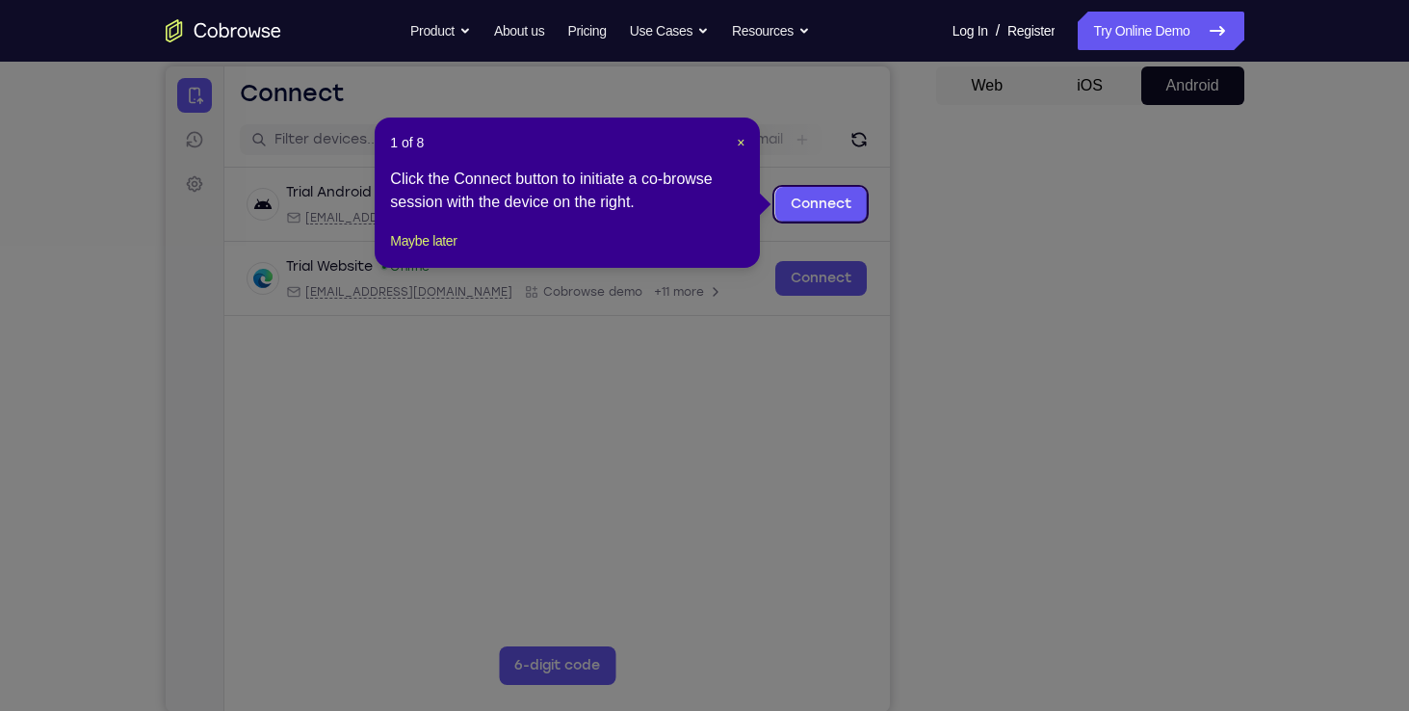
click at [1181, 580] on icon at bounding box center [712, 355] width 1424 height 711
click at [739, 137] on span "×" at bounding box center [741, 142] width 8 height 15
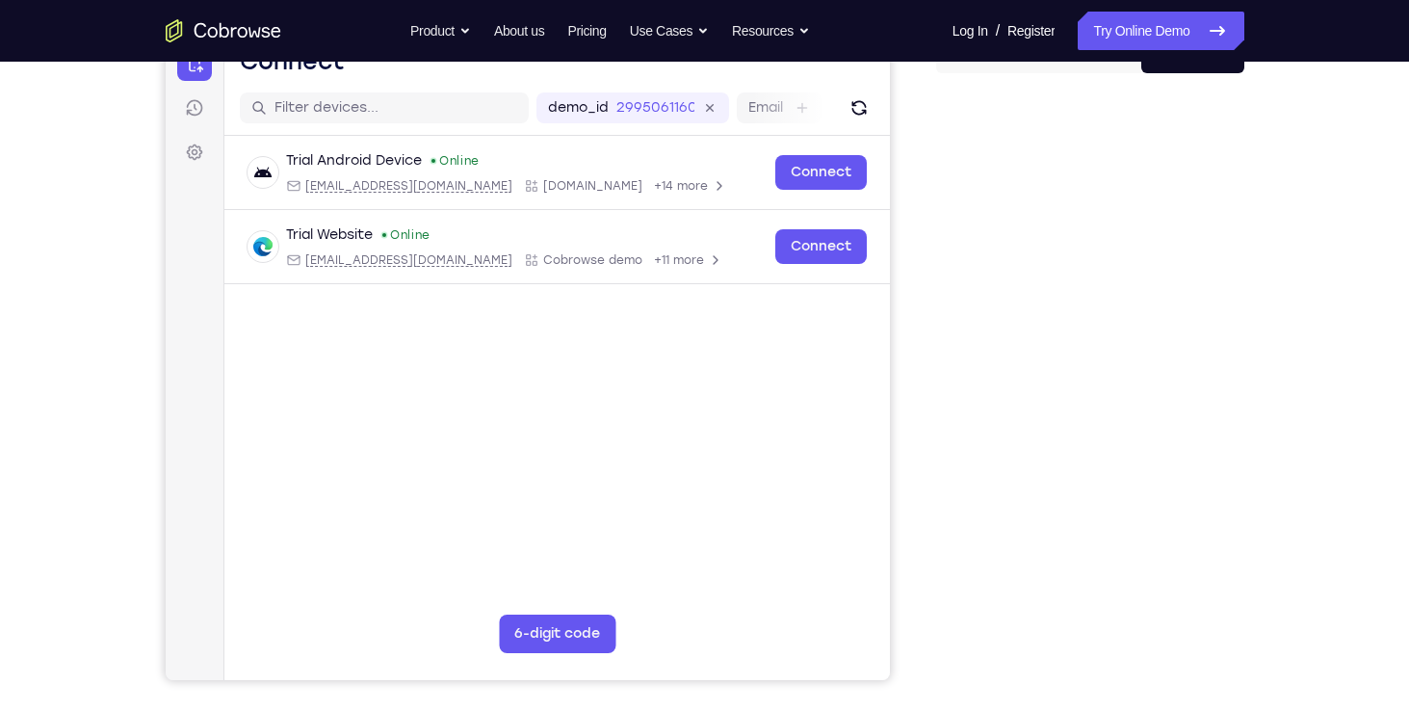
scroll to position [215, 0]
click at [1149, 34] on link "Try Online Demo" at bounding box center [1161, 31] width 166 height 39
click at [1154, 40] on link "Try Online Demo" at bounding box center [1161, 31] width 166 height 39
click at [1138, 36] on link "Try Online Demo" at bounding box center [1161, 31] width 166 height 39
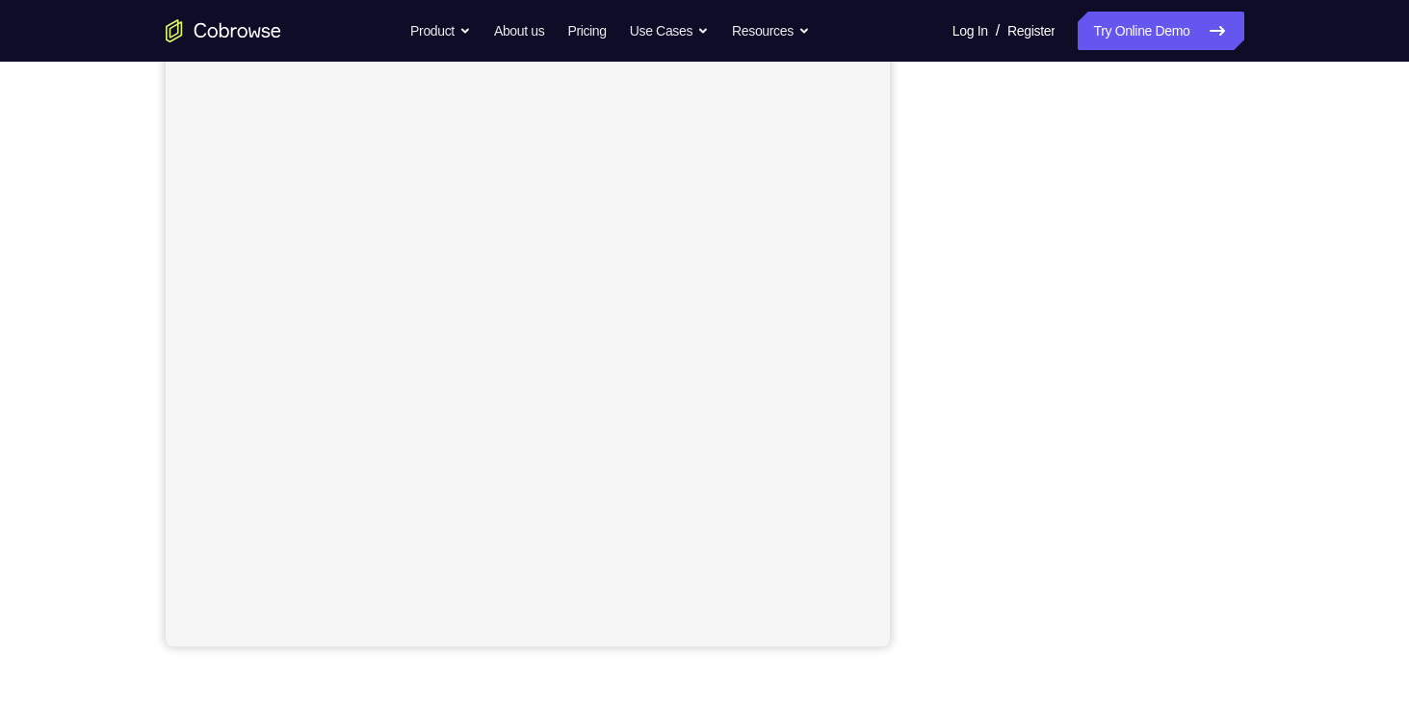
scroll to position [250, 0]
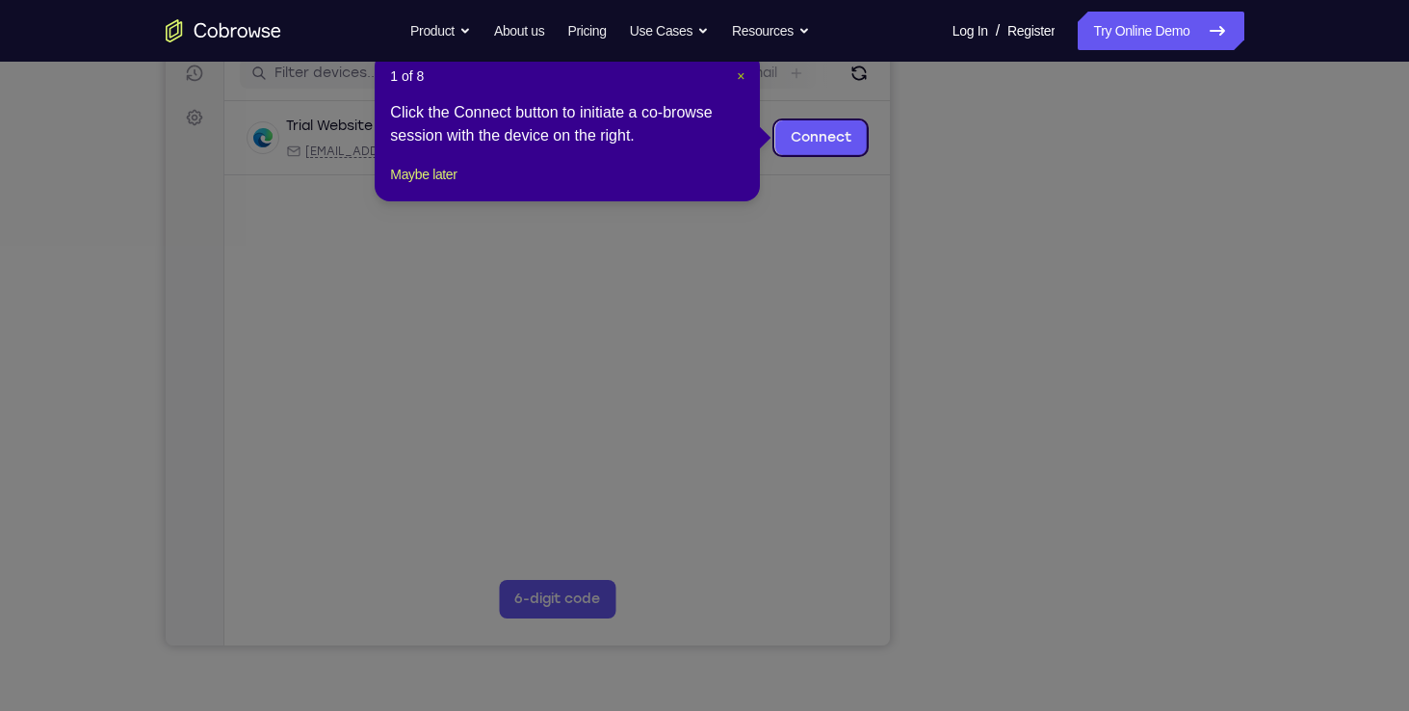
click at [743, 76] on span "×" at bounding box center [741, 75] width 8 height 15
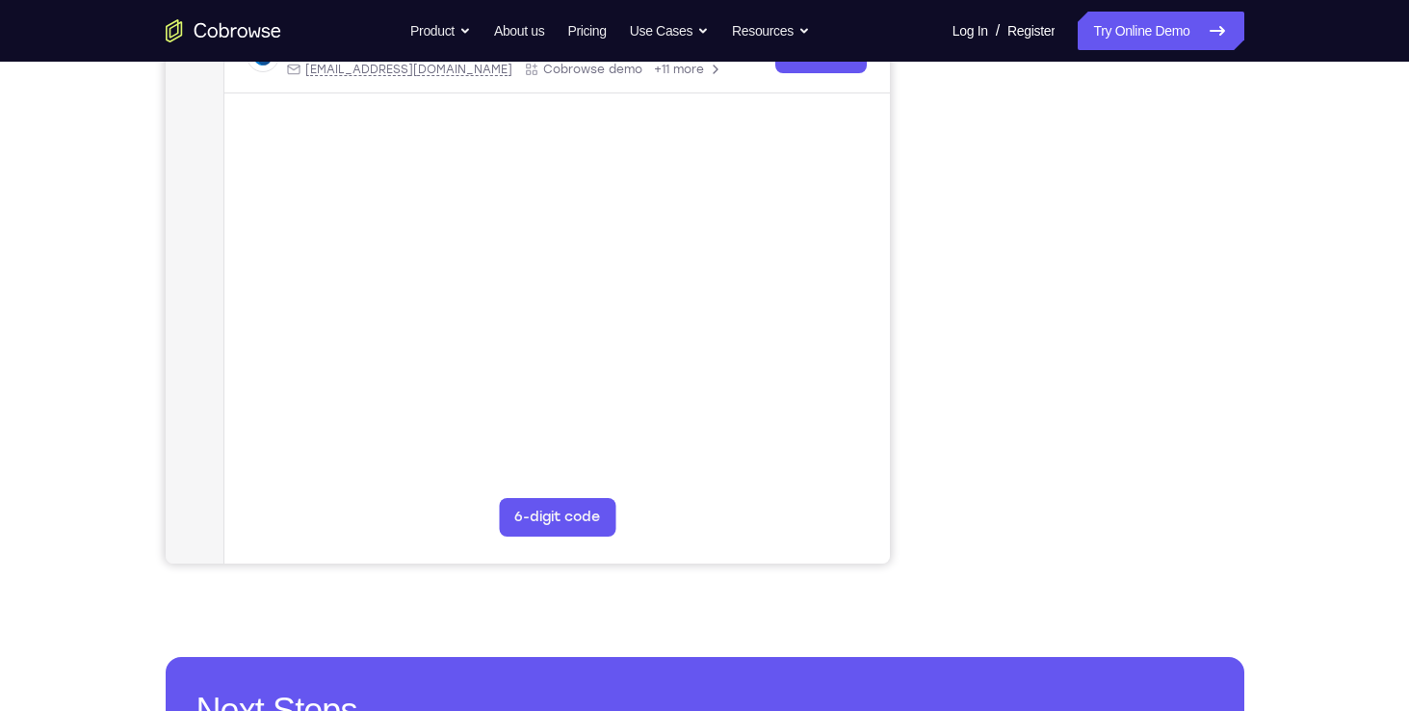
scroll to position [0, 0]
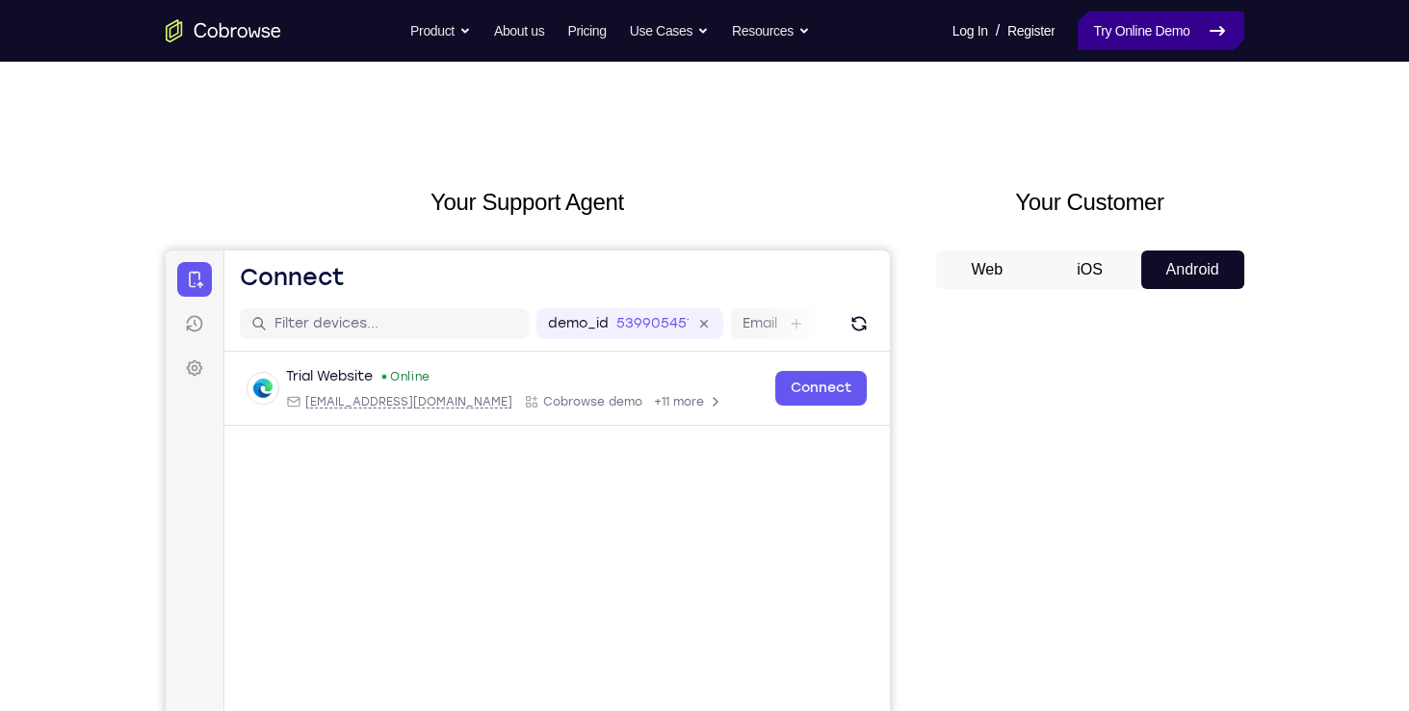
click at [1142, 29] on link "Try Online Demo" at bounding box center [1161, 31] width 166 height 39
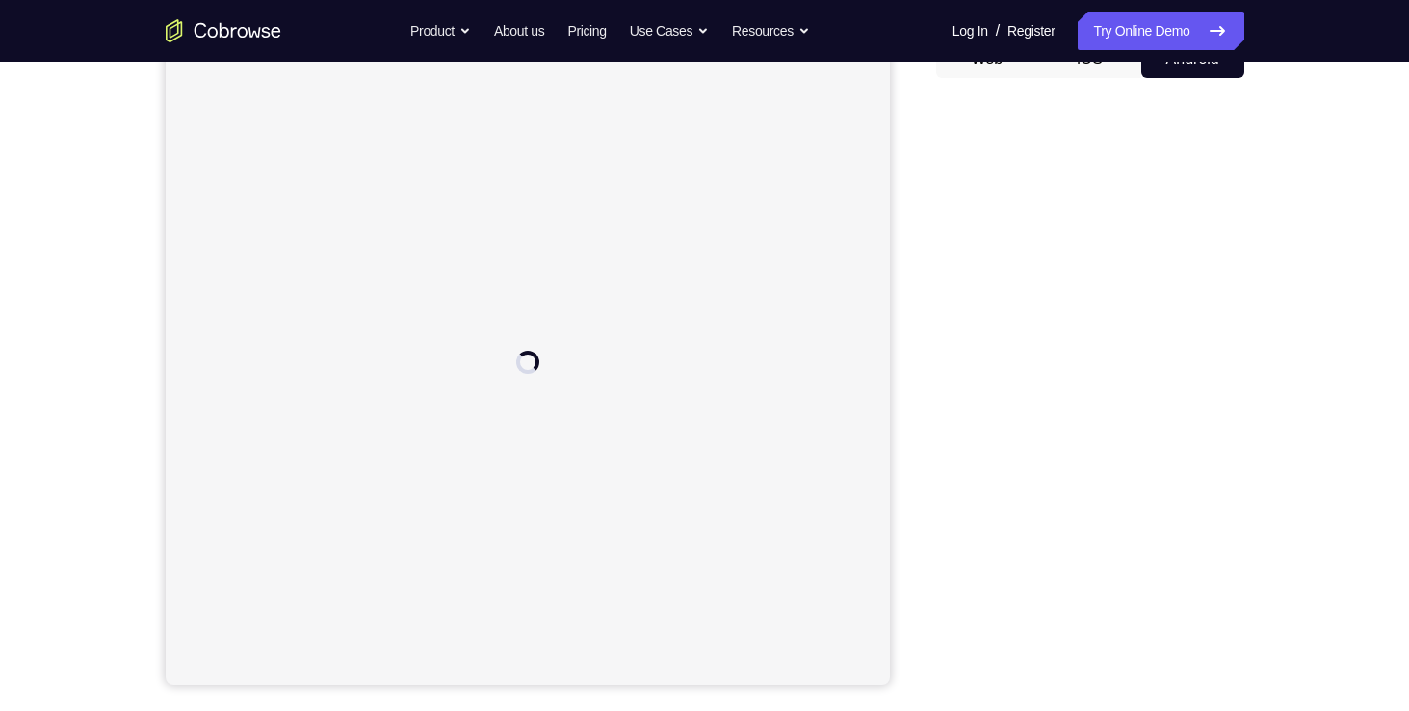
scroll to position [211, 0]
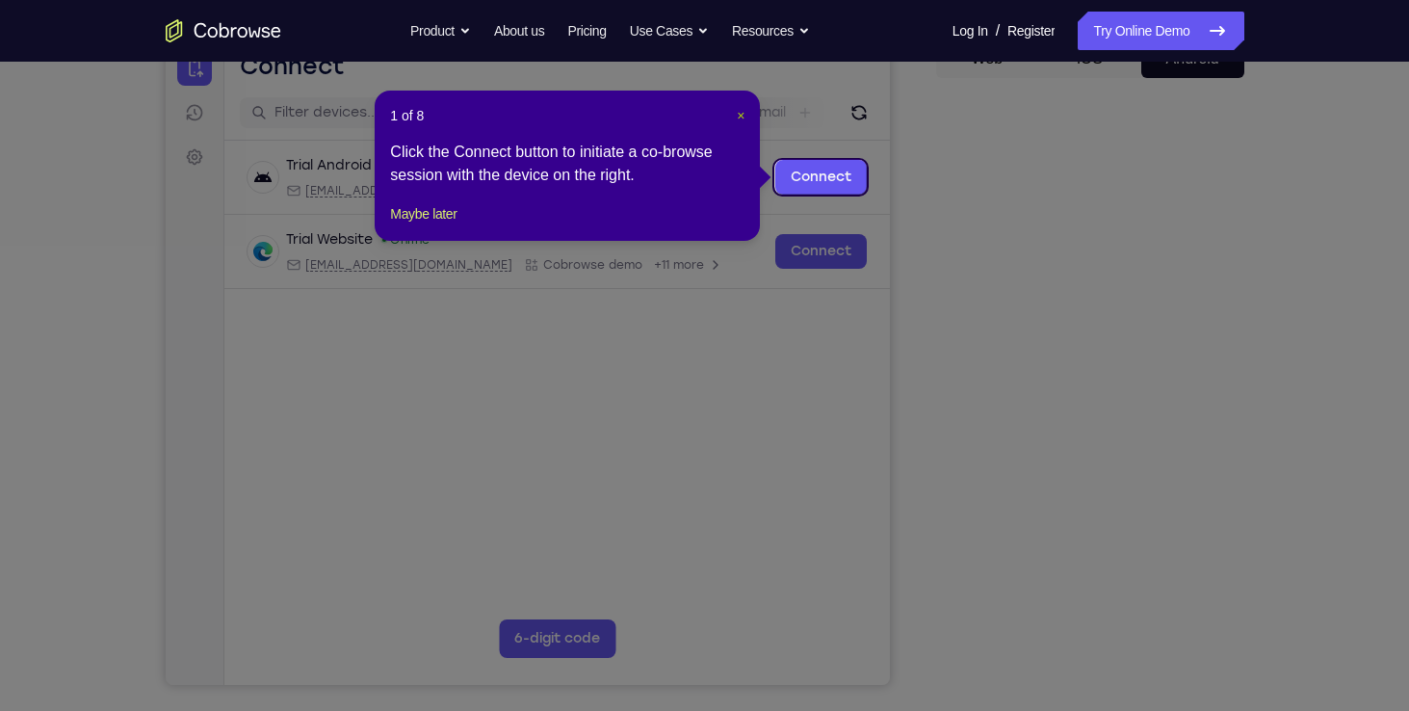
click at [737, 111] on span "×" at bounding box center [741, 115] width 8 height 15
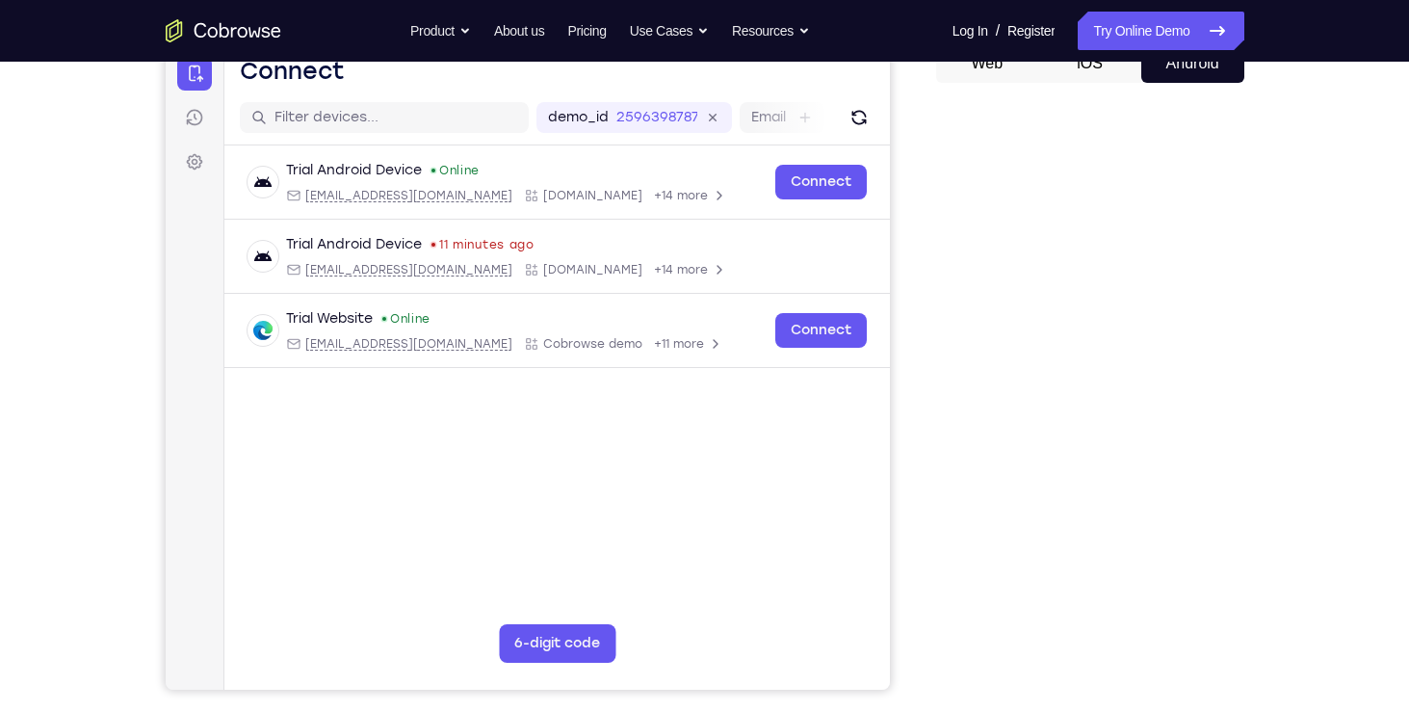
scroll to position [210, 0]
